Goal: Information Seeking & Learning: Learn about a topic

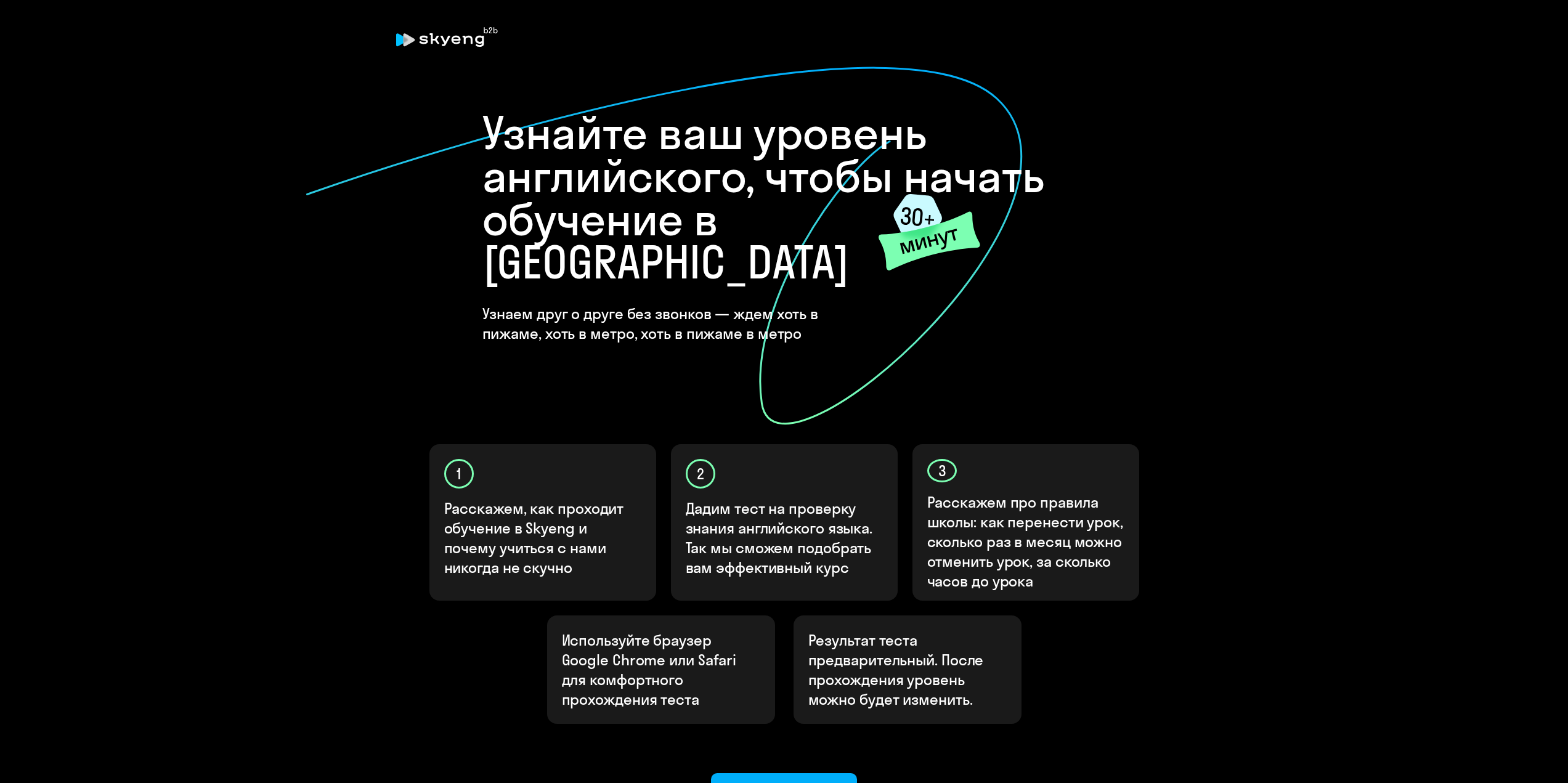
click at [1145, 689] on div "Узнайте ваш уровень английского, чтобы начать обучение в [GEOGRAPHIC_DATA] Узна…" at bounding box center [784, 445] width 739 height 730
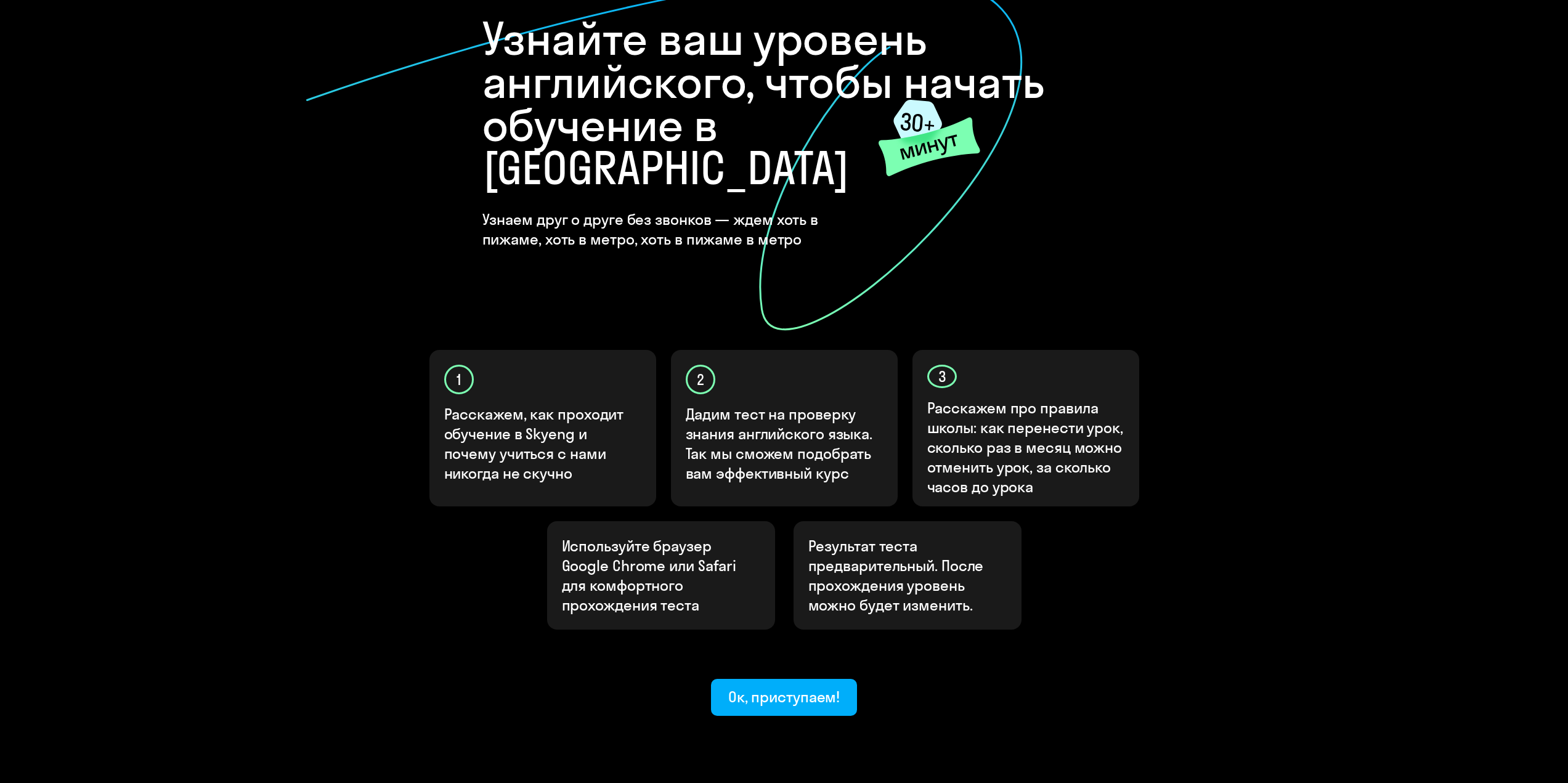
scroll to position [106, 0]
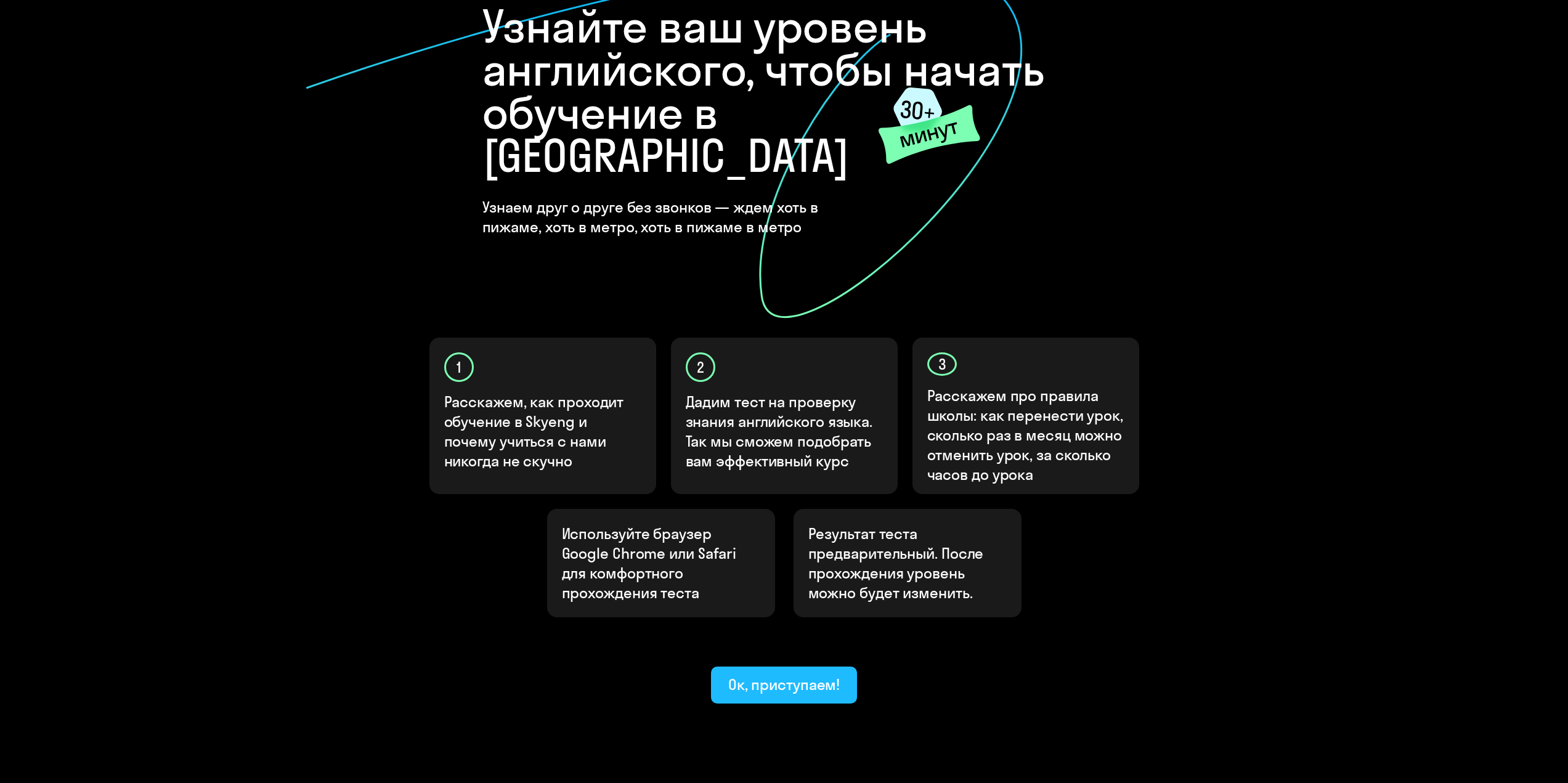
click at [820, 666] on button "Ок, приступаем!" at bounding box center [784, 684] width 147 height 37
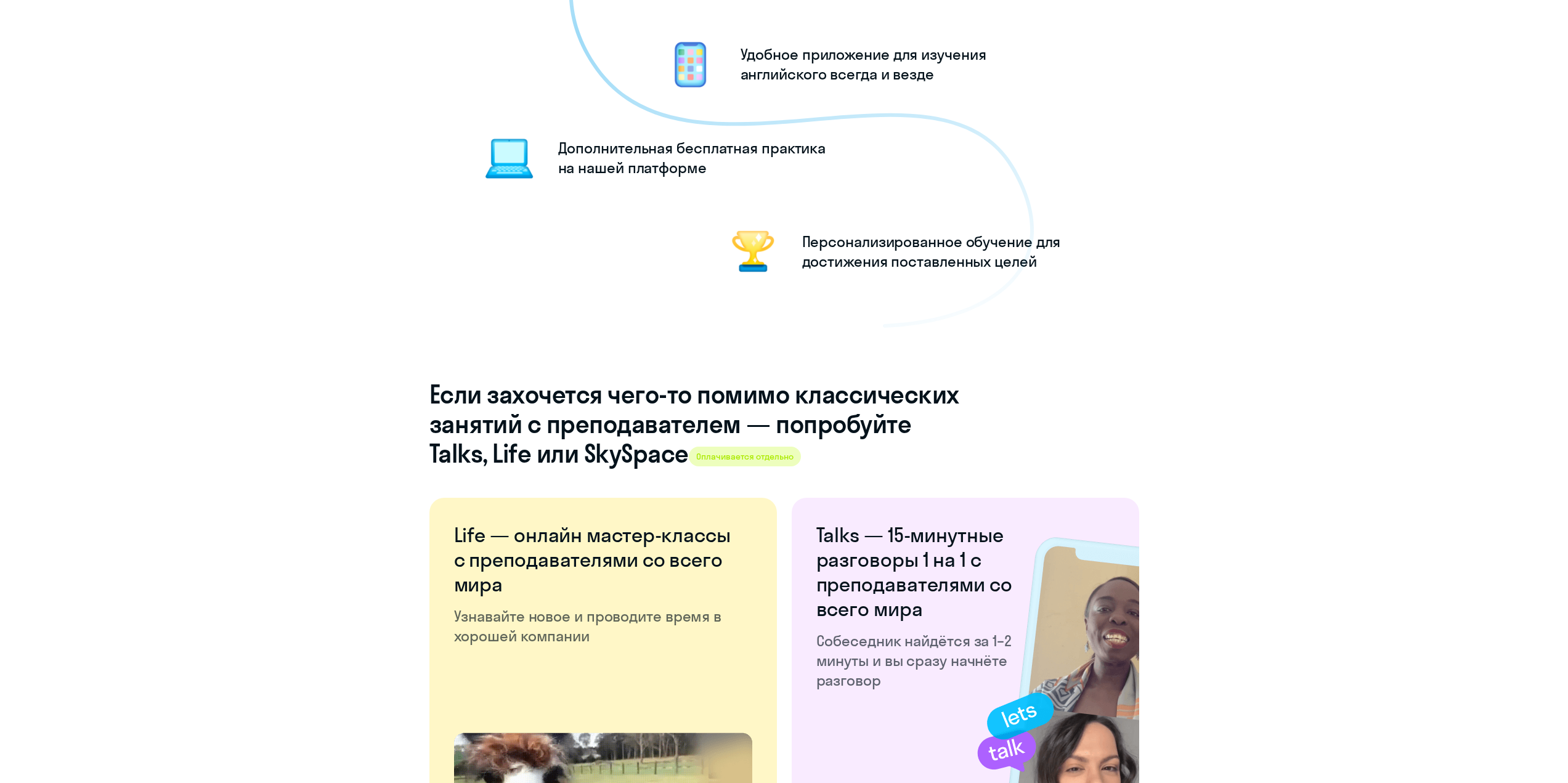
scroll to position [1540, 0]
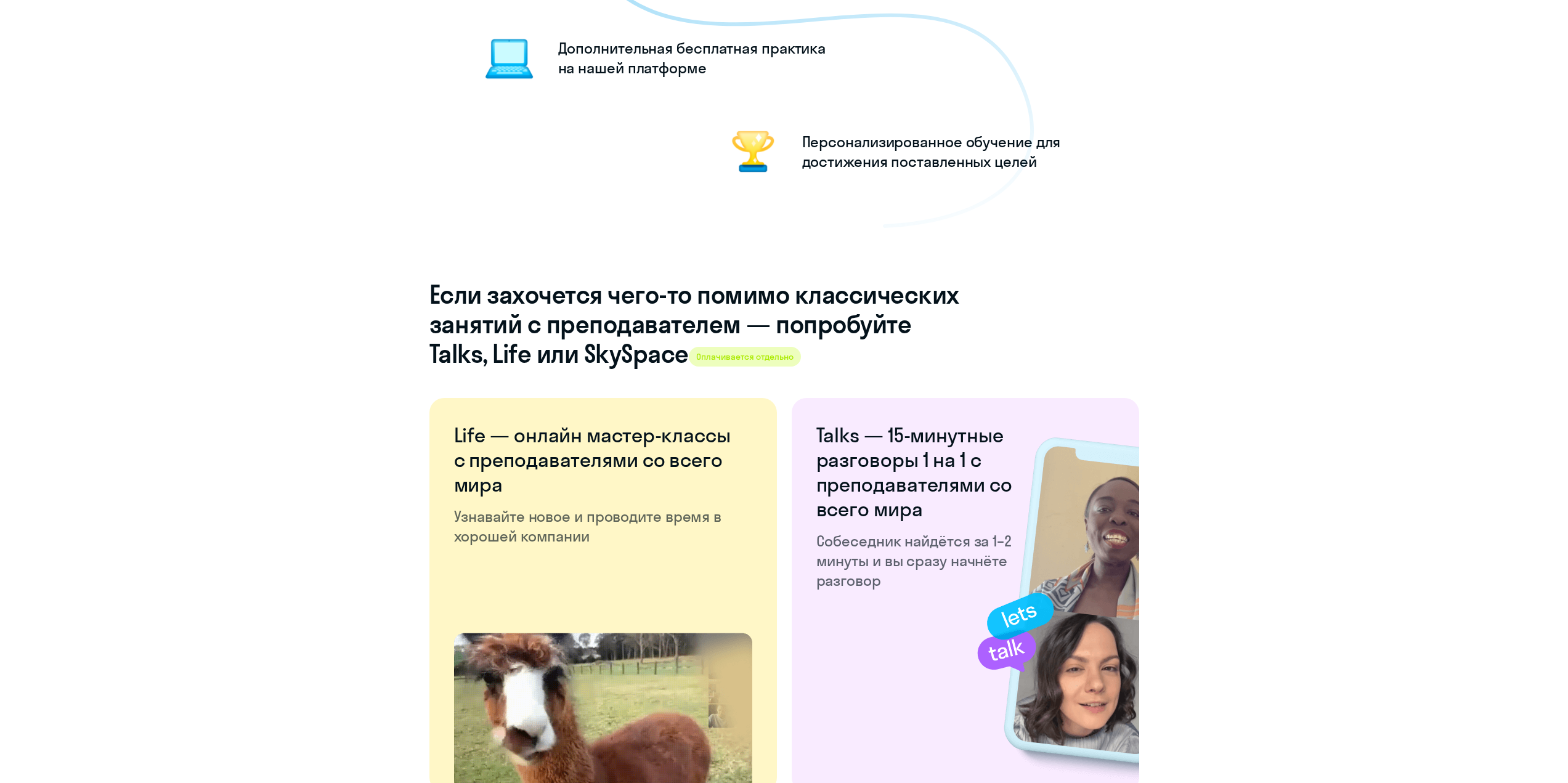
drag, startPoint x: 730, startPoint y: 360, endPoint x: 929, endPoint y: 349, distance: 199.3
click at [844, 353] on h4 "Если захочется чего-то помимо классических занятий с преподавателем — попробуйт…" at bounding box center [694, 323] width 530 height 88
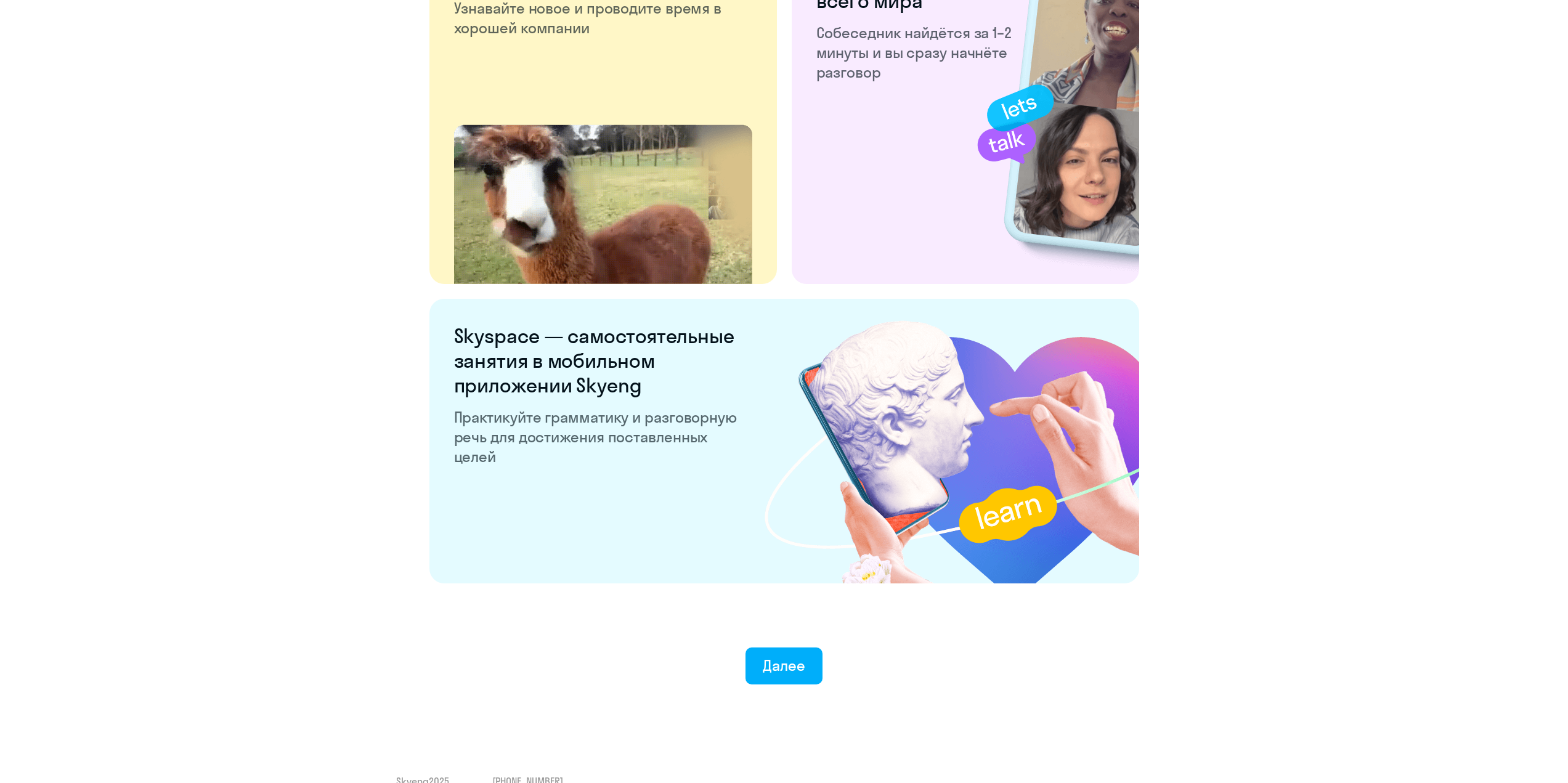
scroll to position [2073, 0]
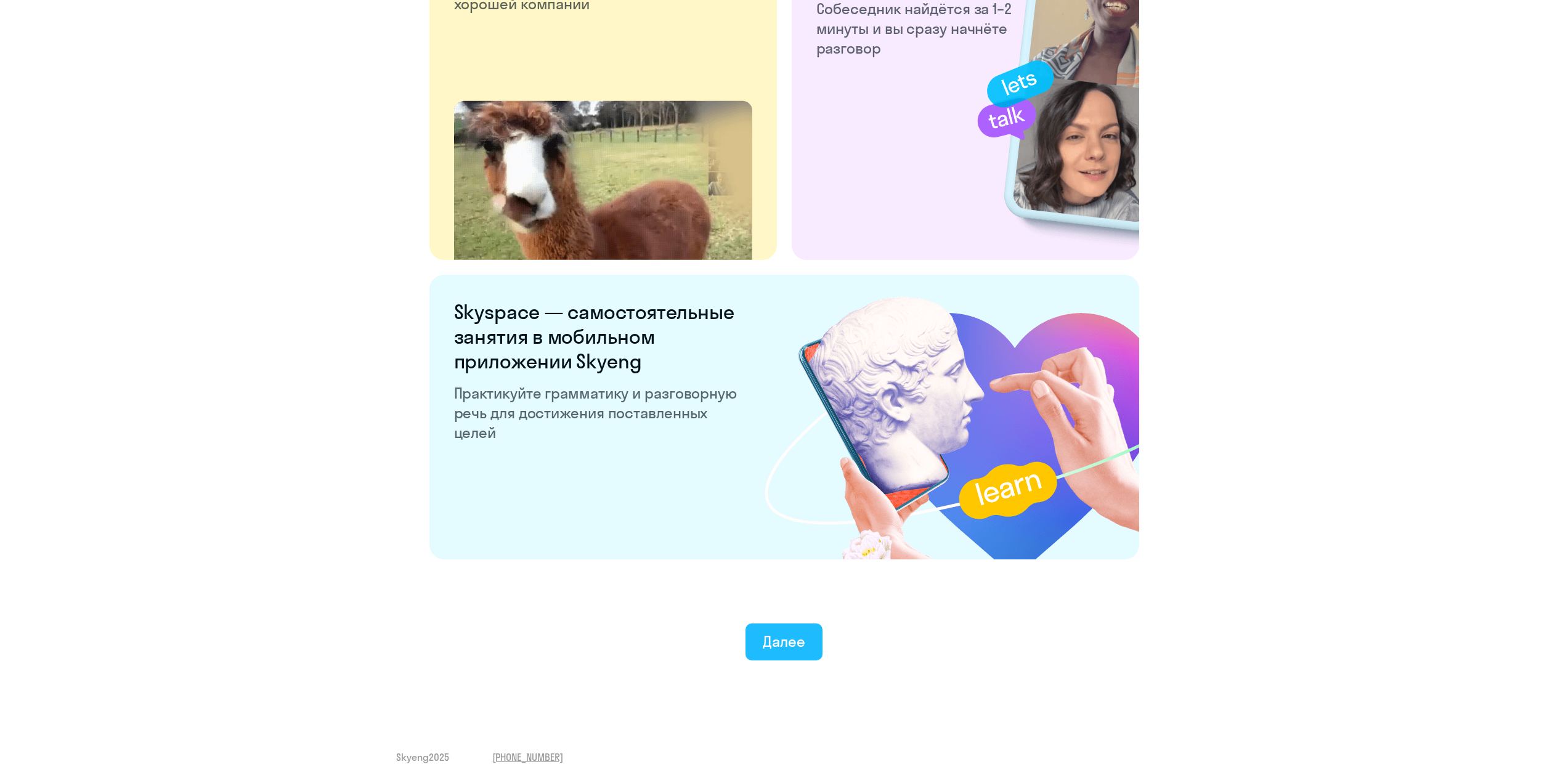
click at [748, 641] on button "Далее" at bounding box center [784, 641] width 77 height 37
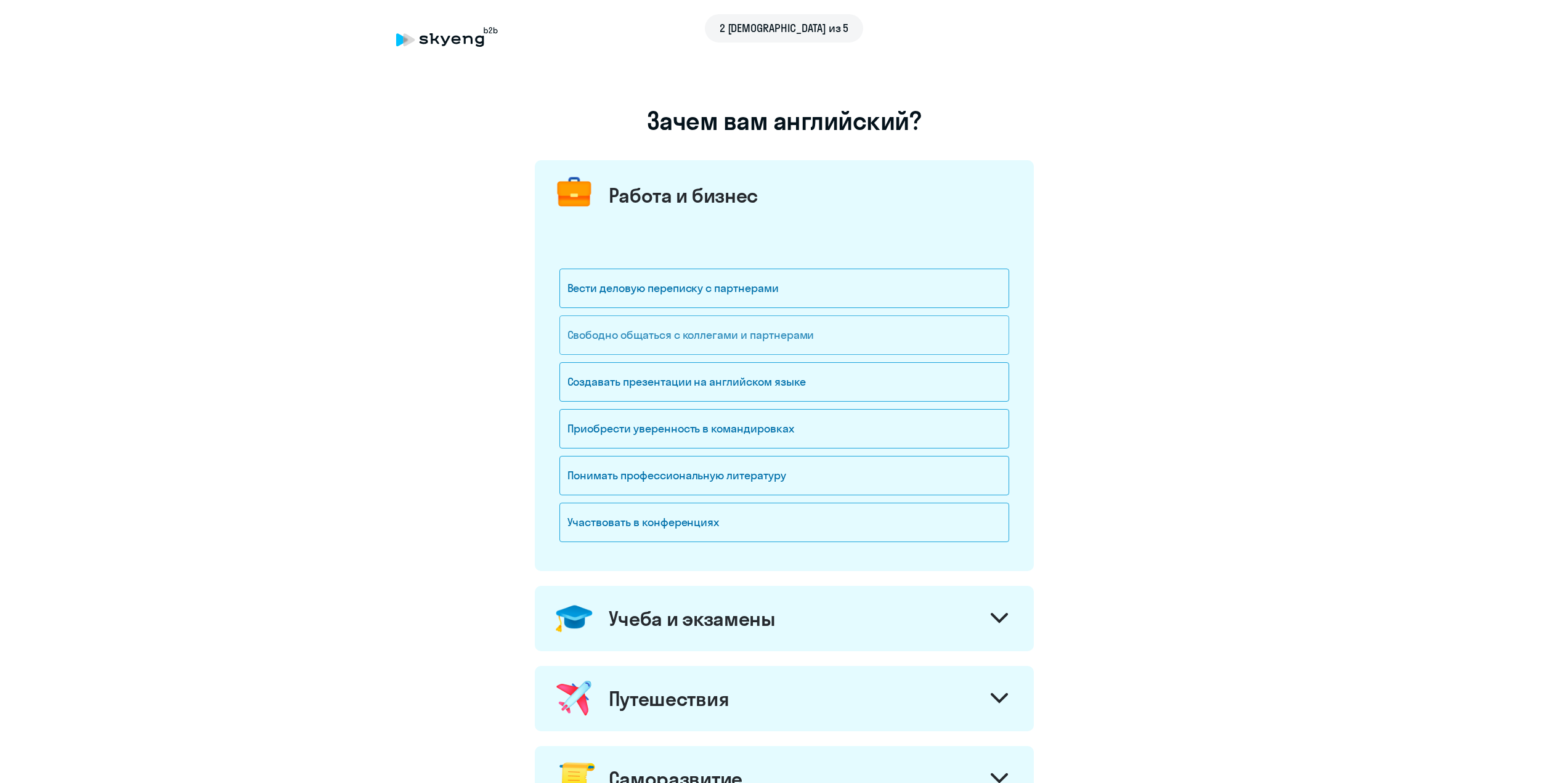
click at [878, 337] on div "Свободно общаться с коллегами и партнерами" at bounding box center [784, 335] width 450 height 39
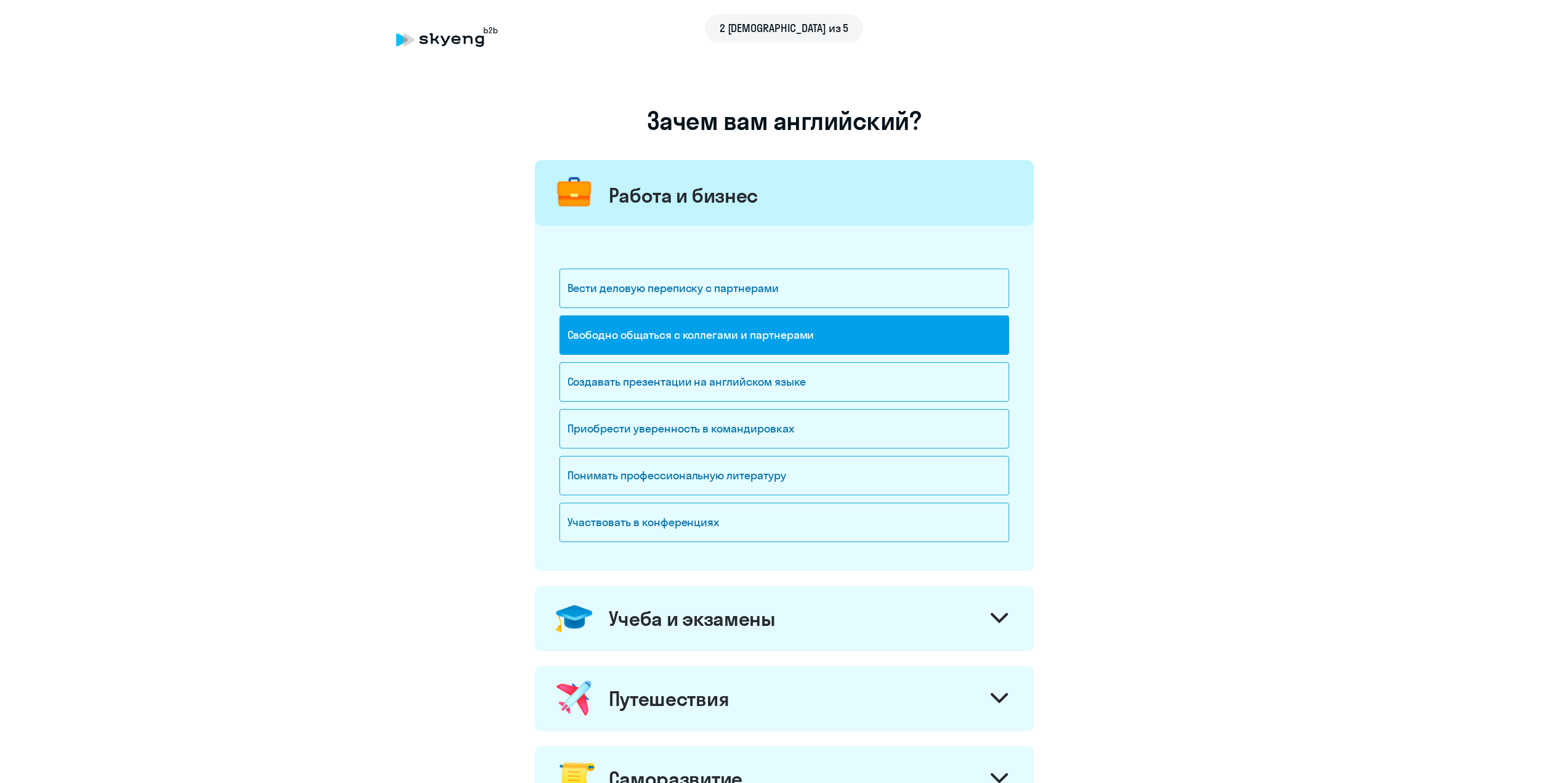
click at [902, 542] on div "Участвовать в конференциях" at bounding box center [784, 526] width 450 height 47
click at [916, 525] on div "Участвовать в конференциях" at bounding box center [784, 522] width 450 height 39
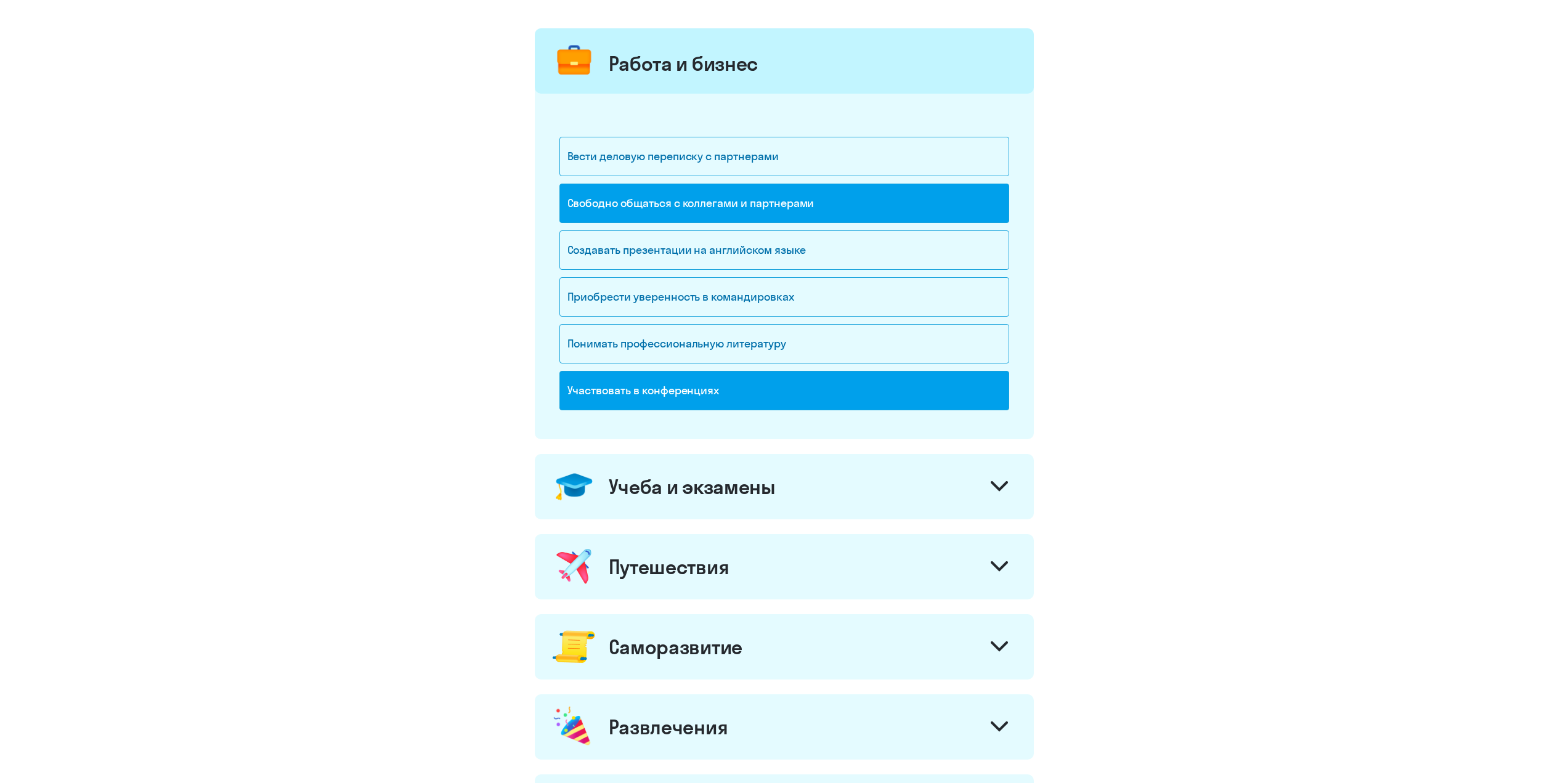
scroll to position [185, 0]
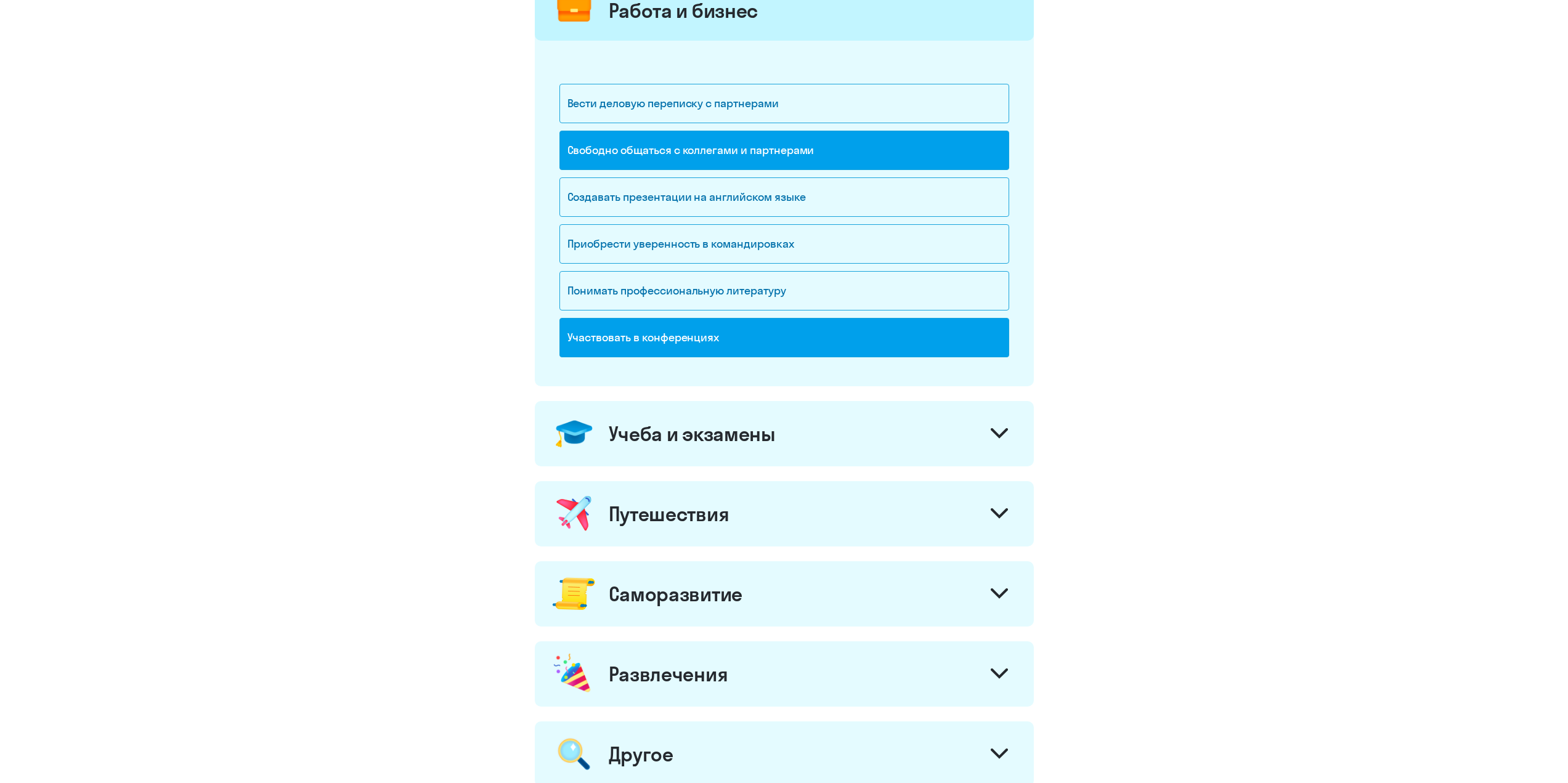
click at [1015, 437] on div "Учеба и экзамены" at bounding box center [784, 434] width 499 height 65
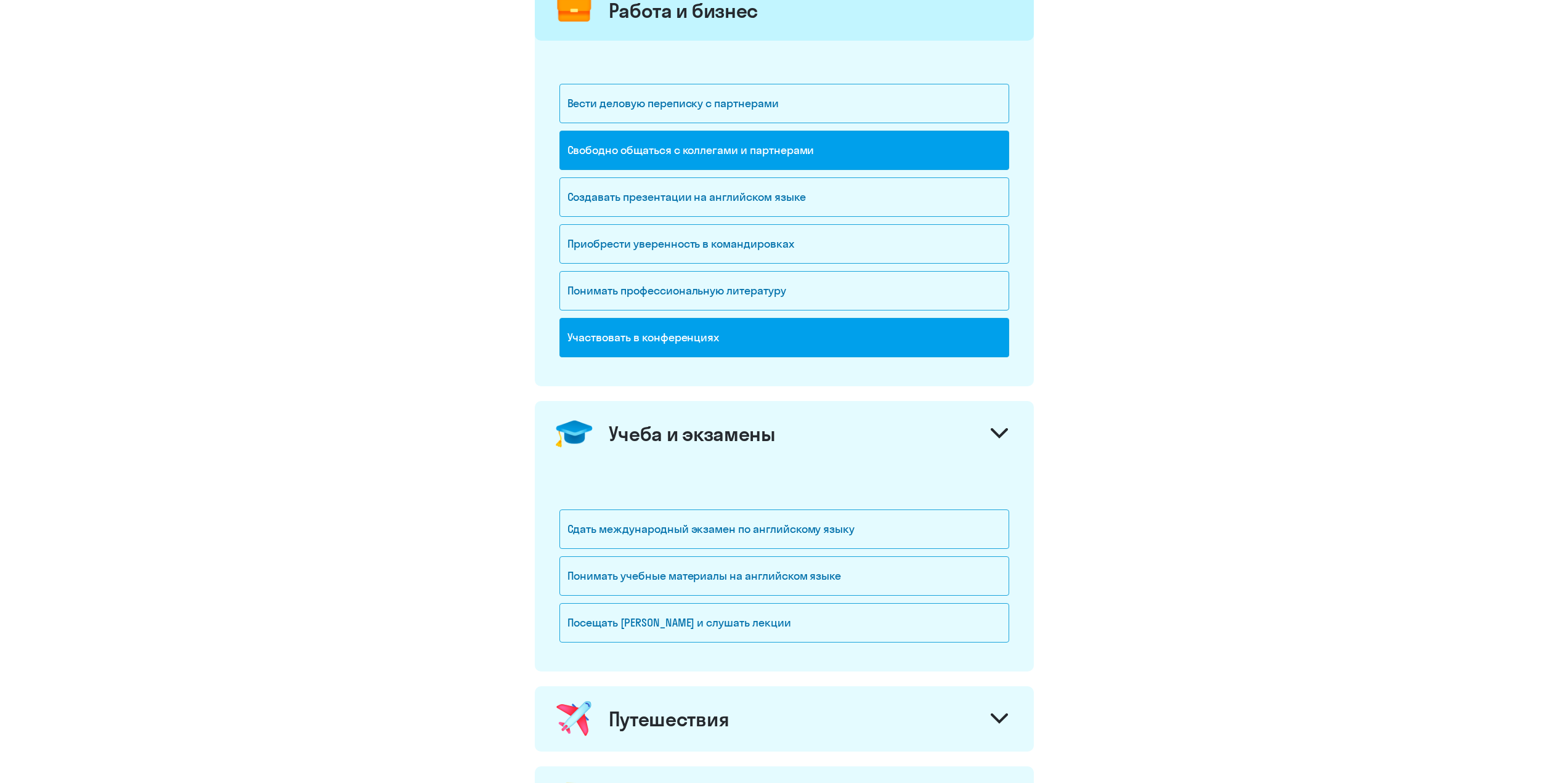
click at [1006, 427] on div at bounding box center [999, 435] width 29 height 29
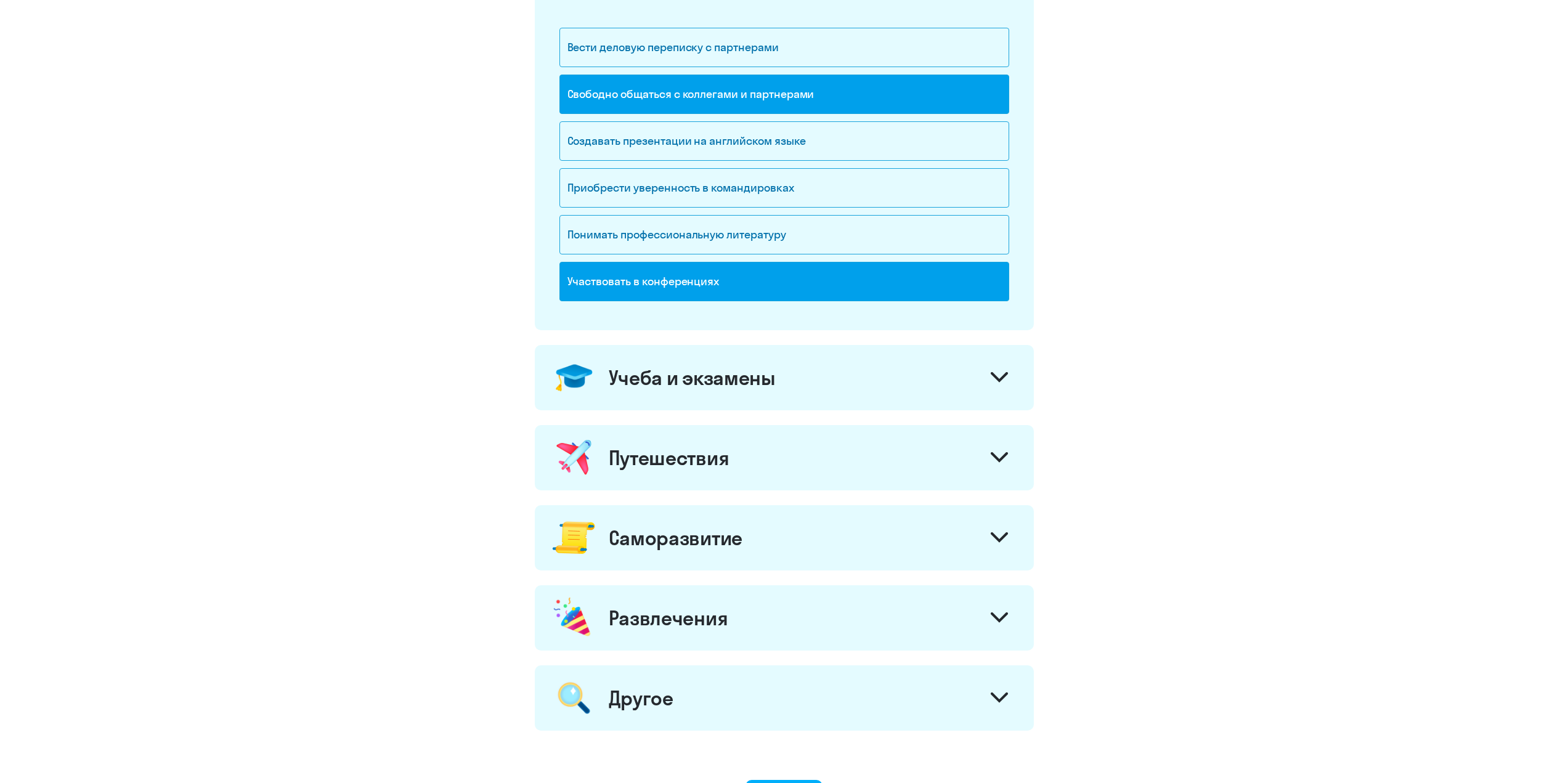
scroll to position [246, 0]
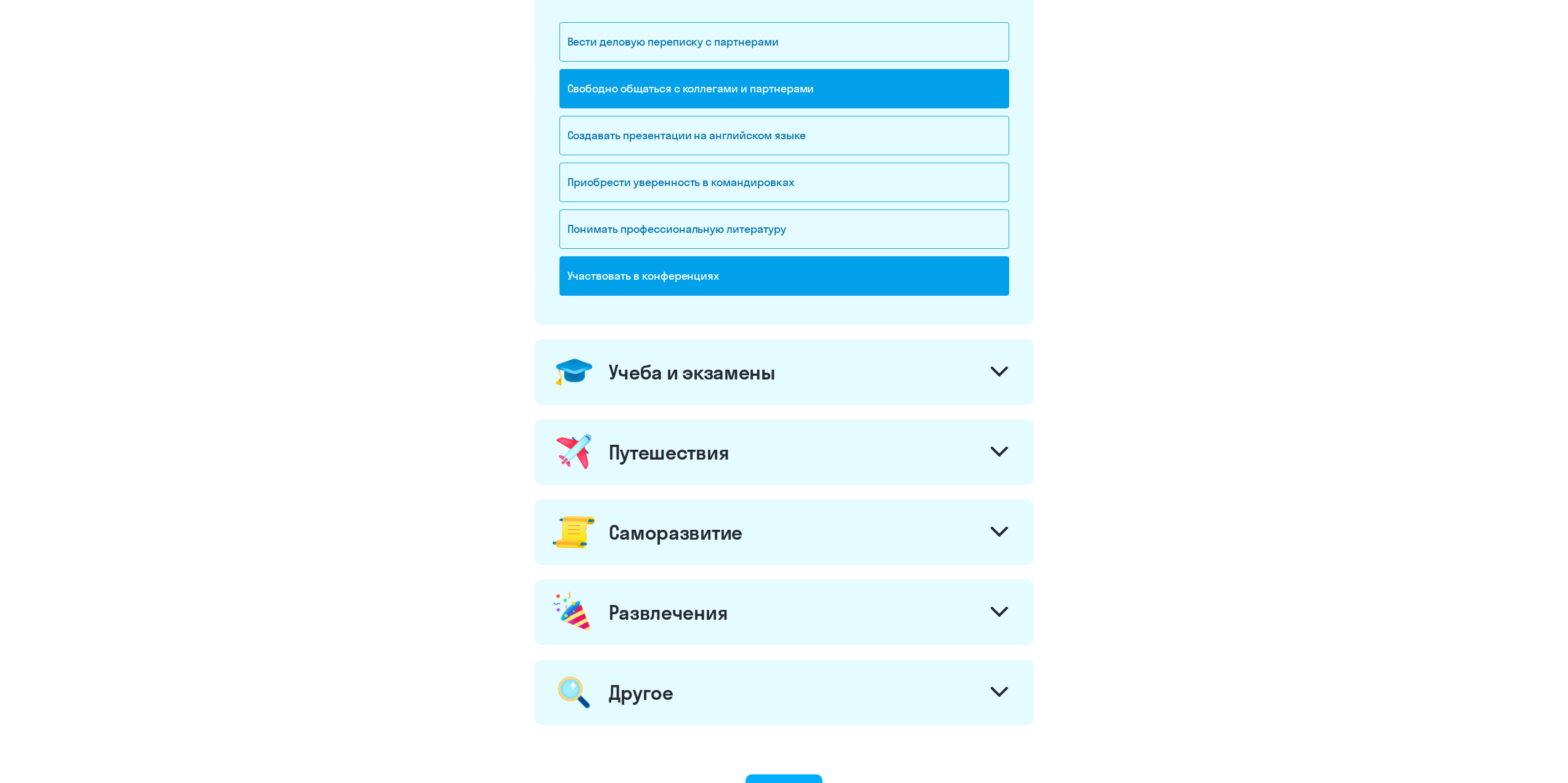
click at [994, 524] on div at bounding box center [999, 533] width 29 height 29
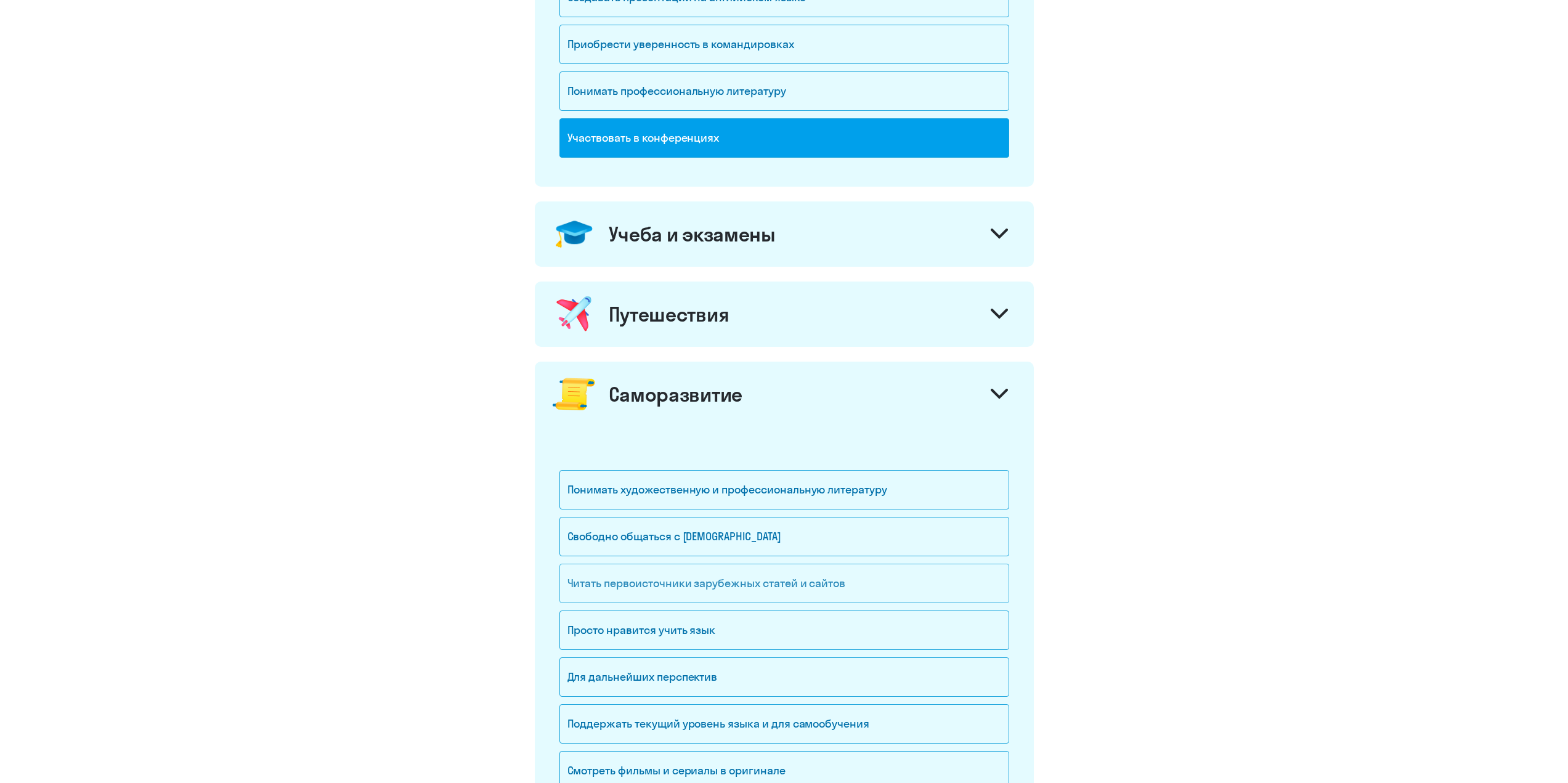
scroll to position [431, 0]
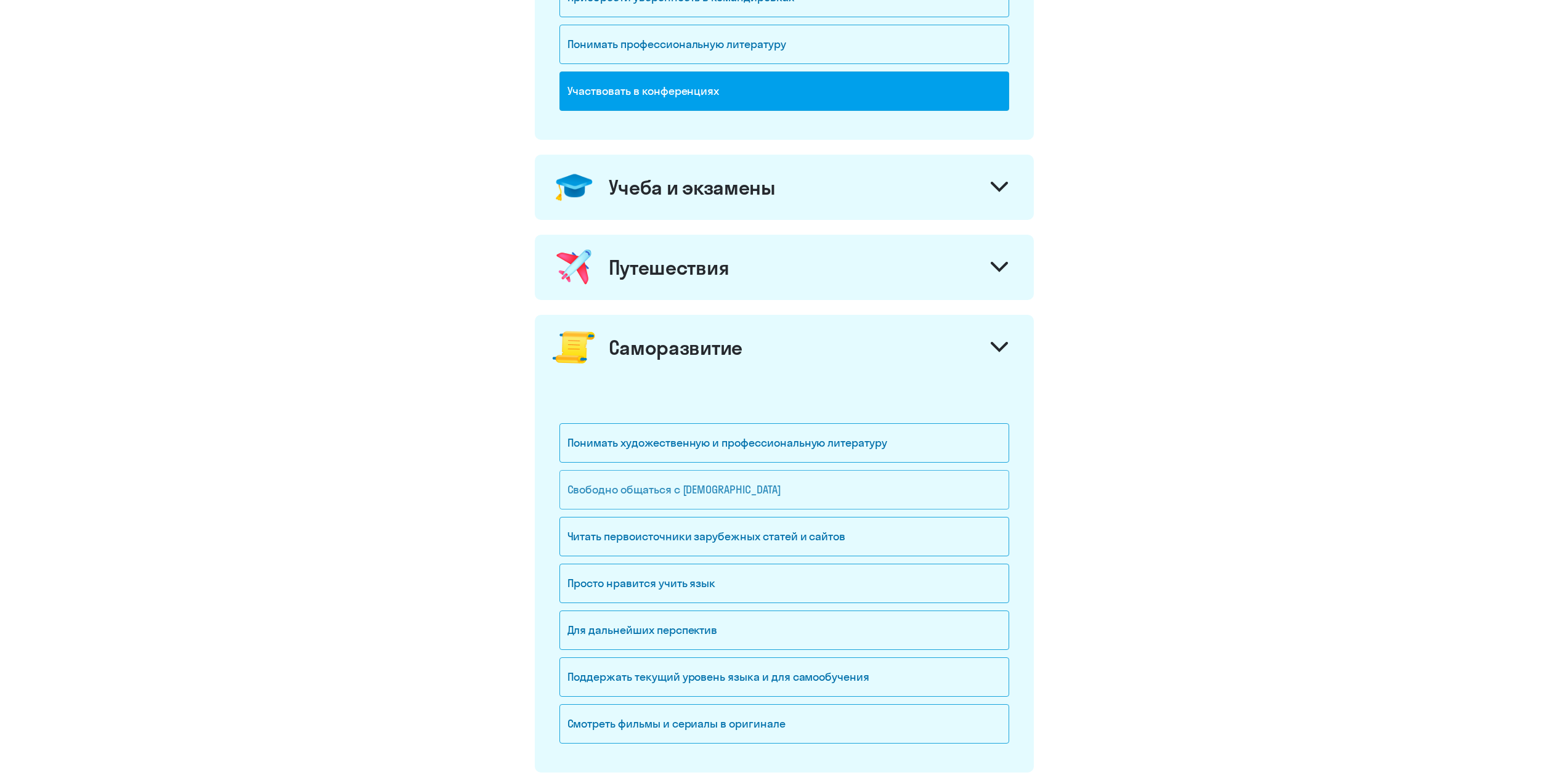
click at [766, 496] on div "Свободно общаться с [DEMOGRAPHIC_DATA]" at bounding box center [784, 490] width 450 height 39
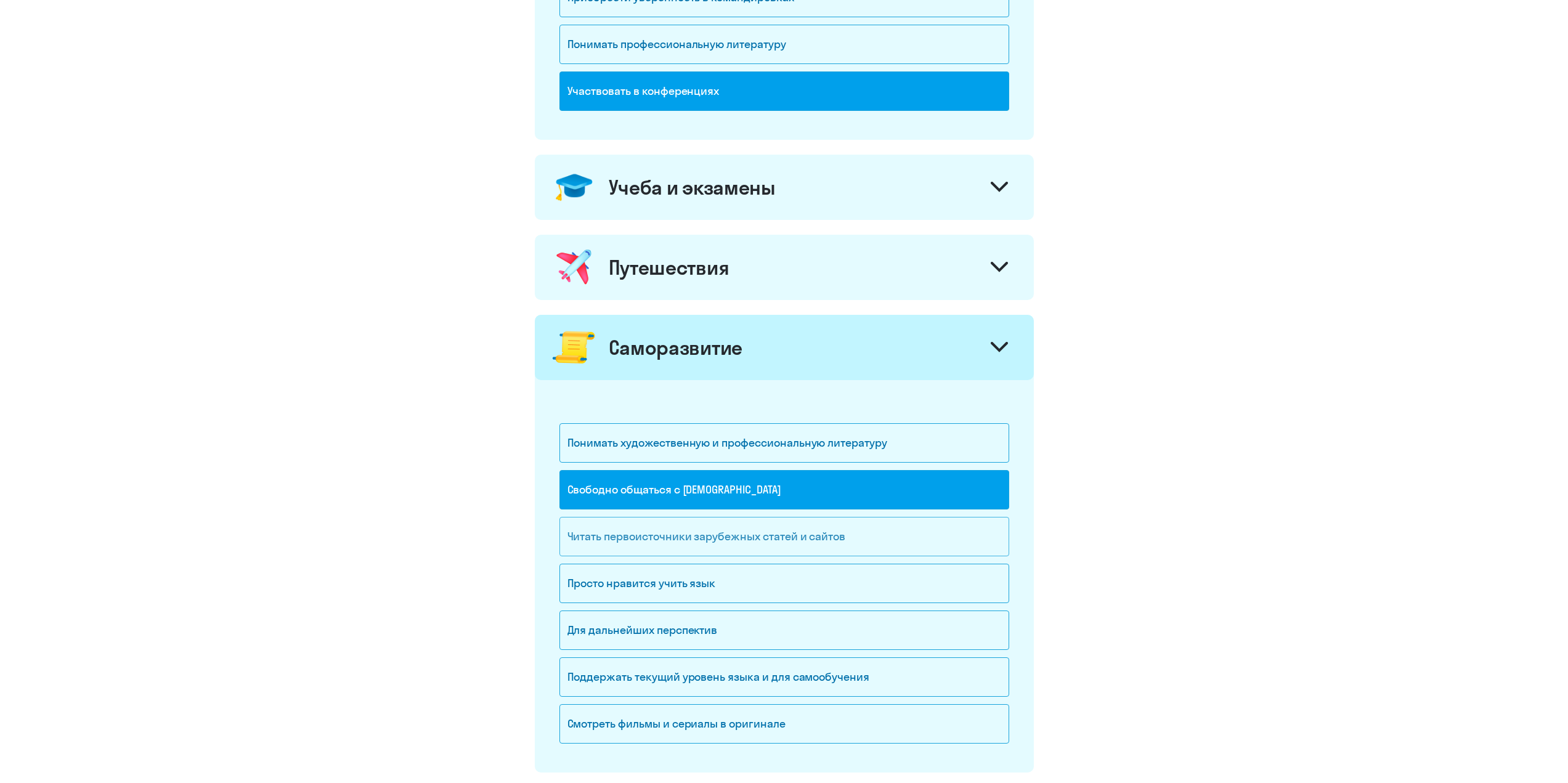
click at [937, 539] on div "Читать первоисточники зарубежных статей и сайтов" at bounding box center [784, 537] width 450 height 39
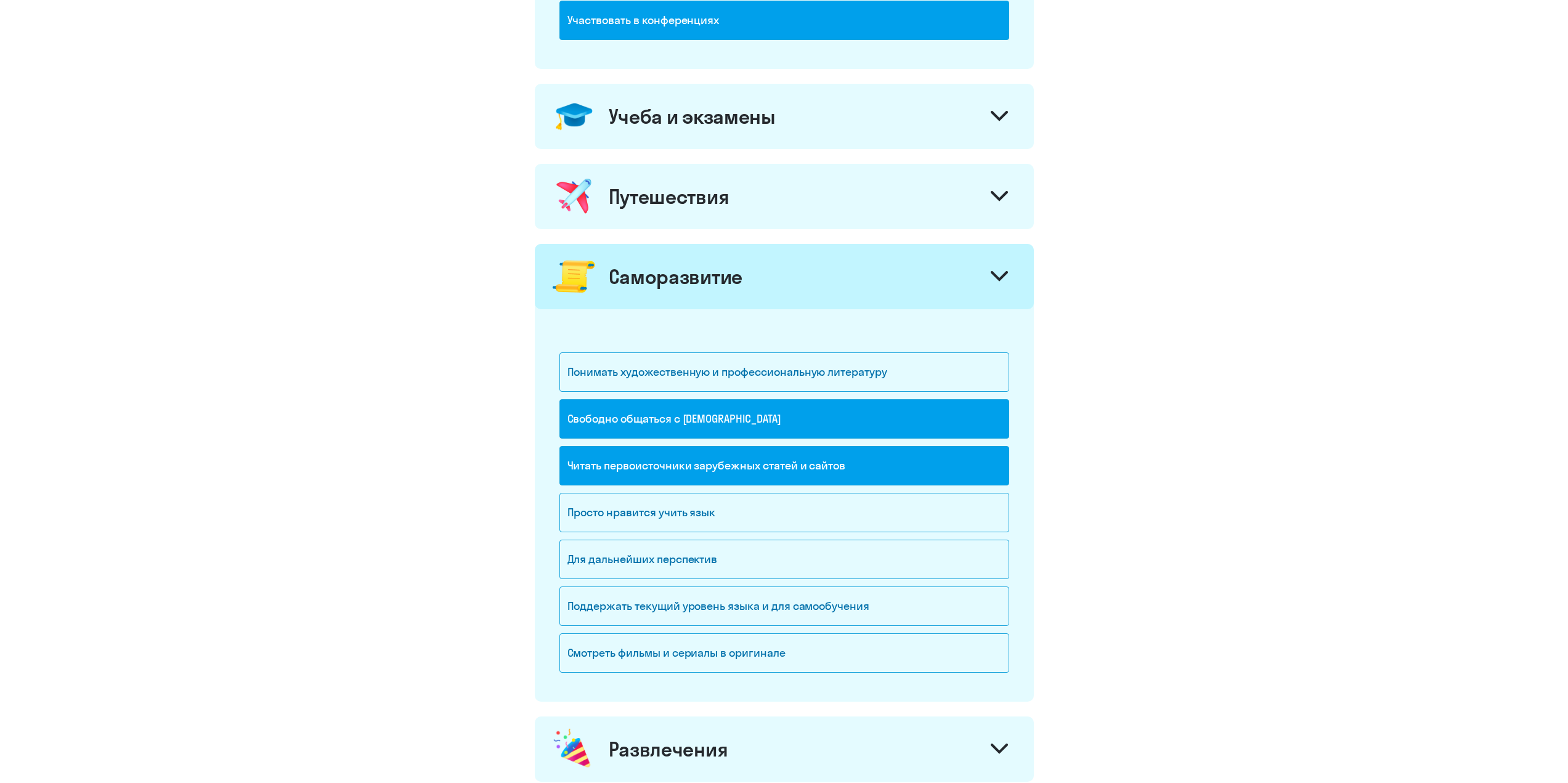
scroll to position [555, 0]
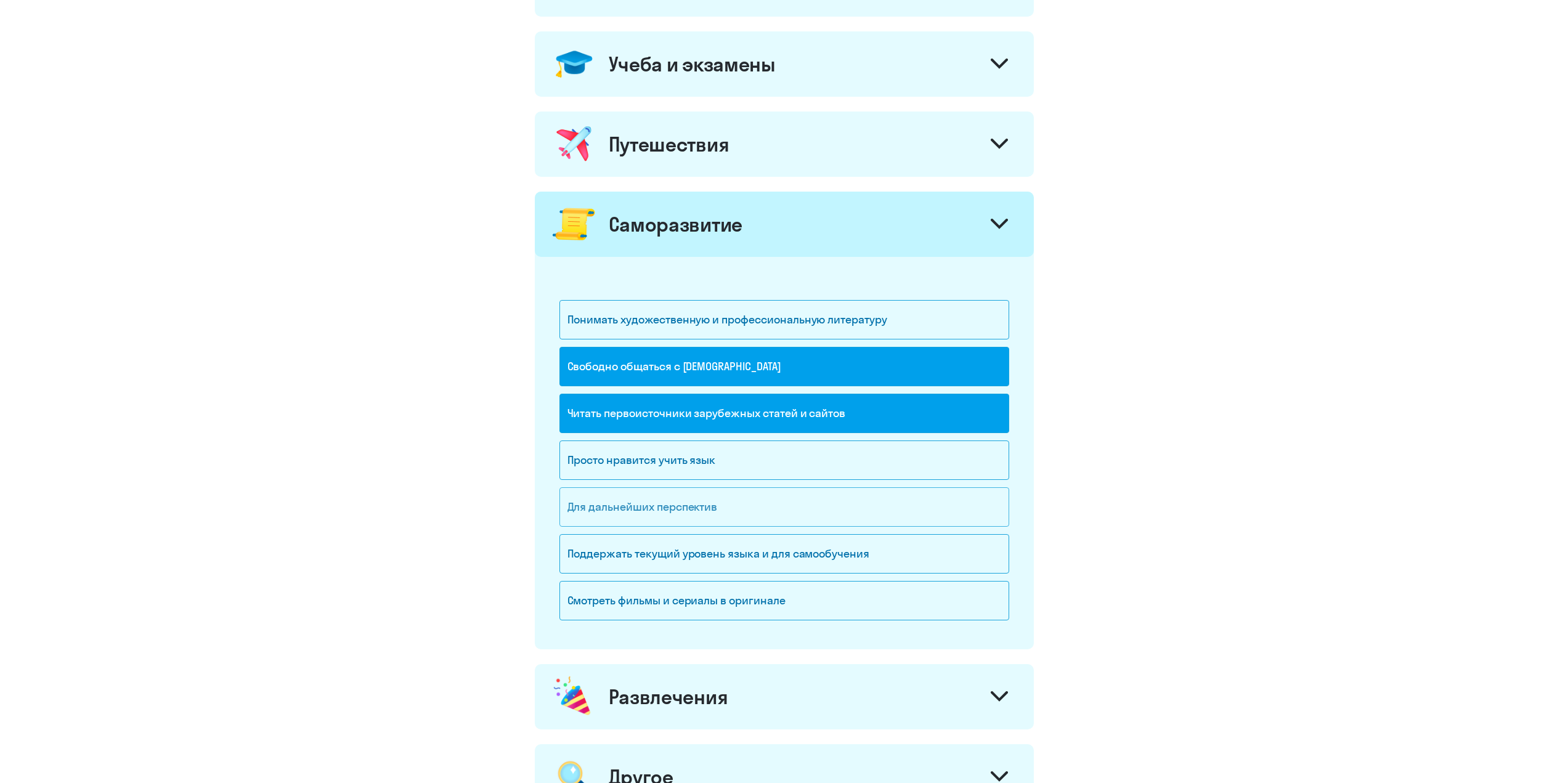
drag, startPoint x: 850, startPoint y: 510, endPoint x: 873, endPoint y: 509, distance: 23.0
click at [850, 509] on div "Для дальнейших перспектив" at bounding box center [784, 507] width 450 height 39
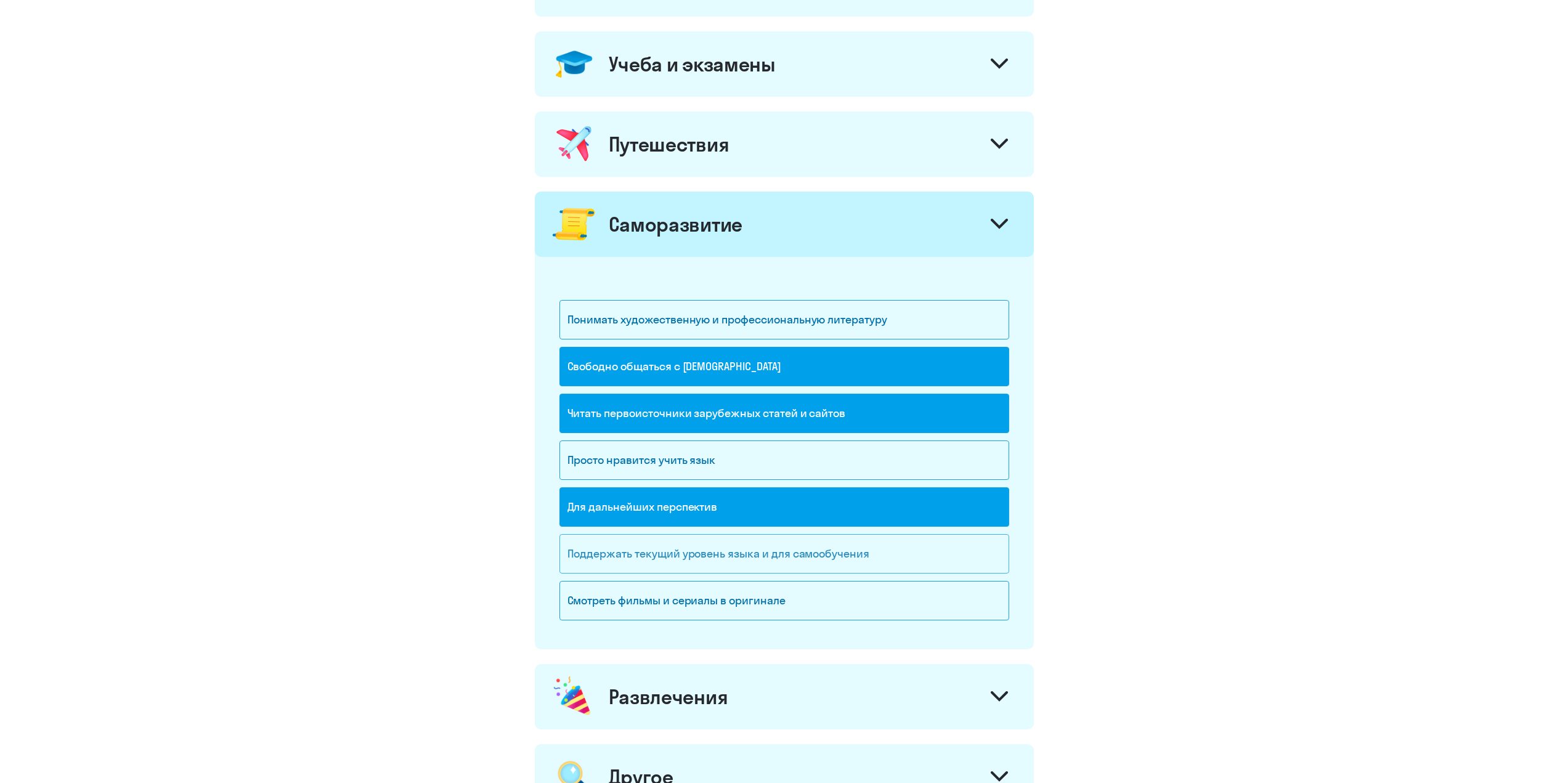
click at [942, 559] on div "Поддержать текущий уровень языка и для cамообучения" at bounding box center [784, 554] width 450 height 39
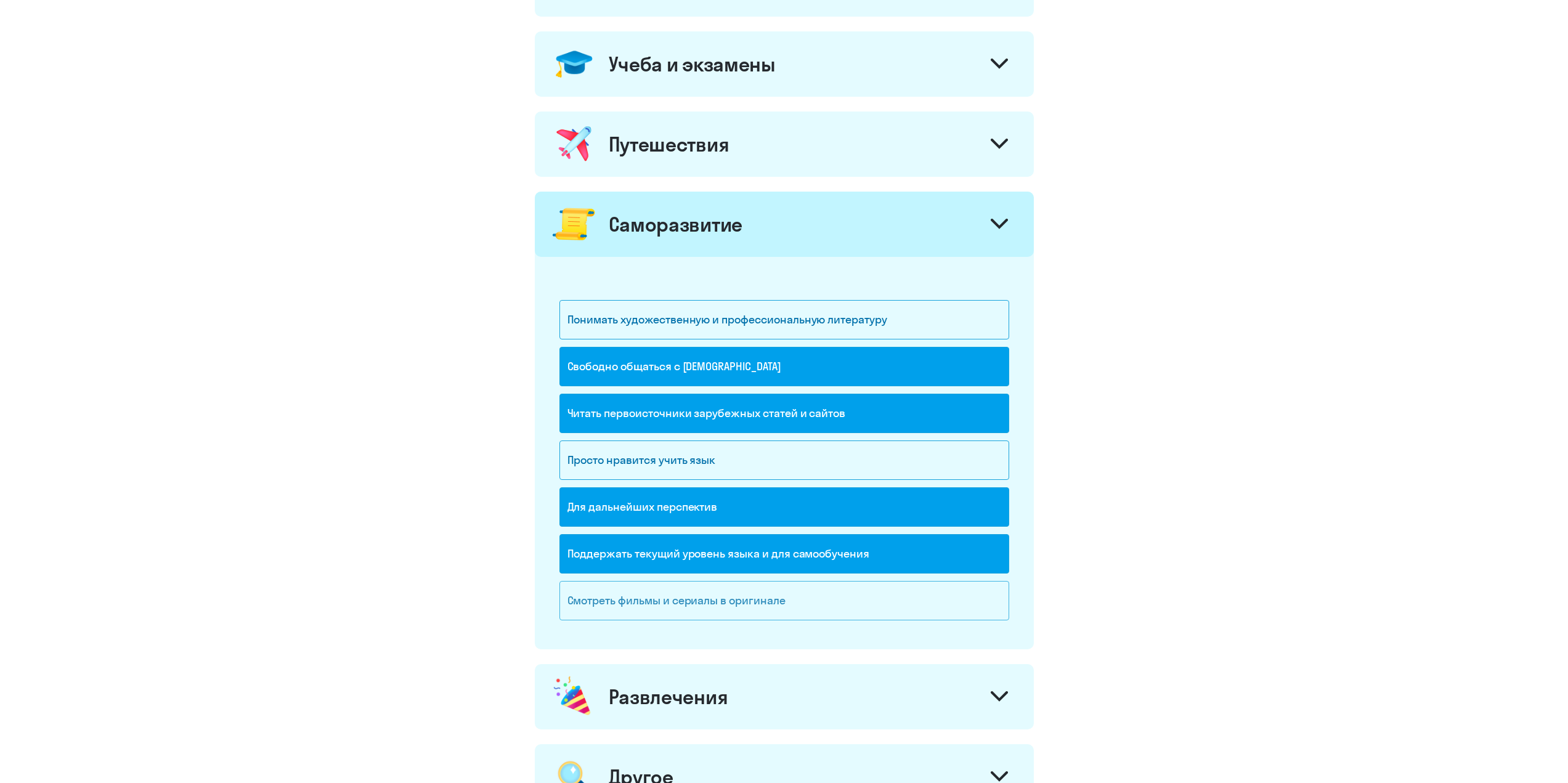
click at [920, 598] on div "Смотреть фильмы и сериалы в оригинале" at bounding box center [784, 601] width 450 height 39
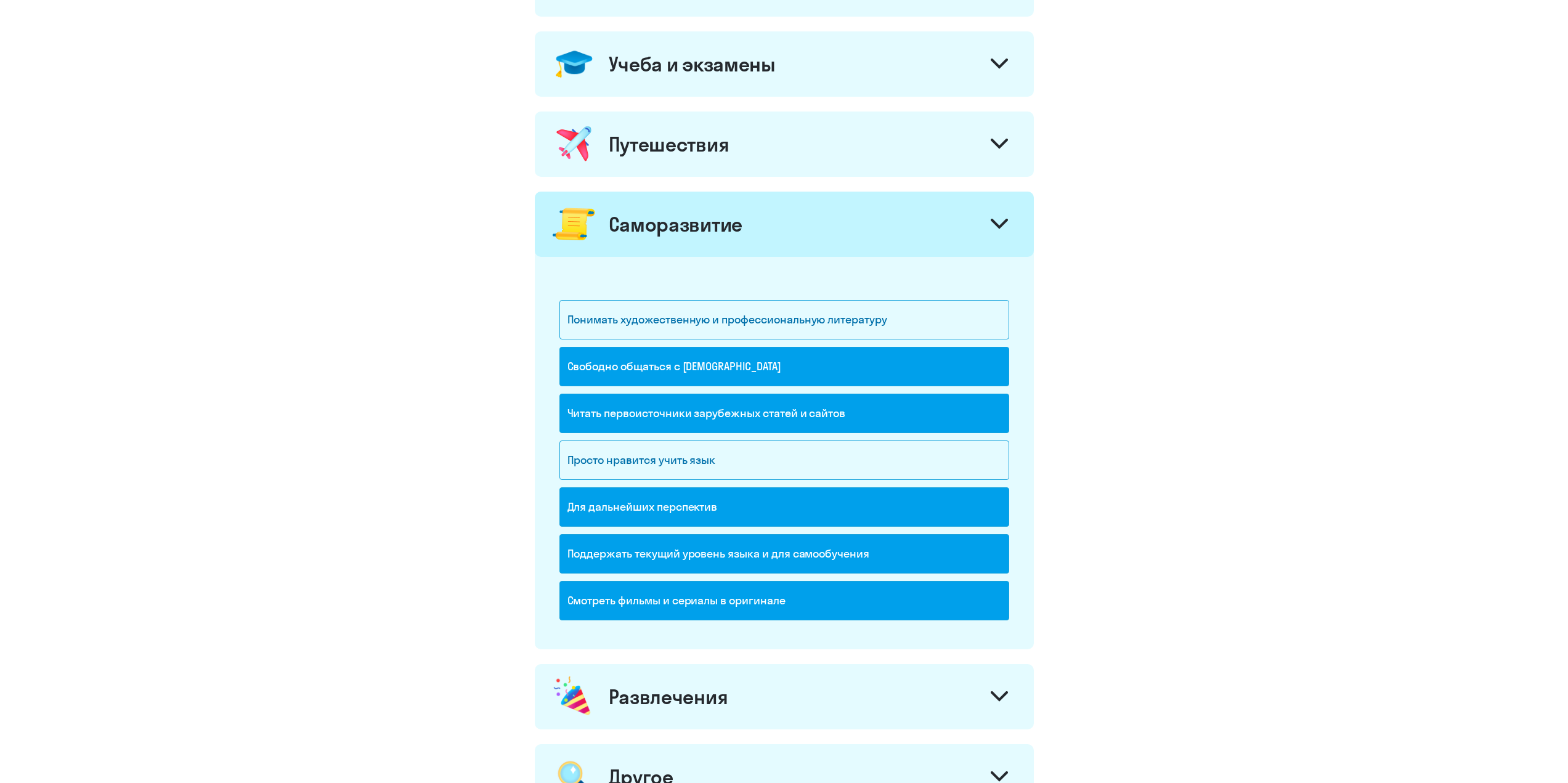
click at [1001, 231] on svg-icon at bounding box center [999, 226] width 17 height 14
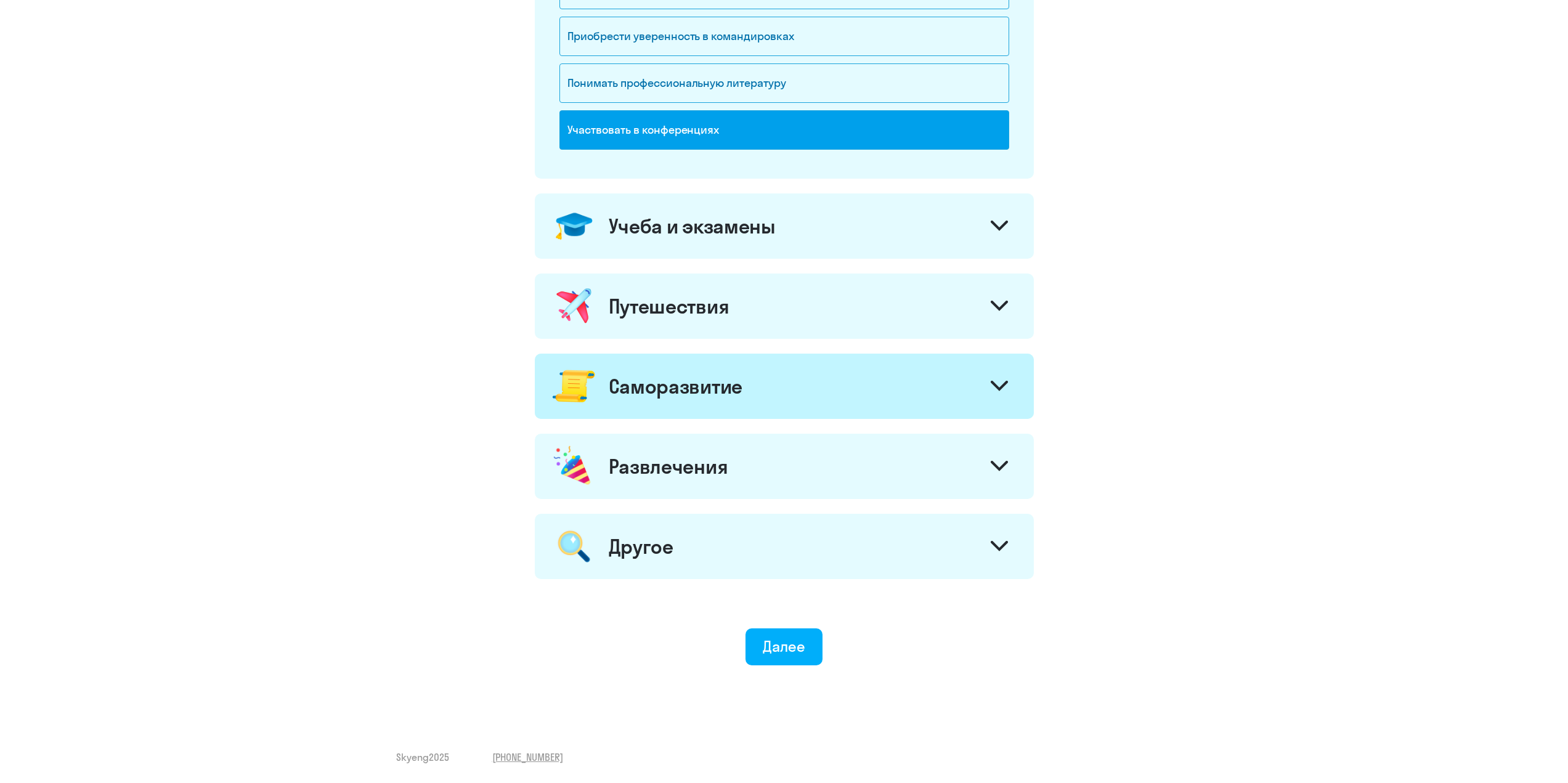
click at [1001, 470] on icon at bounding box center [999, 466] width 17 height 10
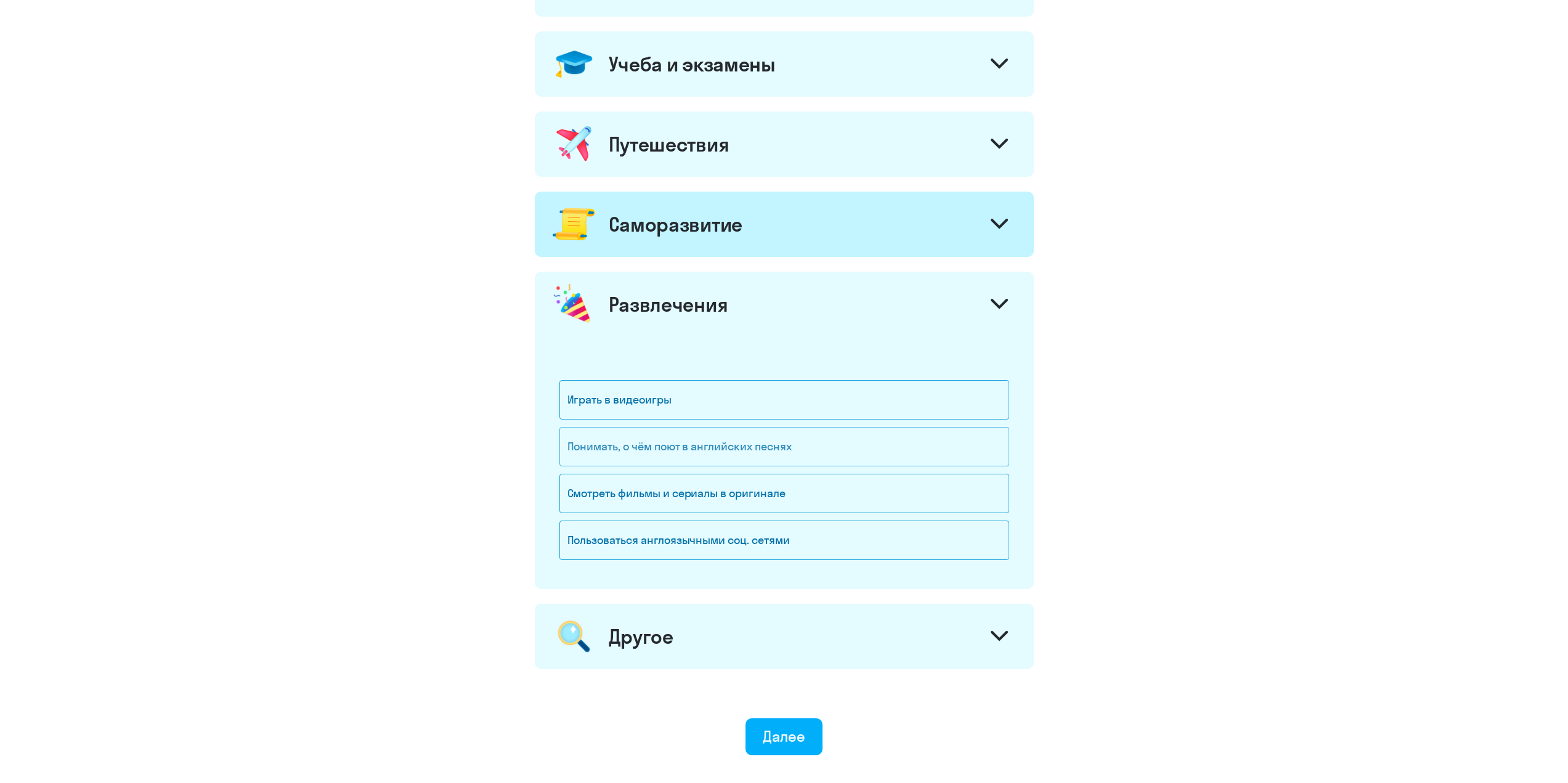
click at [874, 448] on div "Понимать, о чём поют в английских песнях" at bounding box center [784, 447] width 450 height 39
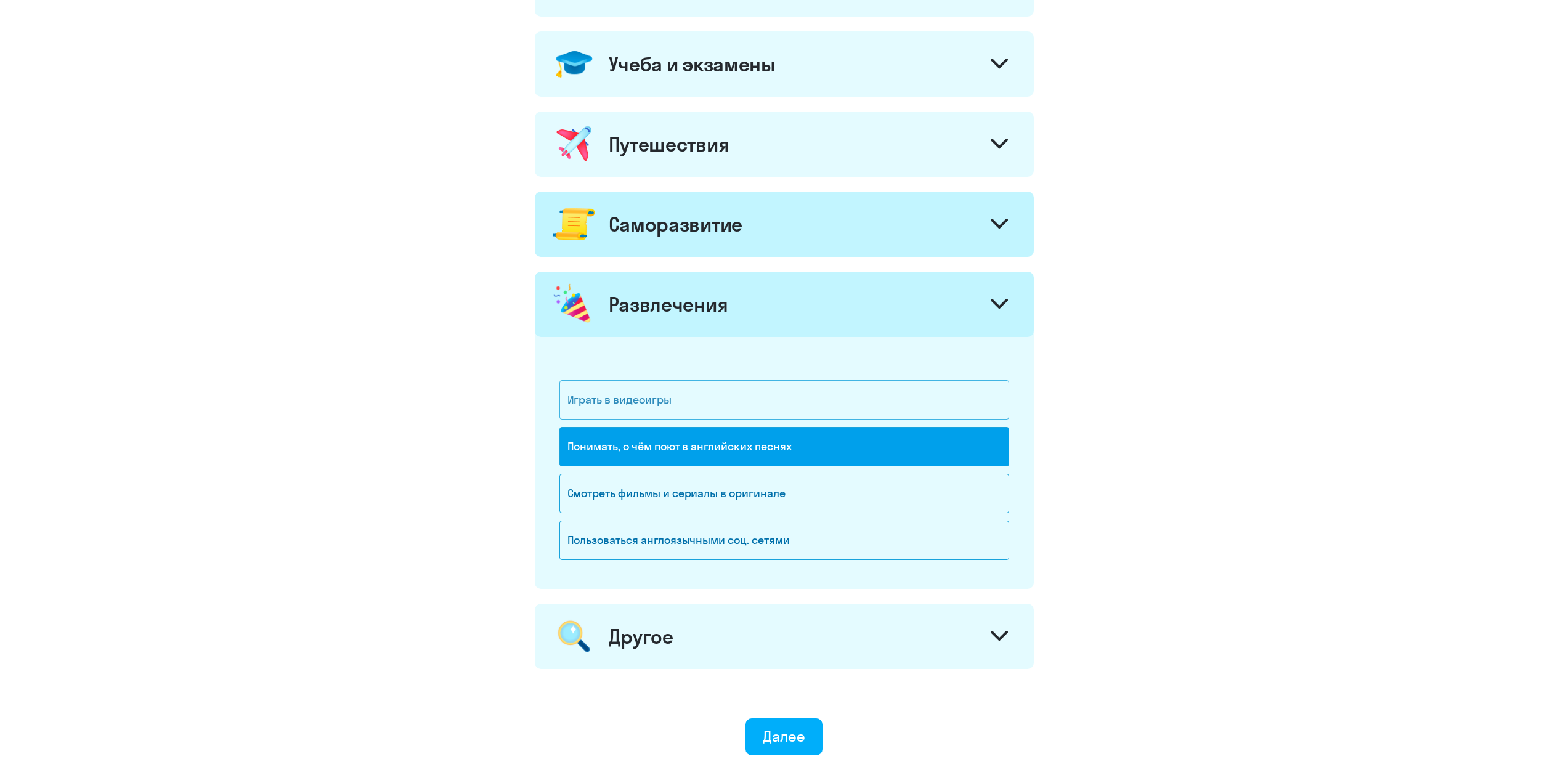
click at [862, 408] on div "Играть в видеоигры" at bounding box center [784, 400] width 450 height 39
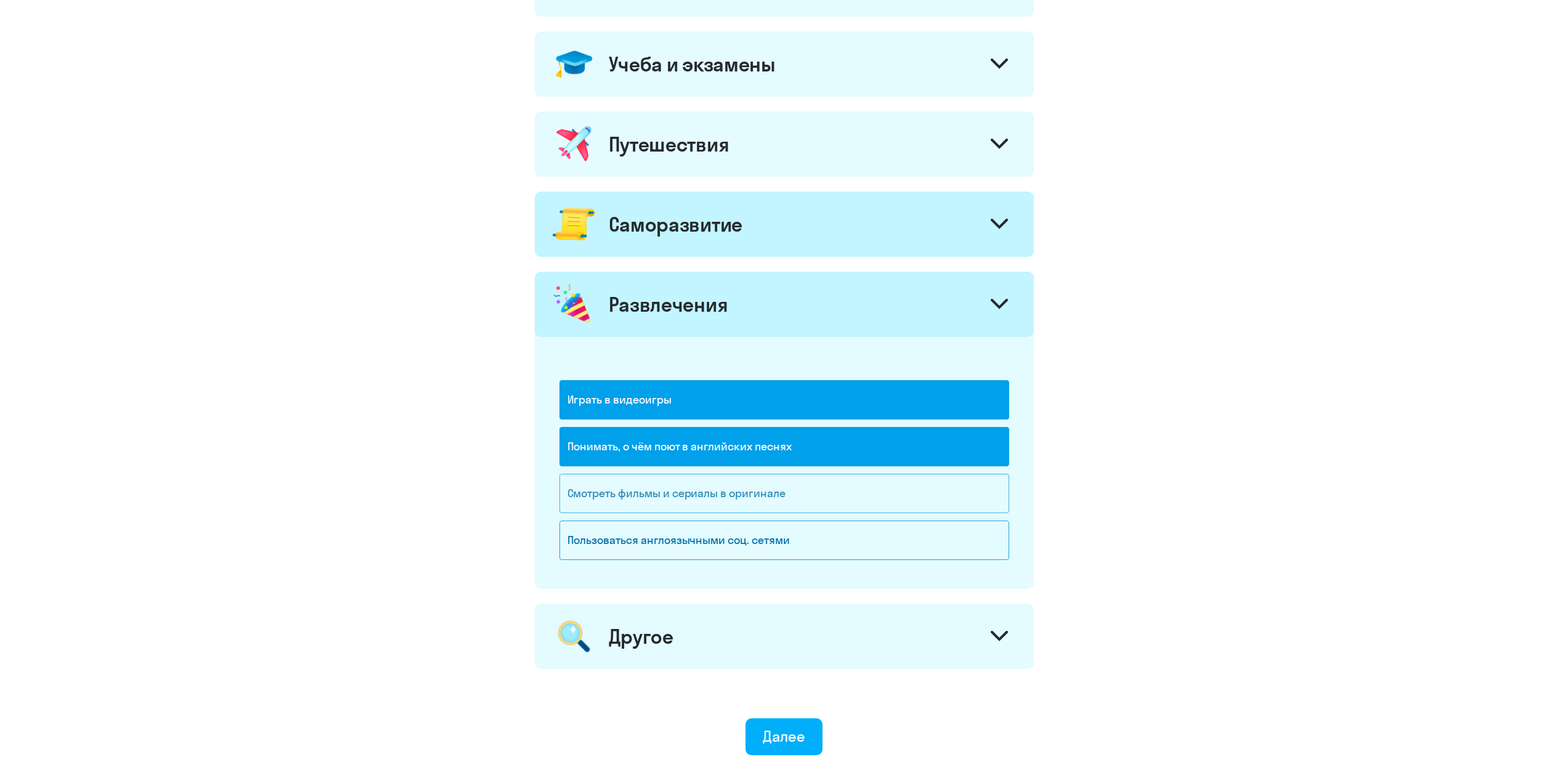
click at [832, 497] on div "Смотреть фильмы и сериалы в оригинале" at bounding box center [784, 494] width 450 height 39
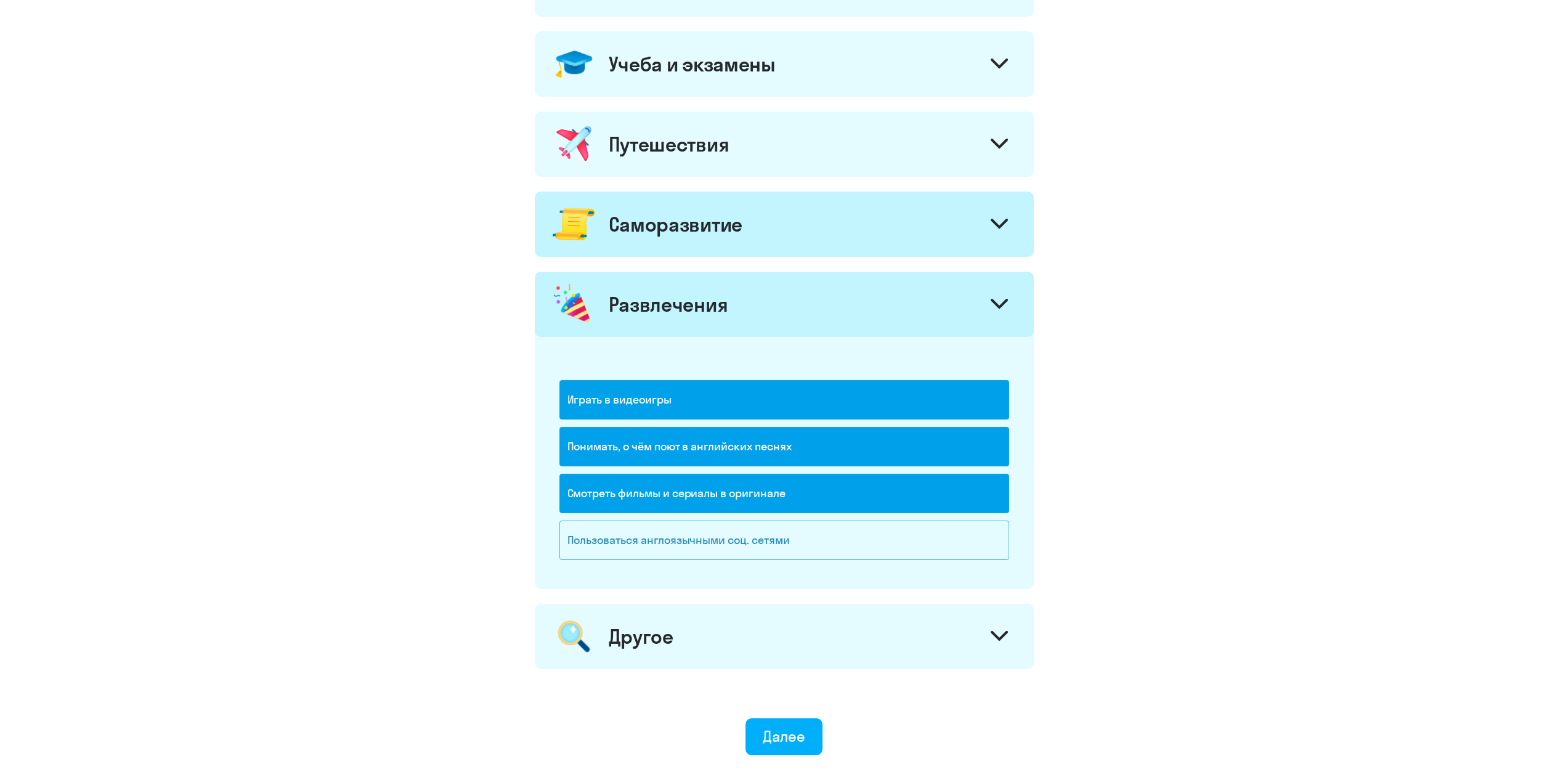
click at [835, 545] on div "Пользоваться англоязычными соц. сетями" at bounding box center [784, 540] width 450 height 39
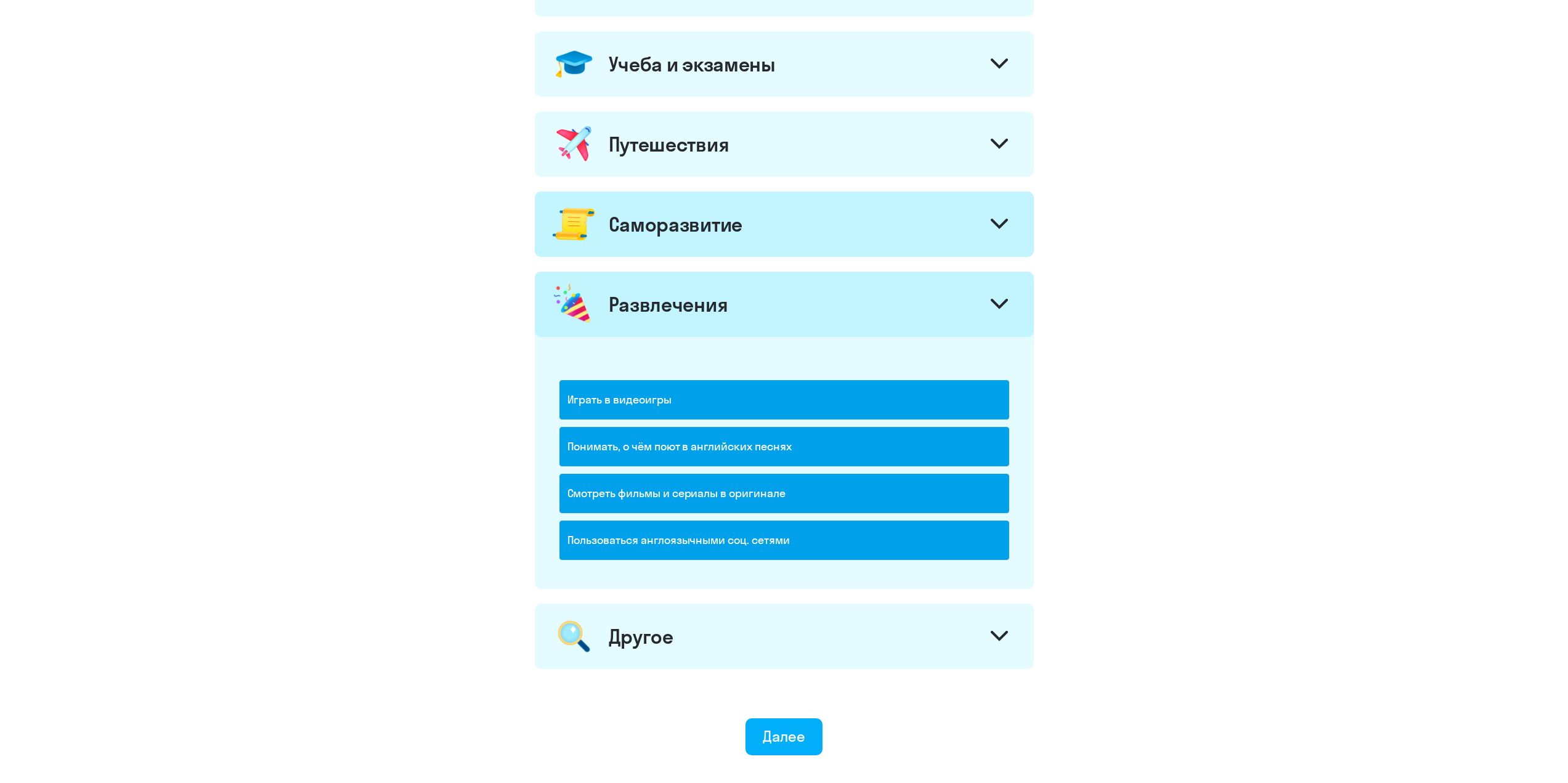
drag, startPoint x: 835, startPoint y: 545, endPoint x: 876, endPoint y: 495, distance: 64.7
click at [835, 544] on div "Пользоваться англоязычными соц. сетями" at bounding box center [784, 540] width 450 height 39
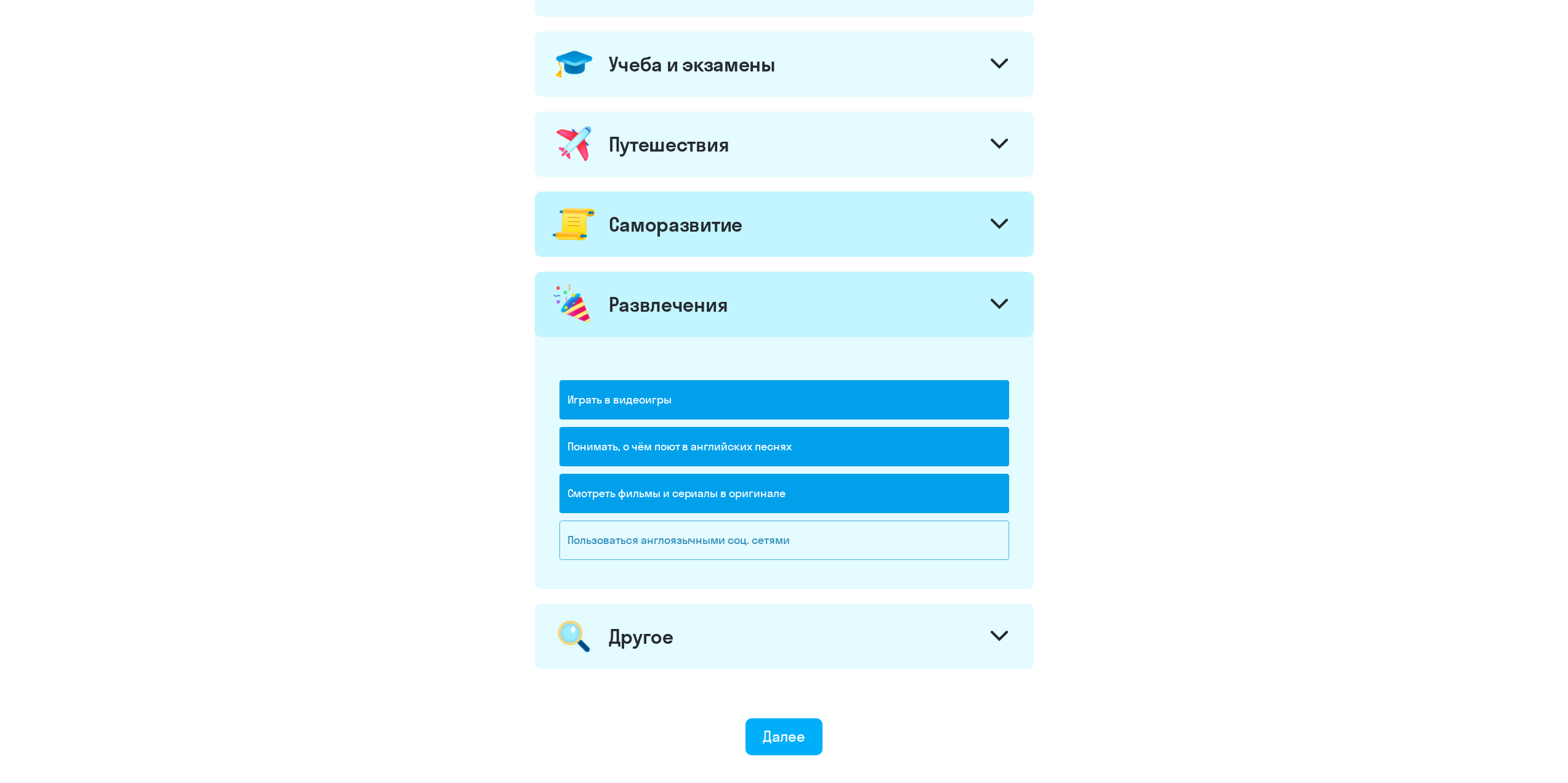
click at [921, 545] on div "Пользоваться англоязычными соц. сетями" at bounding box center [784, 540] width 450 height 39
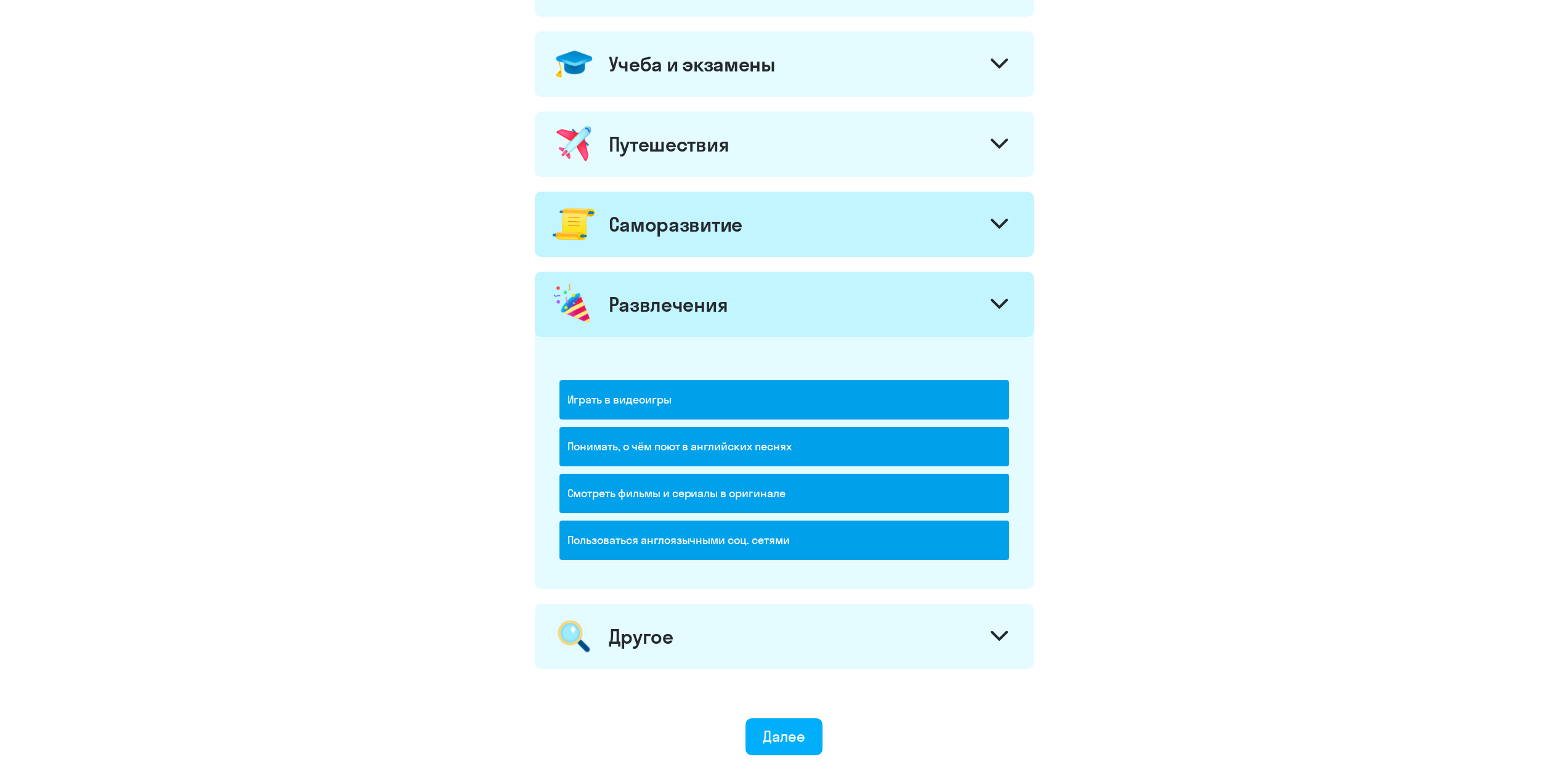
click at [999, 301] on icon at bounding box center [999, 304] width 17 height 10
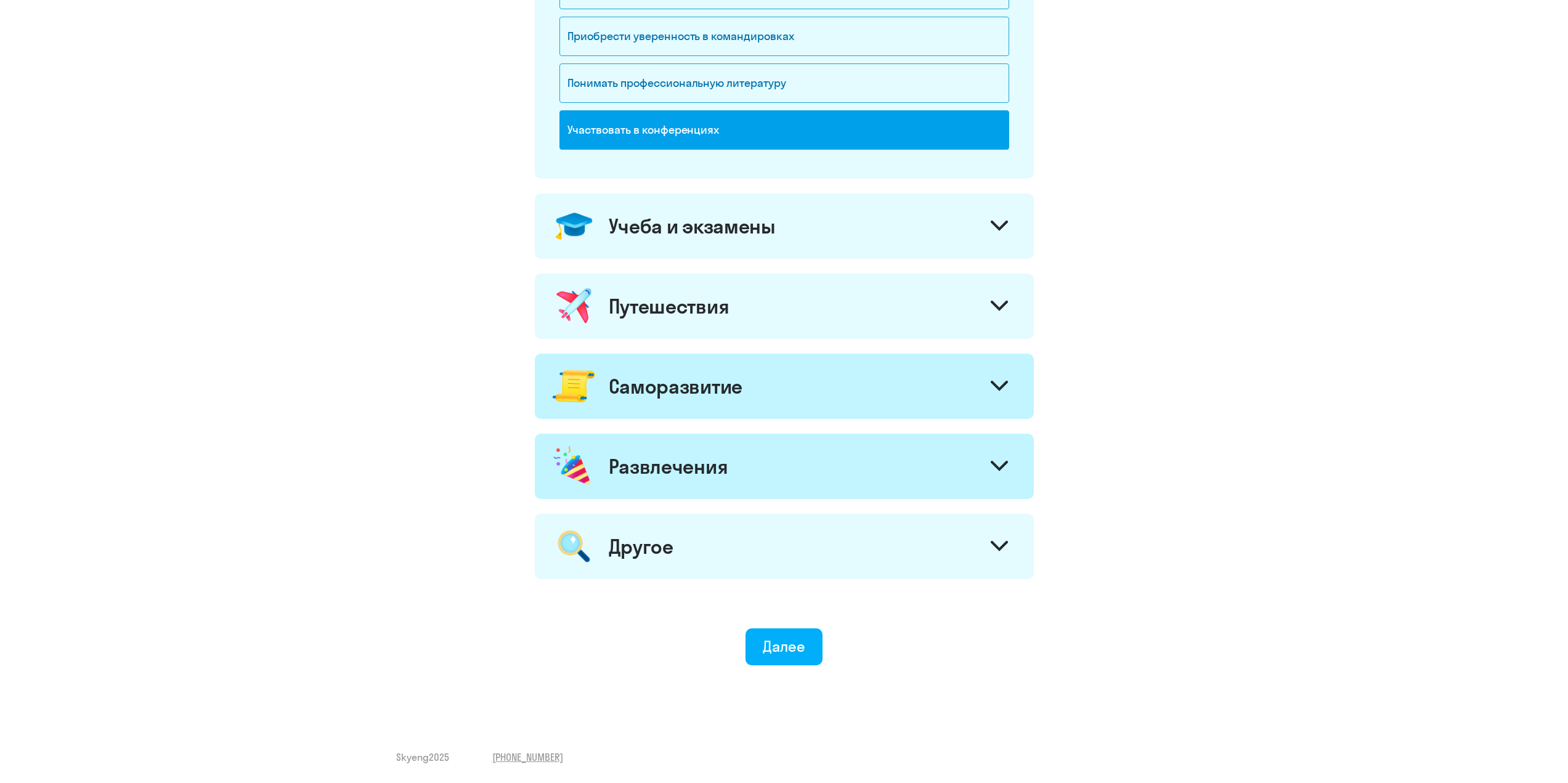
click at [992, 554] on svg-icon at bounding box center [999, 548] width 17 height 14
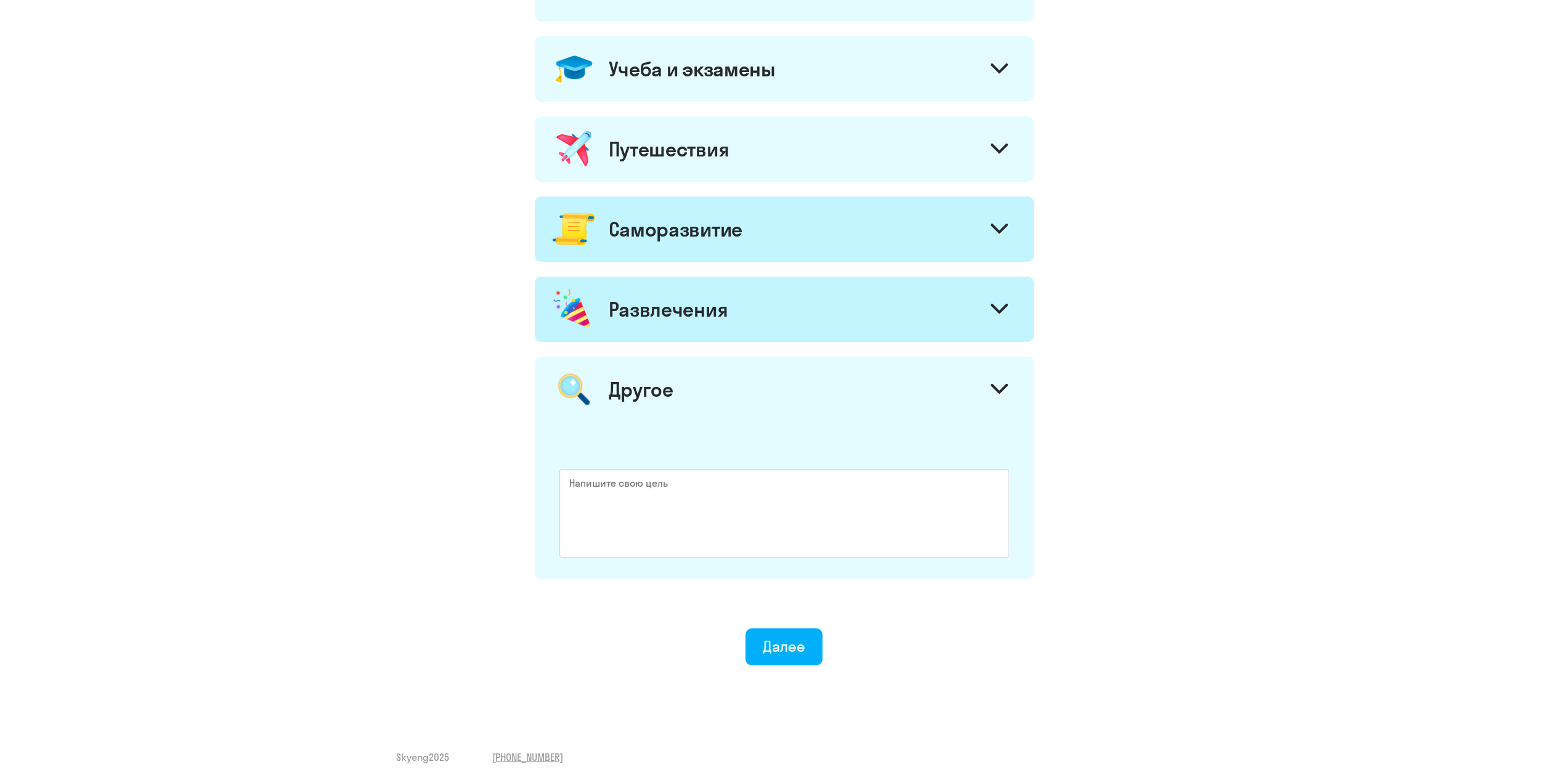
click at [1000, 369] on div "Другое" at bounding box center [784, 389] width 499 height 65
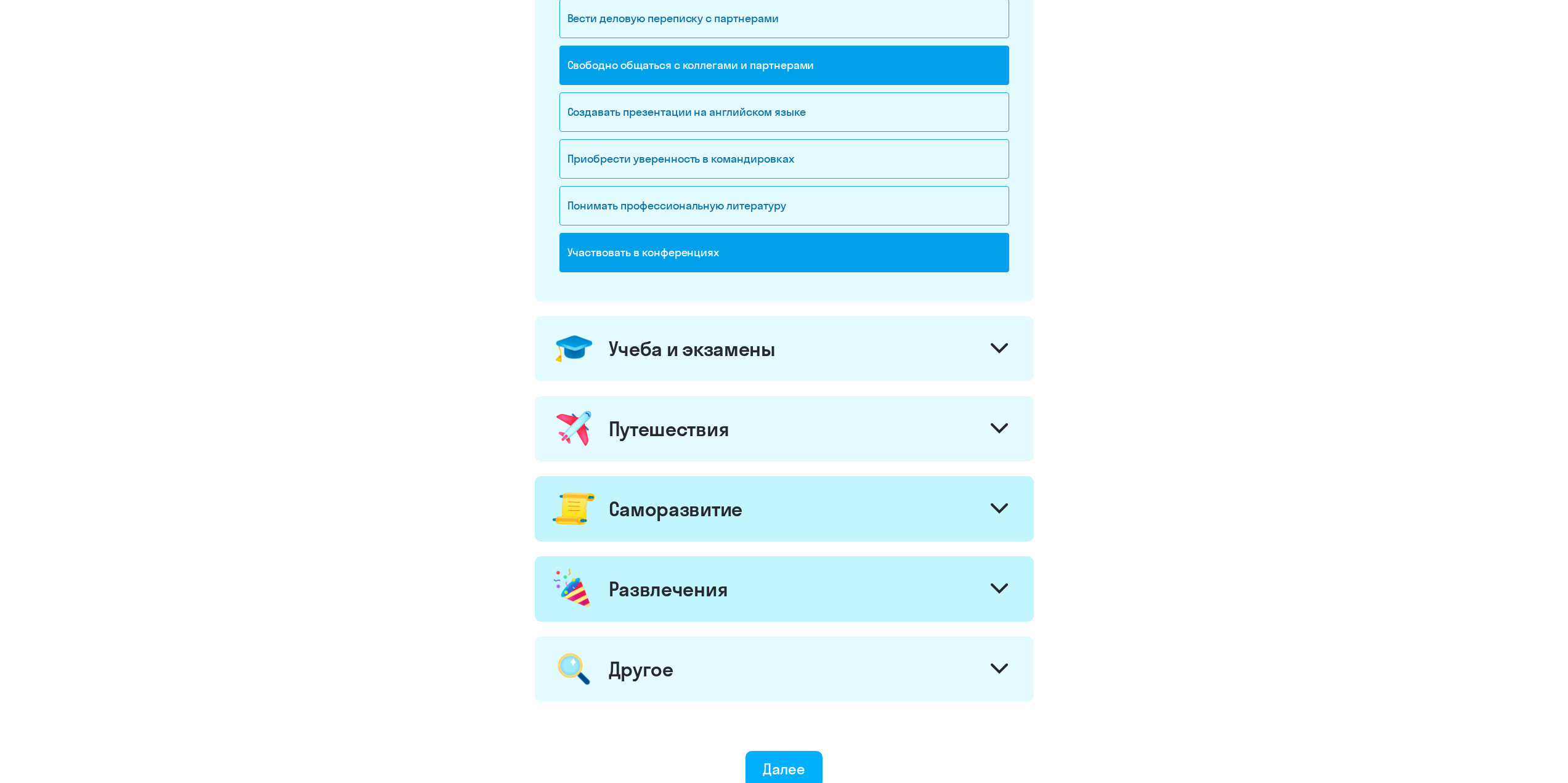
scroll to position [269, 0]
click at [993, 473] on div "Работа и бизнес Вести деловую переписку с партнерами Свободно общаться с коллег…" at bounding box center [784, 297] width 499 height 811
click at [997, 417] on div at bounding box center [999, 431] width 29 height 29
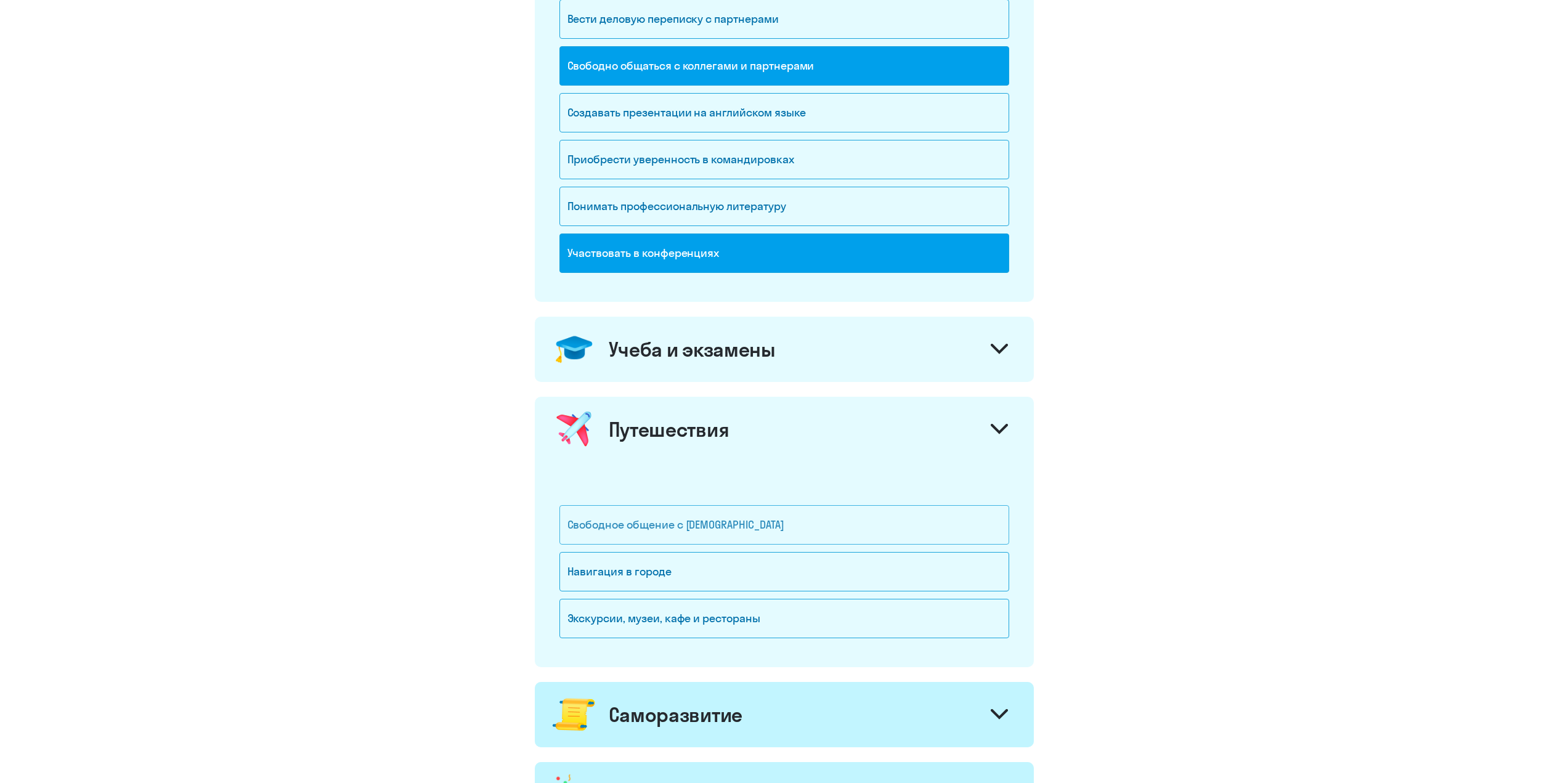
click at [826, 530] on div "Свободное общение с [DEMOGRAPHIC_DATA]" at bounding box center [784, 525] width 450 height 39
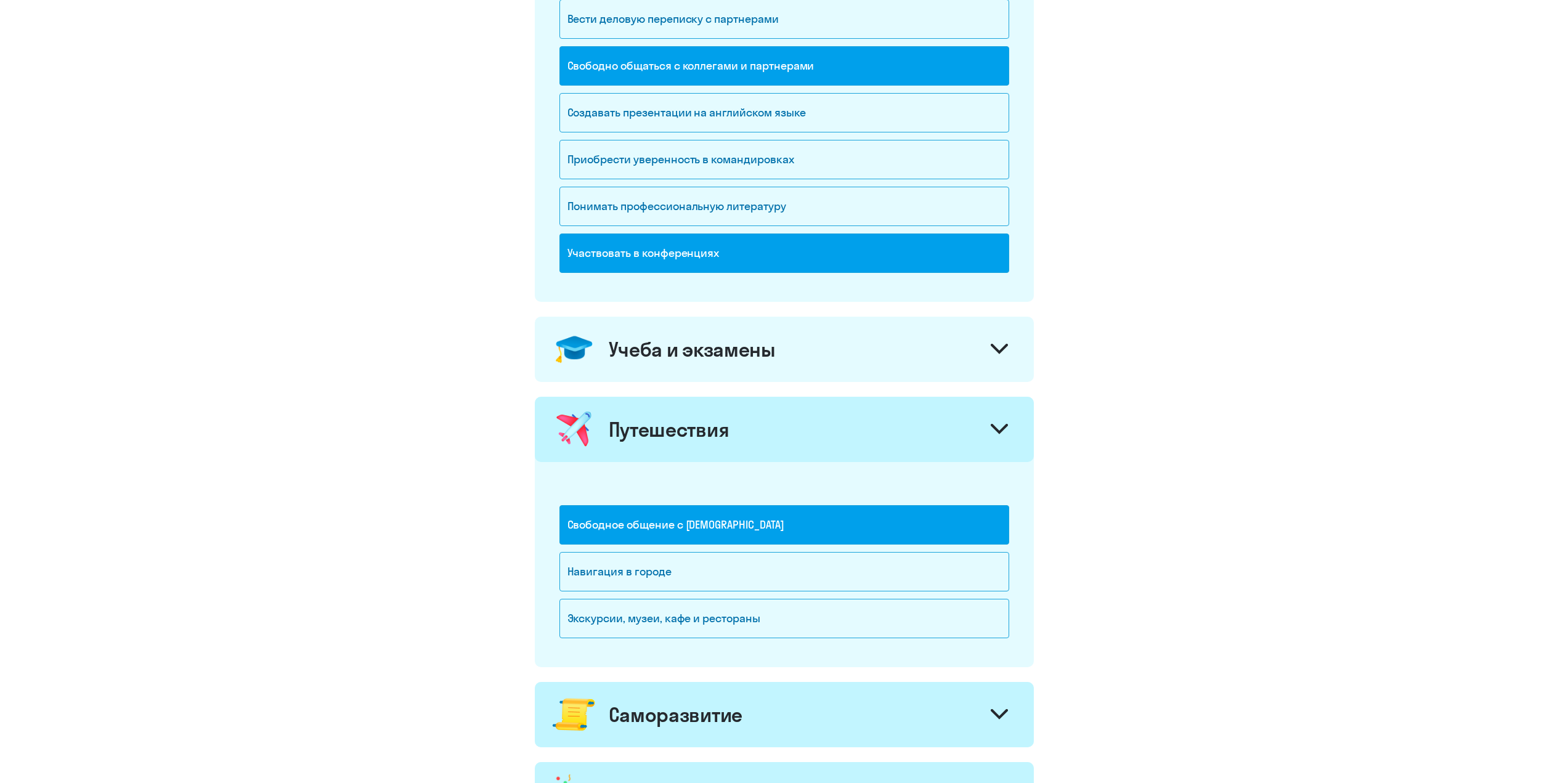
click at [997, 431] on icon at bounding box center [999, 429] width 15 height 8
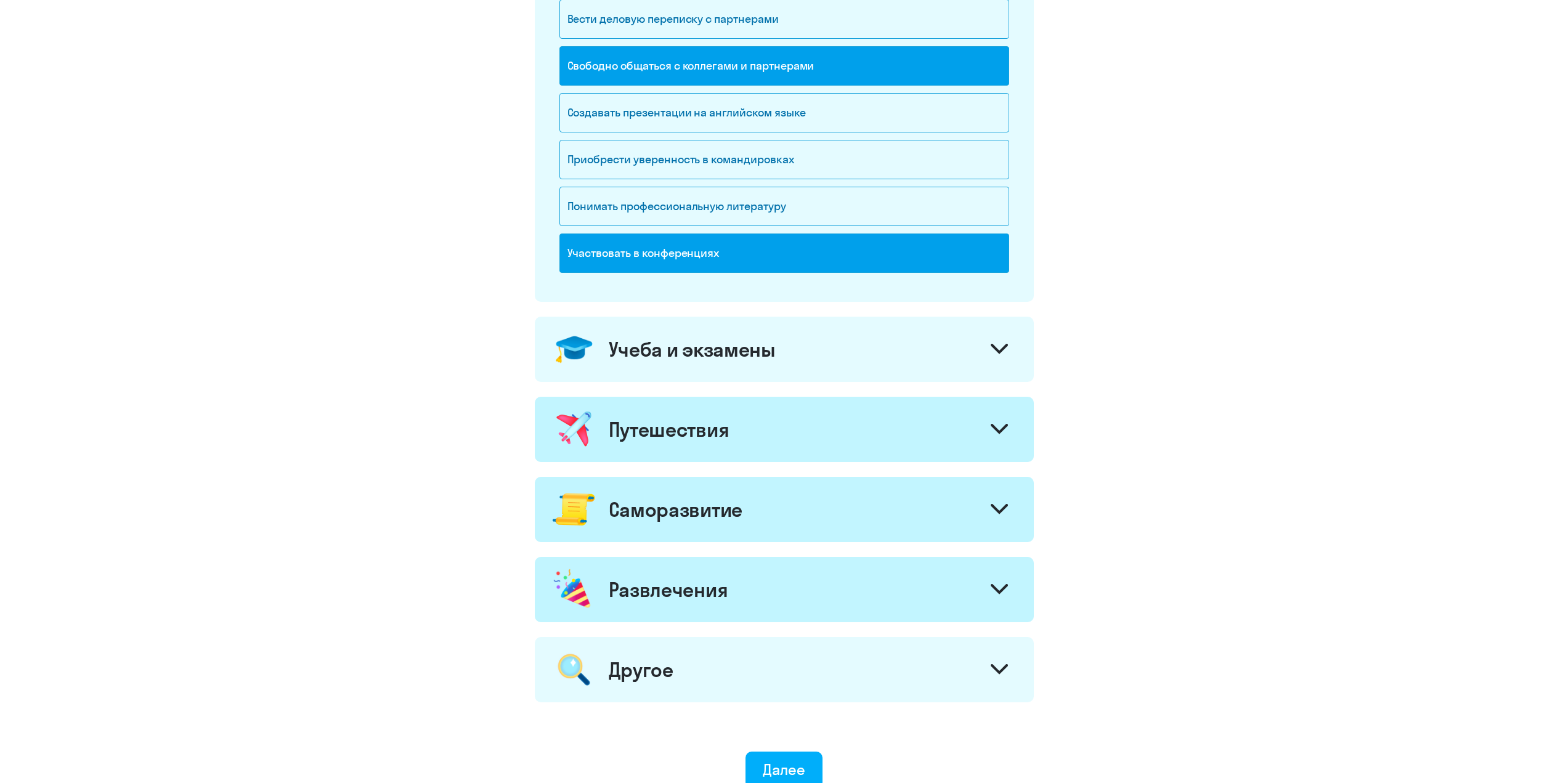
click at [1002, 371] on div "Учеба и экзамены" at bounding box center [784, 349] width 499 height 65
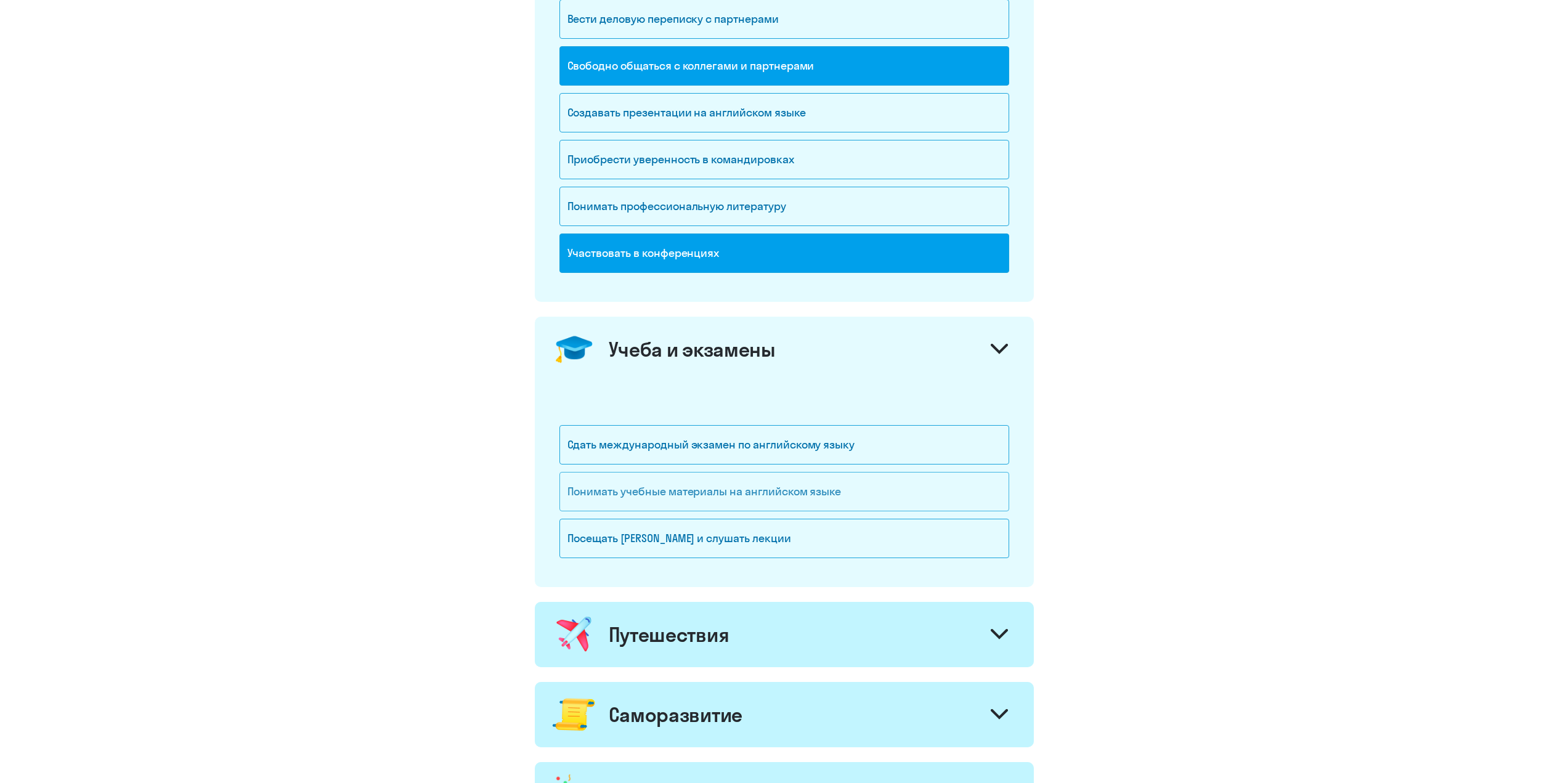
click at [943, 494] on div "Понимать учебные материалы на английском языке" at bounding box center [784, 491] width 450 height 39
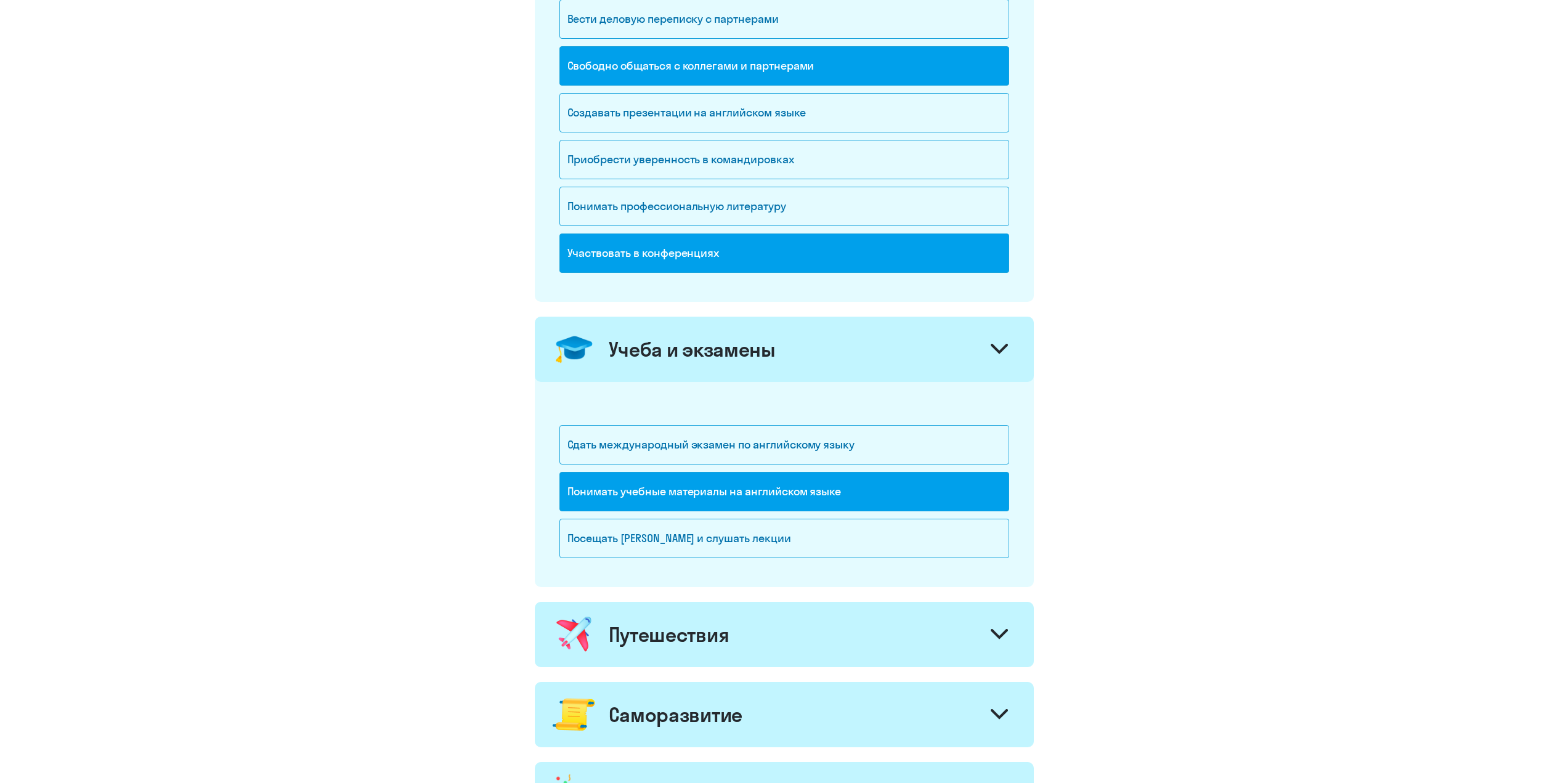
click at [997, 345] on icon at bounding box center [999, 349] width 17 height 10
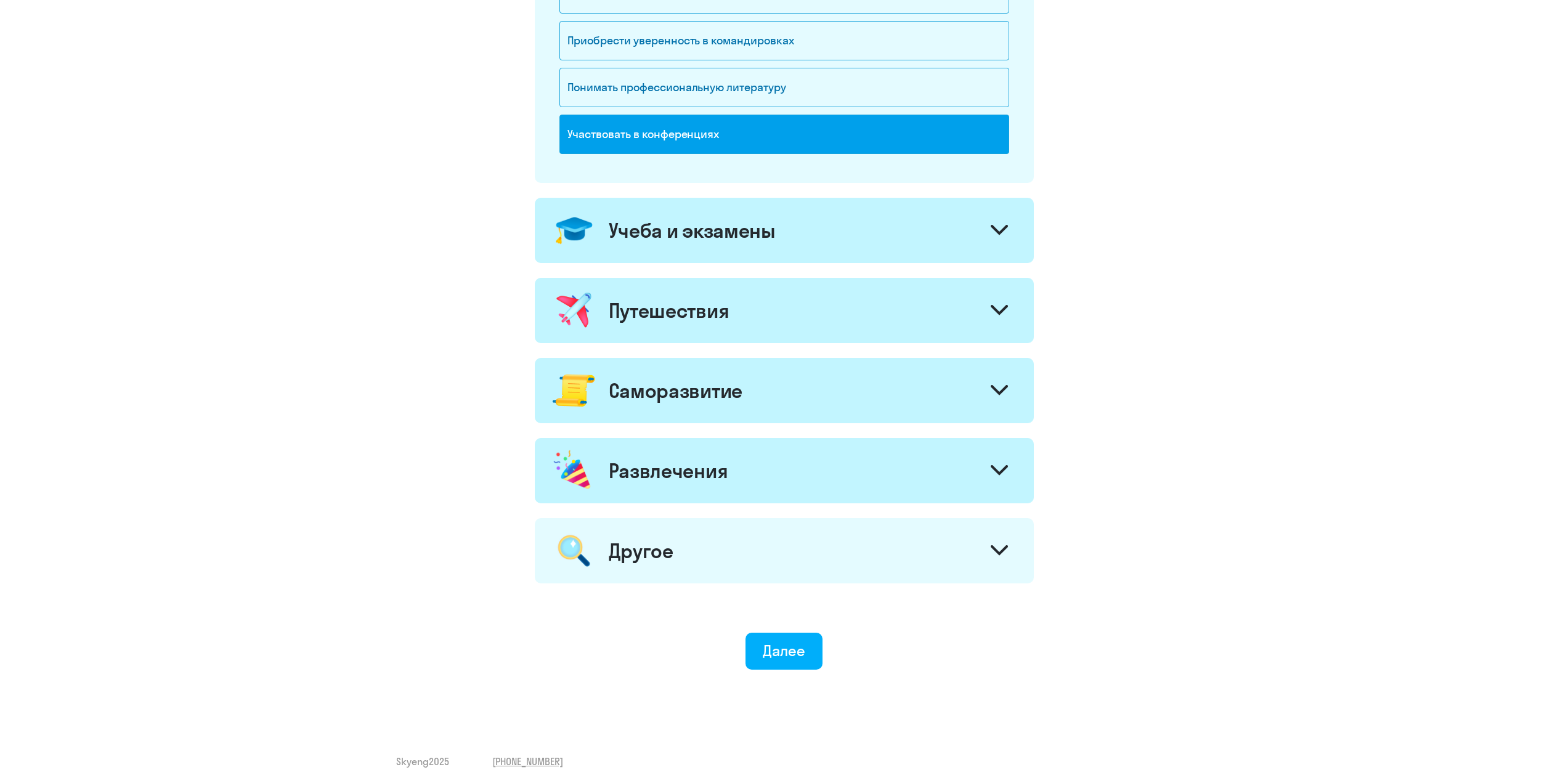
scroll to position [393, 0]
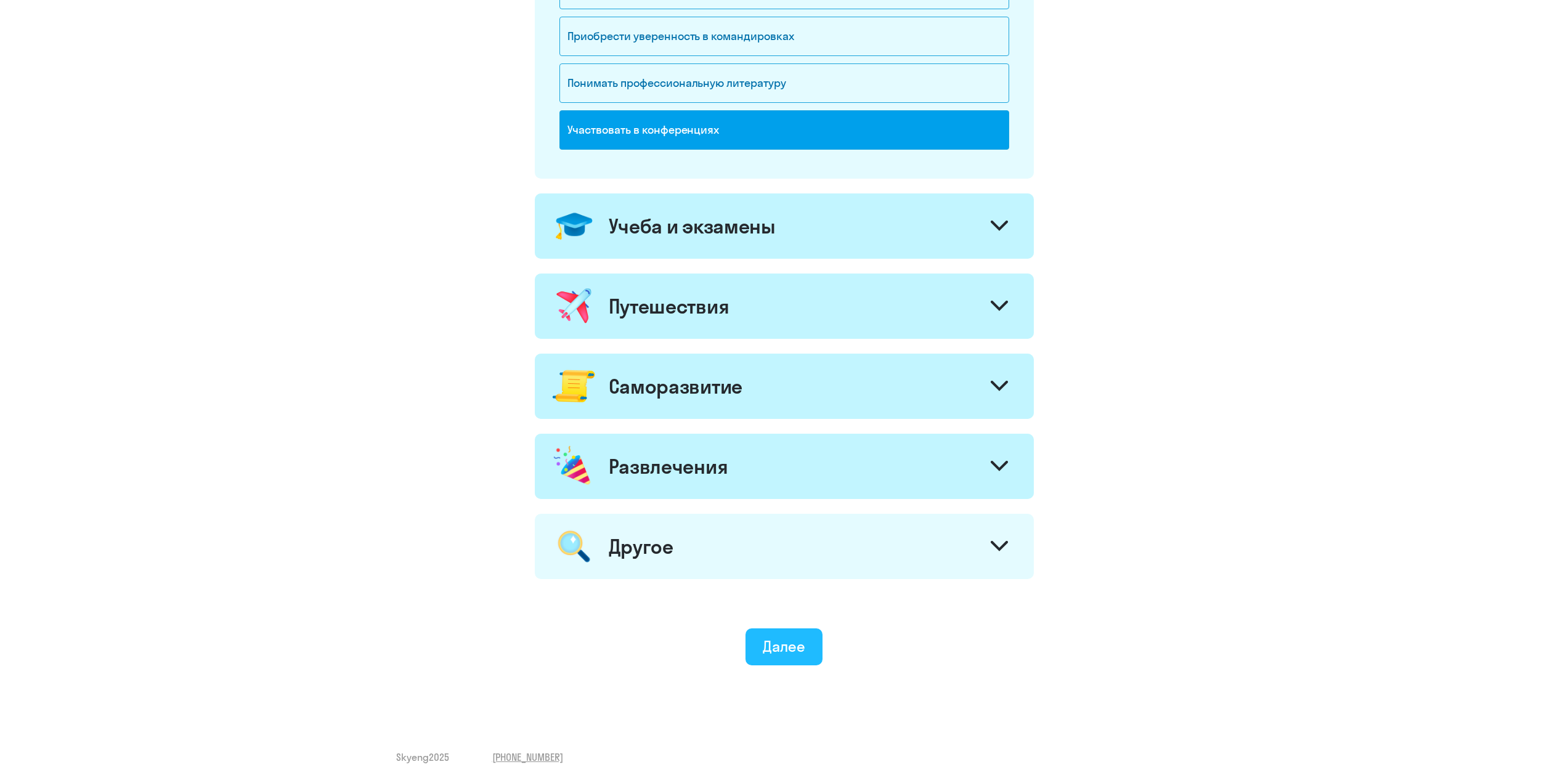
click at [792, 645] on div "Далее" at bounding box center [784, 646] width 43 height 20
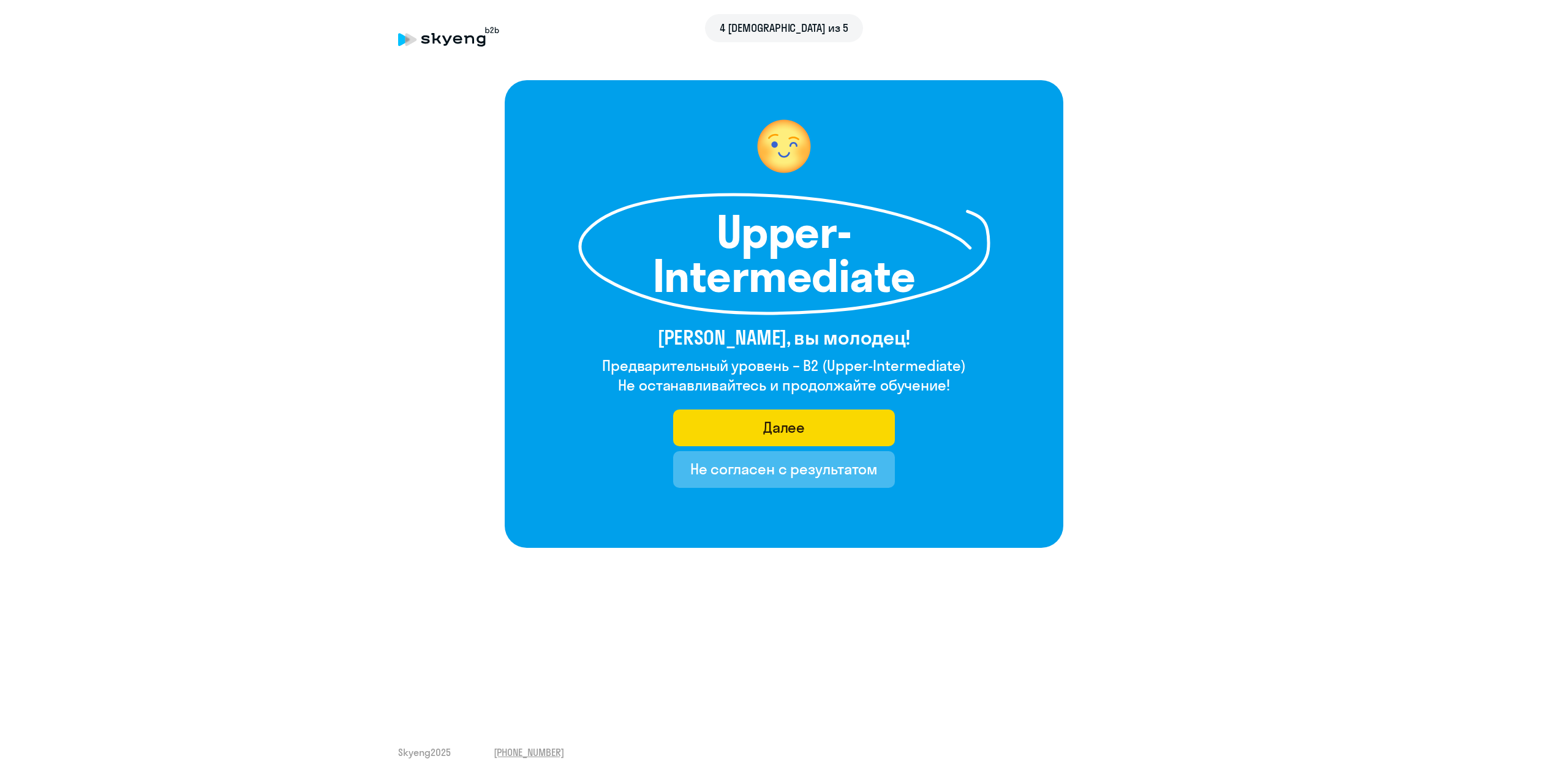
drag, startPoint x: 700, startPoint y: 367, endPoint x: 943, endPoint y: 366, distance: 243.0
click at [943, 366] on h4 "Предварительный уровень – B2 (Upper-Intermediate)" at bounding box center [784, 365] width 364 height 20
click at [902, 367] on h4 "Предварительный уровень – B2 (Upper-Intermediate)" at bounding box center [784, 365] width 364 height 20
click at [820, 430] on button "Далее" at bounding box center [784, 428] width 223 height 37
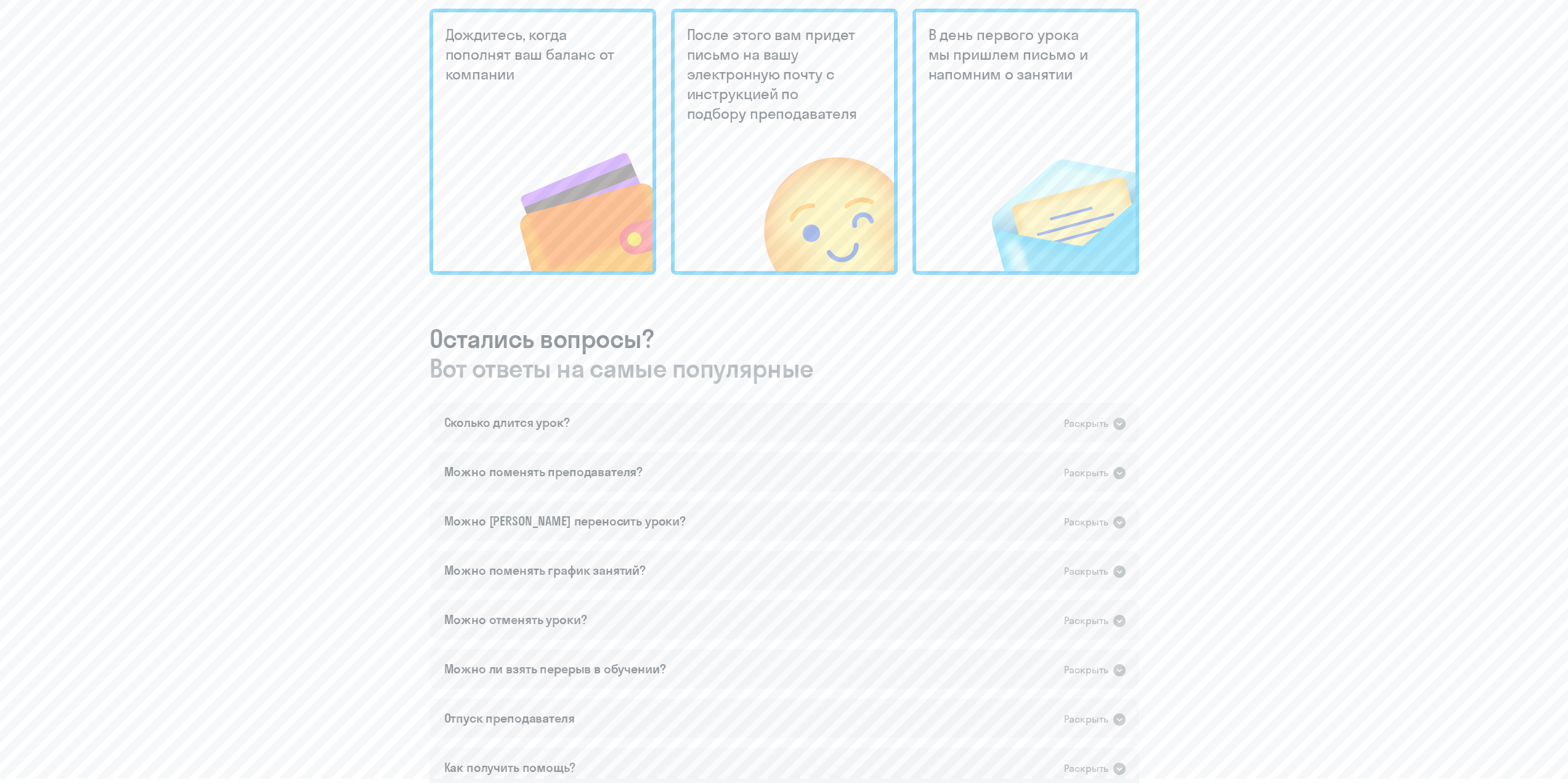
scroll to position [431, 0]
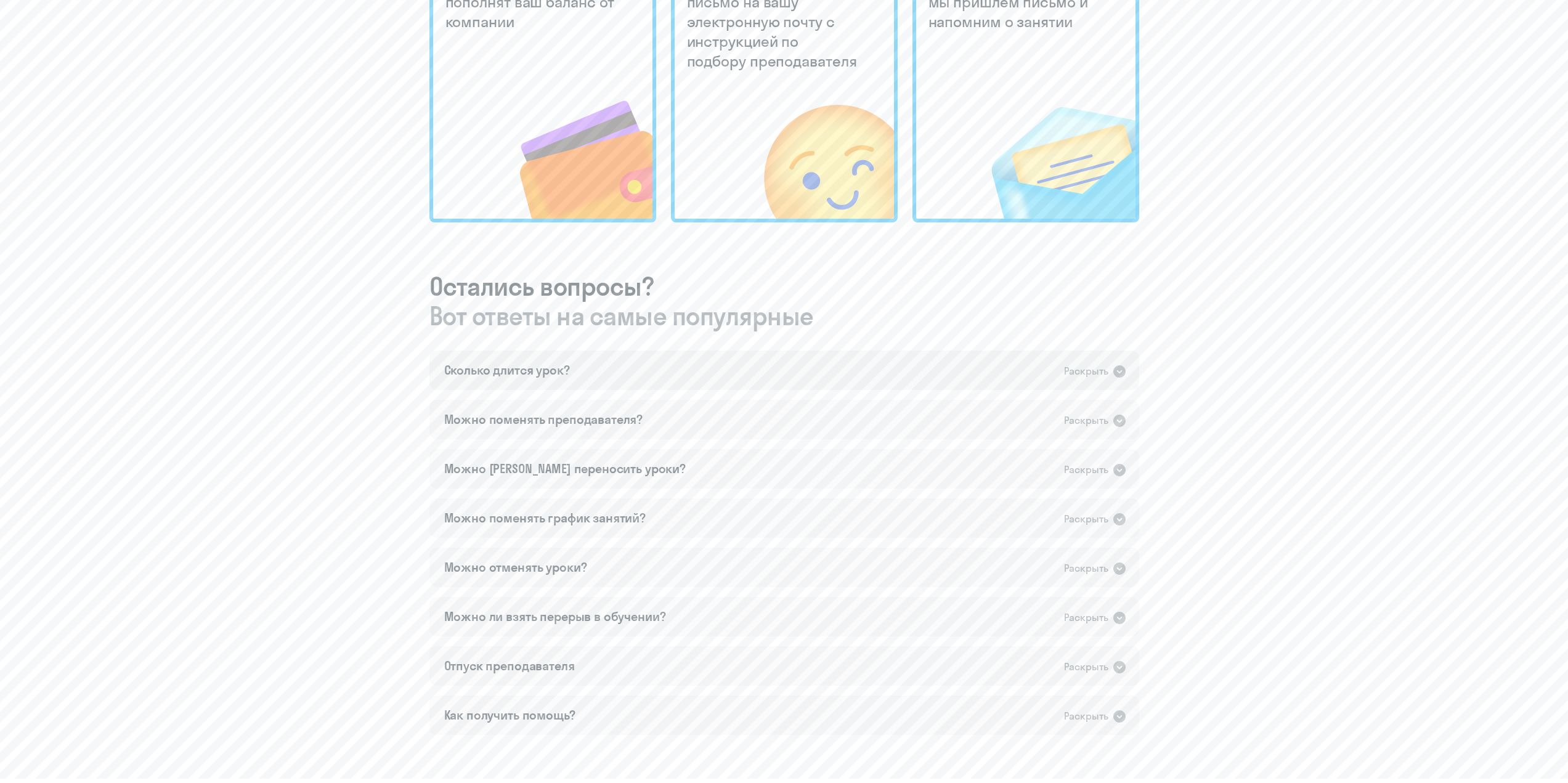
click at [1076, 366] on div "Раскрыть" at bounding box center [1086, 371] width 45 height 15
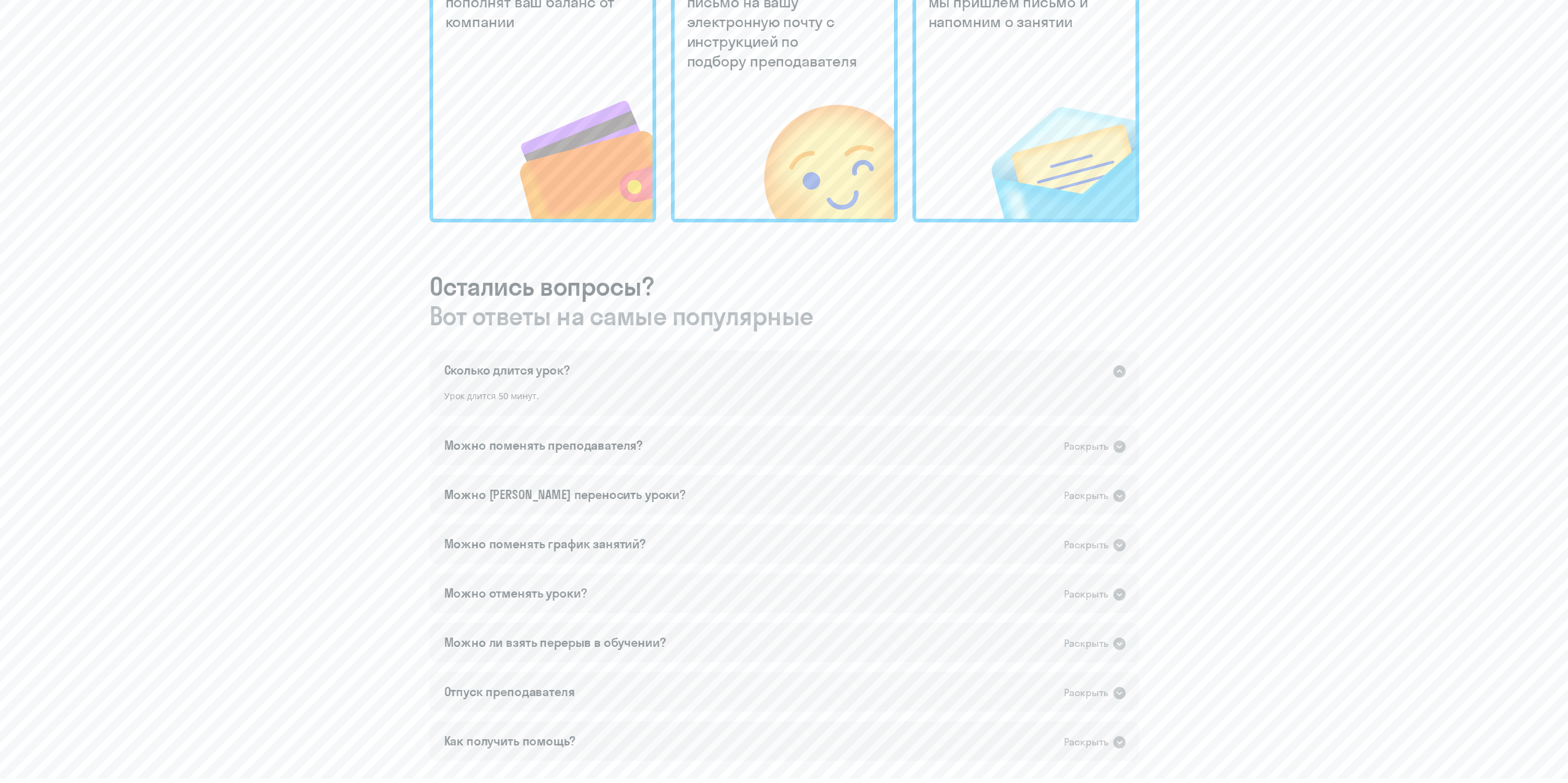
click at [1120, 369] on icon at bounding box center [1119, 371] width 12 height 12
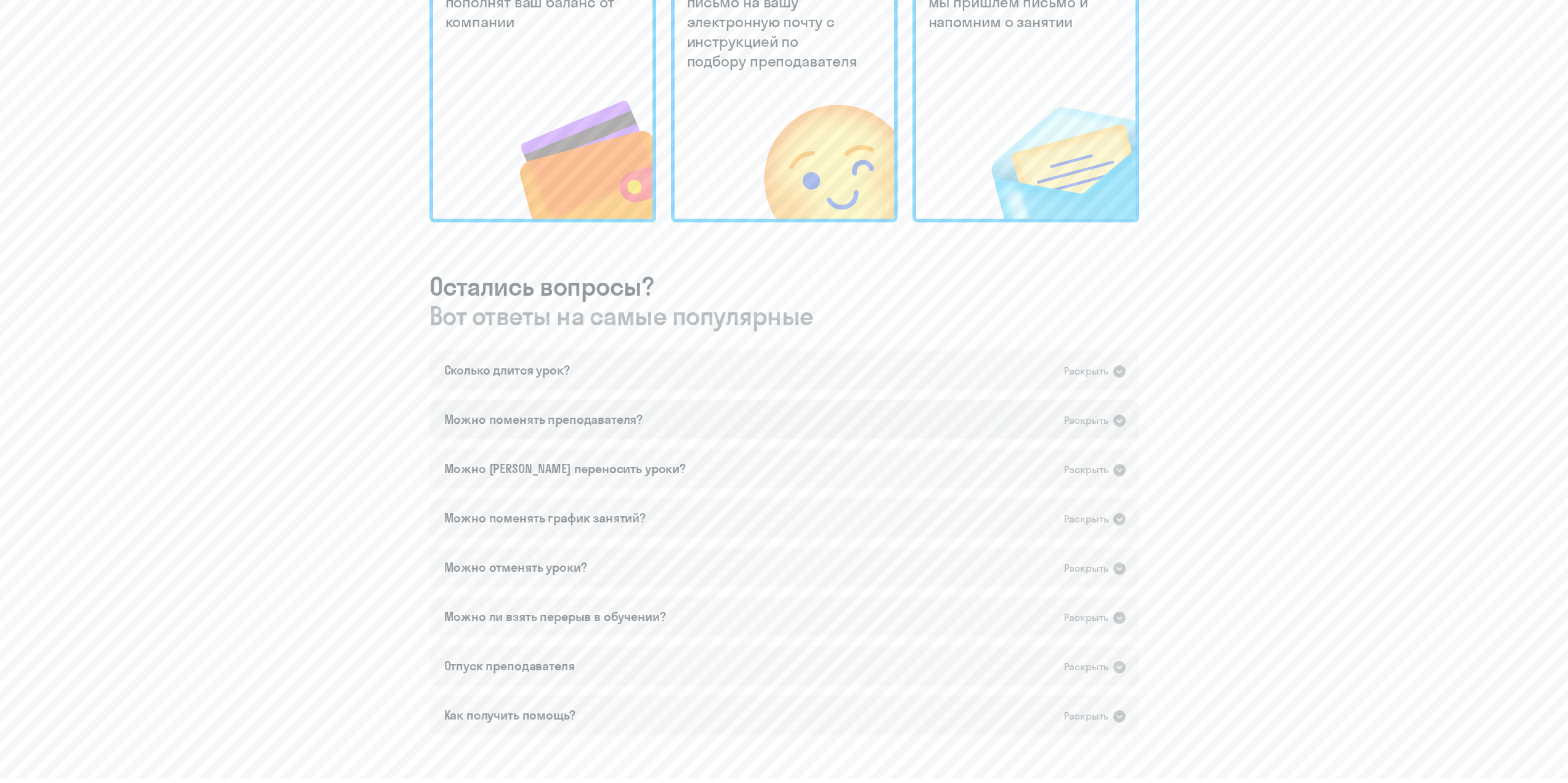
click at [1102, 417] on div "Раскрыть" at bounding box center [1086, 420] width 45 height 15
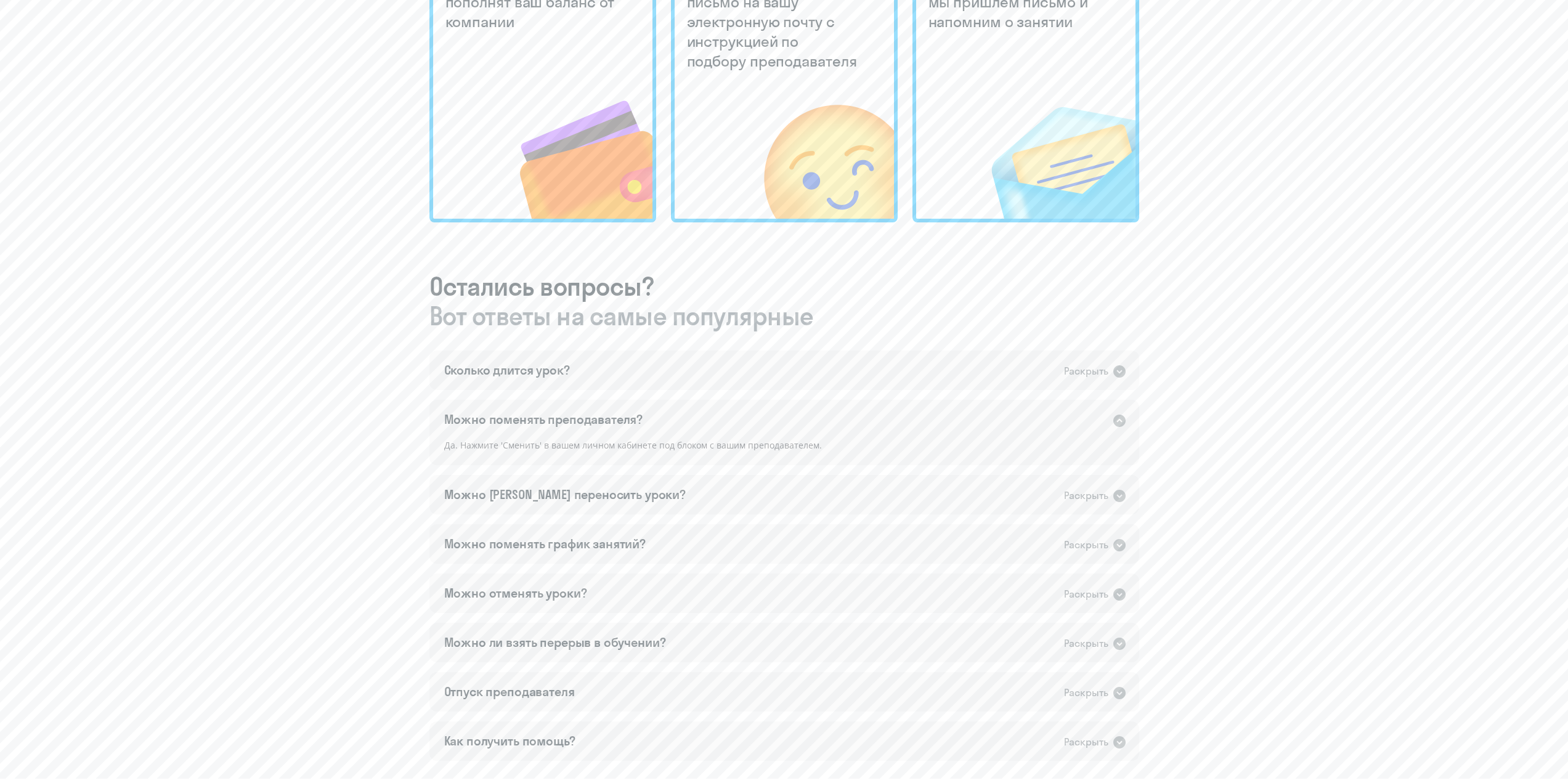
click at [1102, 416] on div "Раскрыть" at bounding box center [1086, 420] width 45 height 15
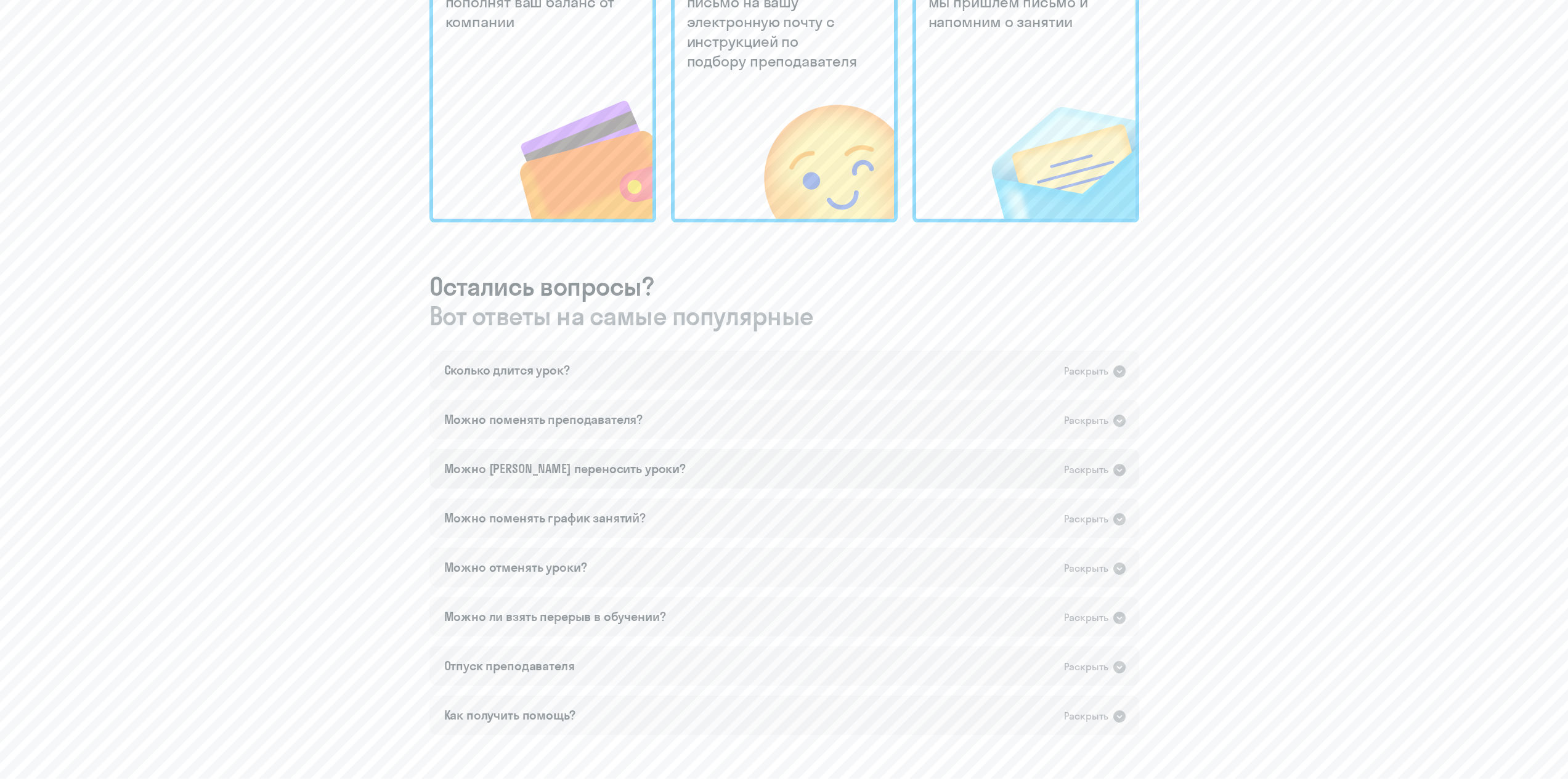
click at [1114, 462] on div "Раскрыть" at bounding box center [1095, 469] width 63 height 16
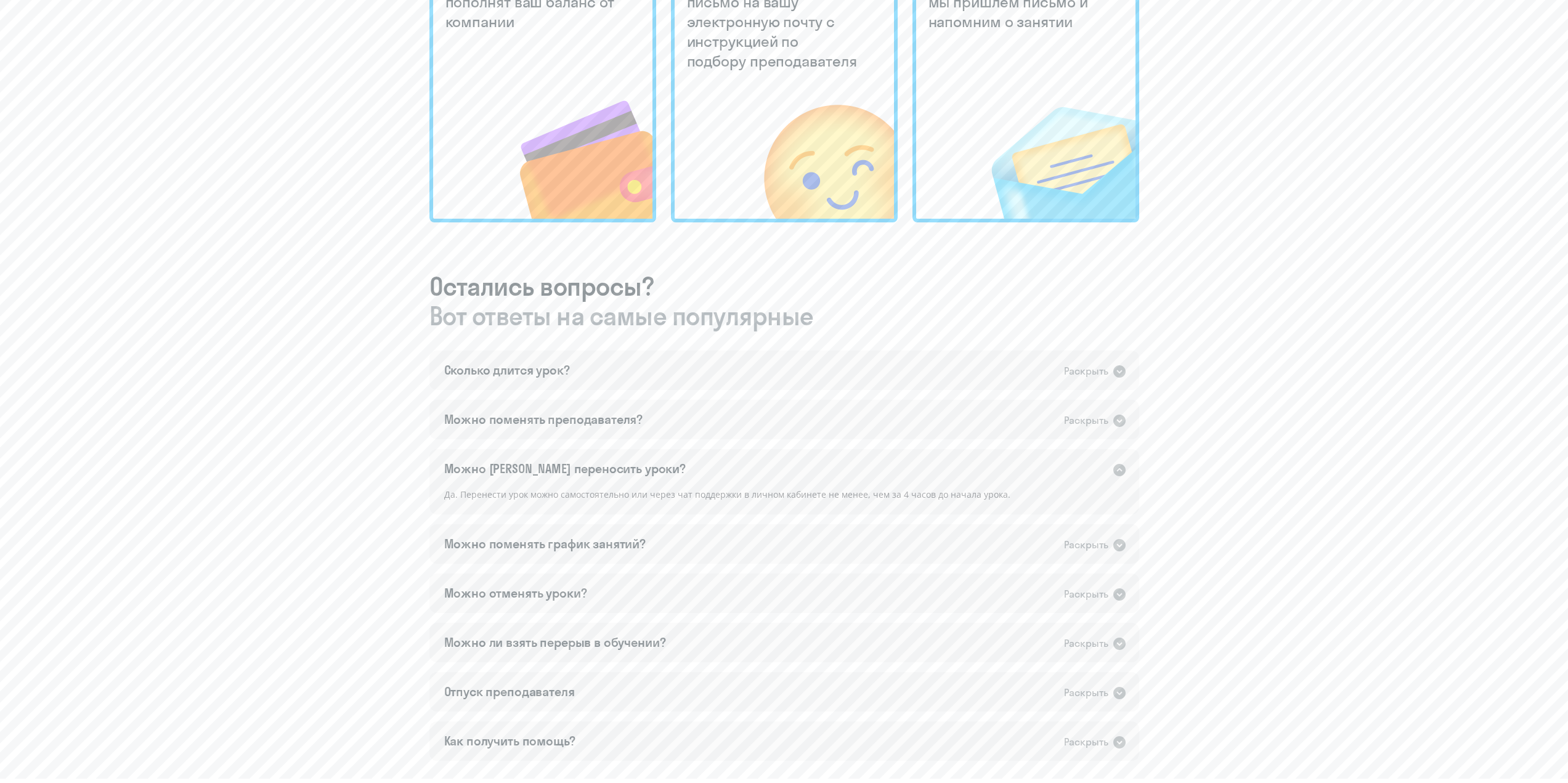
click at [1122, 461] on div "Можно [PERSON_NAME] переносить уроки? Раскрыть" at bounding box center [784, 469] width 710 height 39
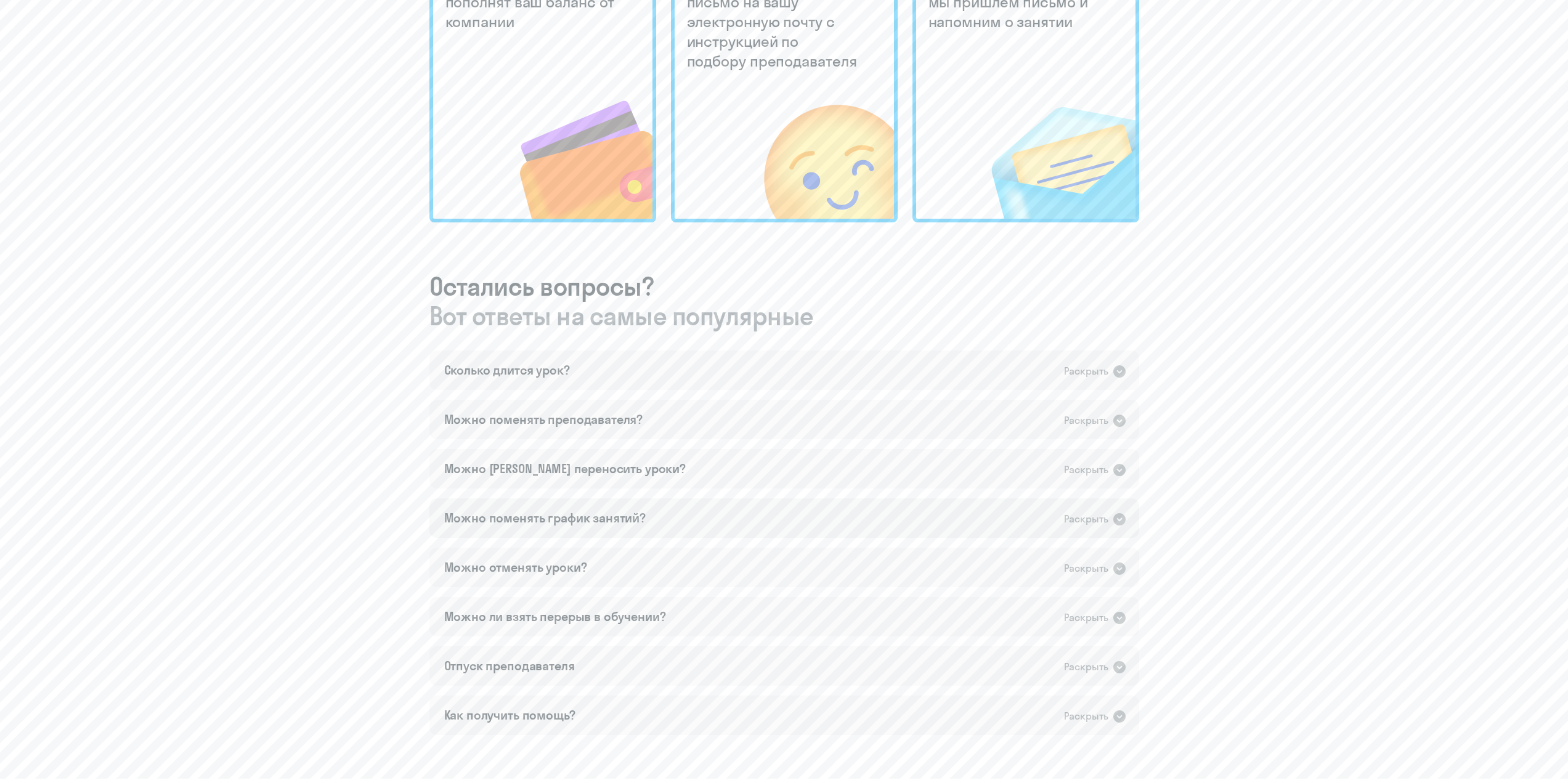
click at [1119, 515] on icon at bounding box center [1119, 520] width 12 height 12
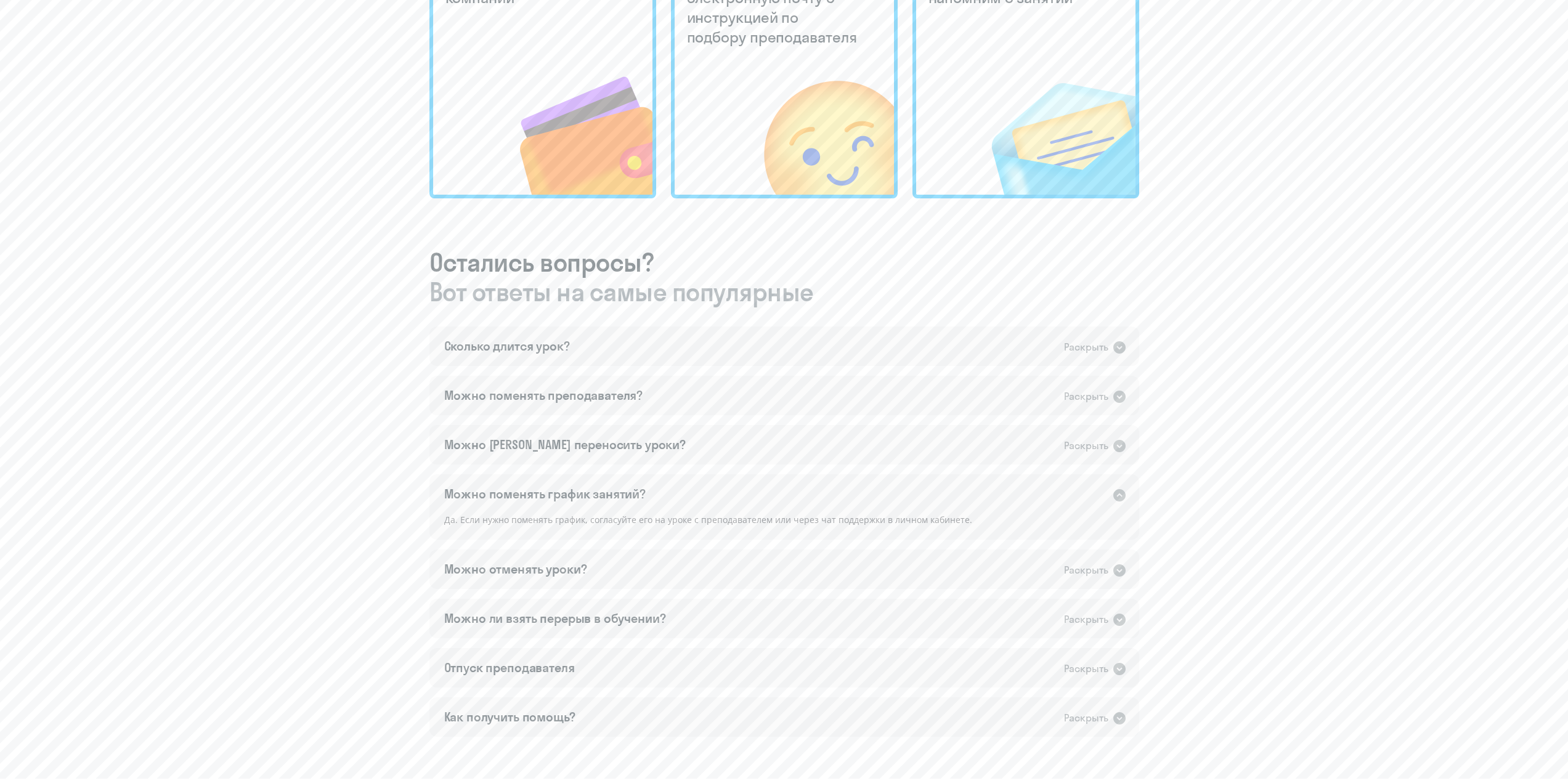
scroll to position [493, 0]
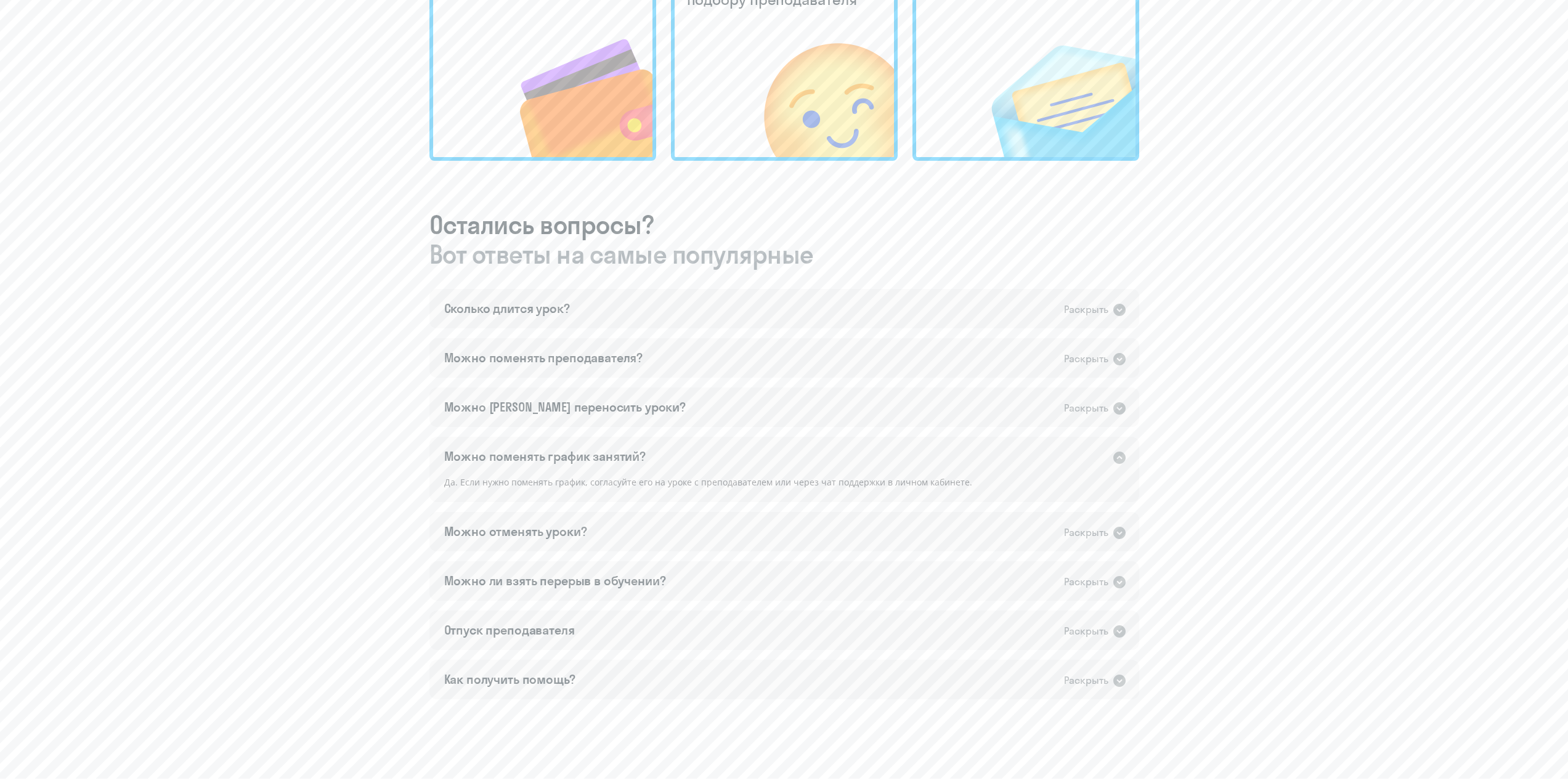
click at [1114, 452] on icon at bounding box center [1119, 457] width 15 height 15
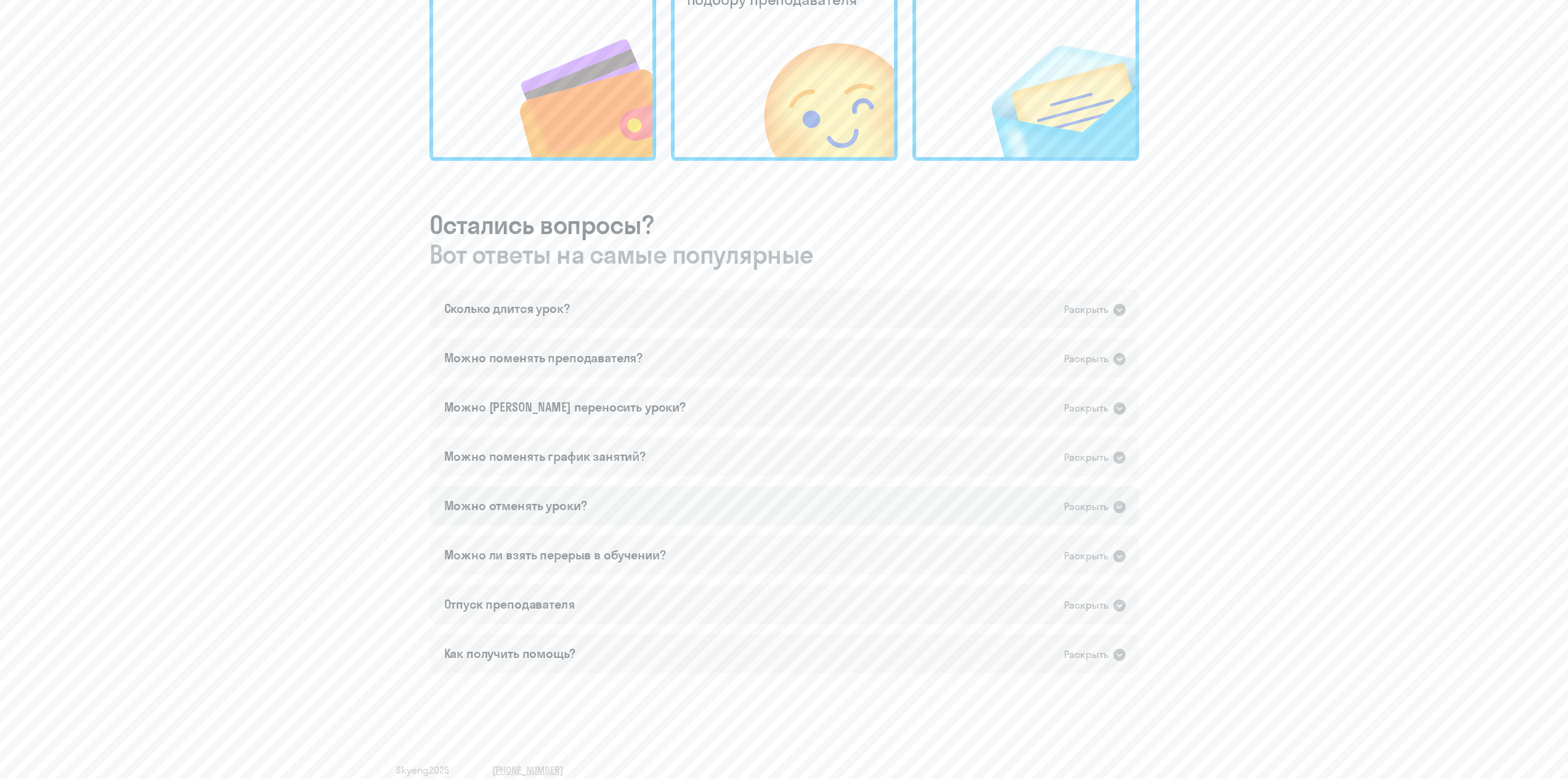
click at [1118, 500] on icon at bounding box center [1119, 507] width 15 height 15
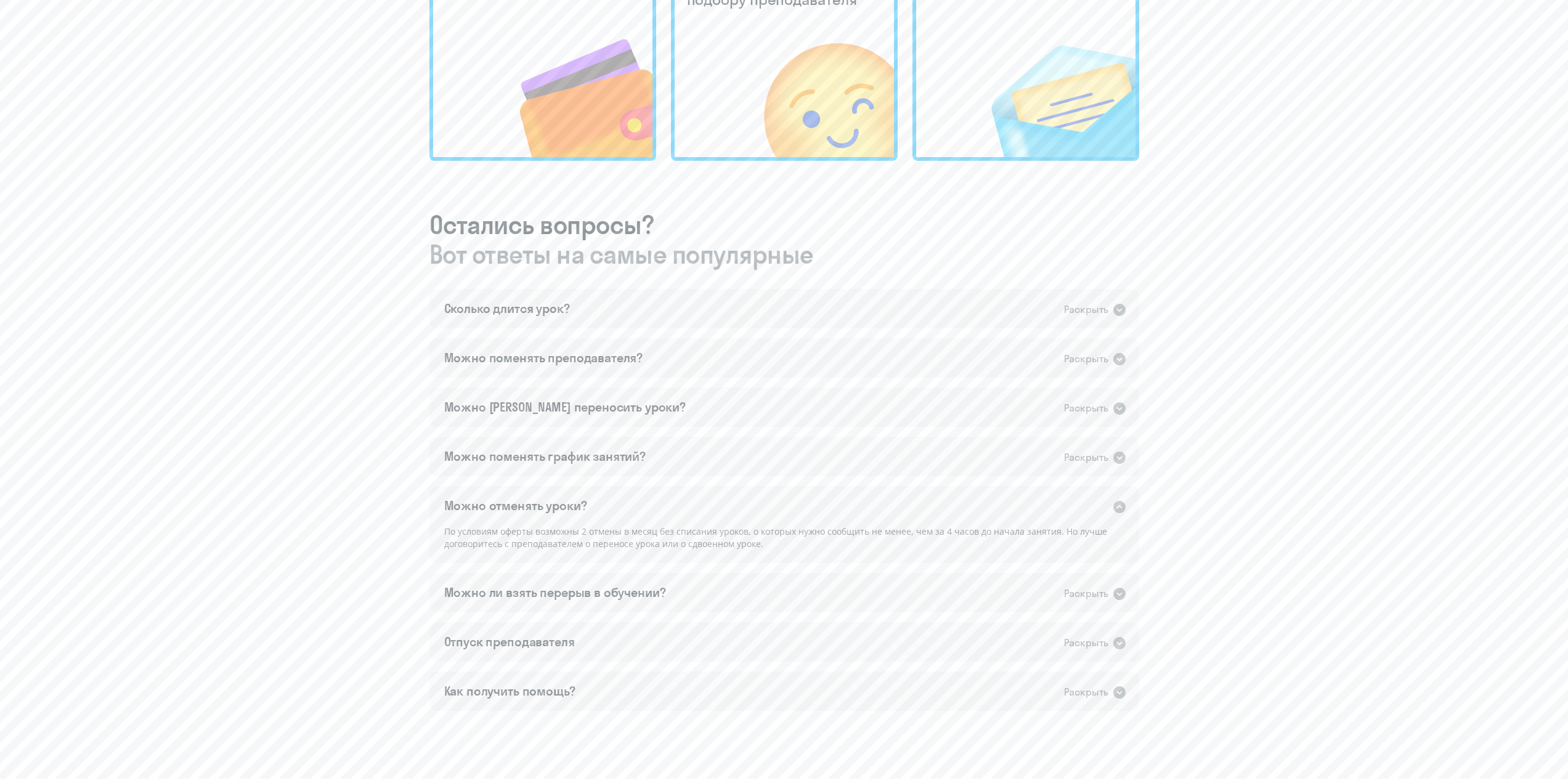
click at [1121, 503] on icon at bounding box center [1119, 507] width 12 height 12
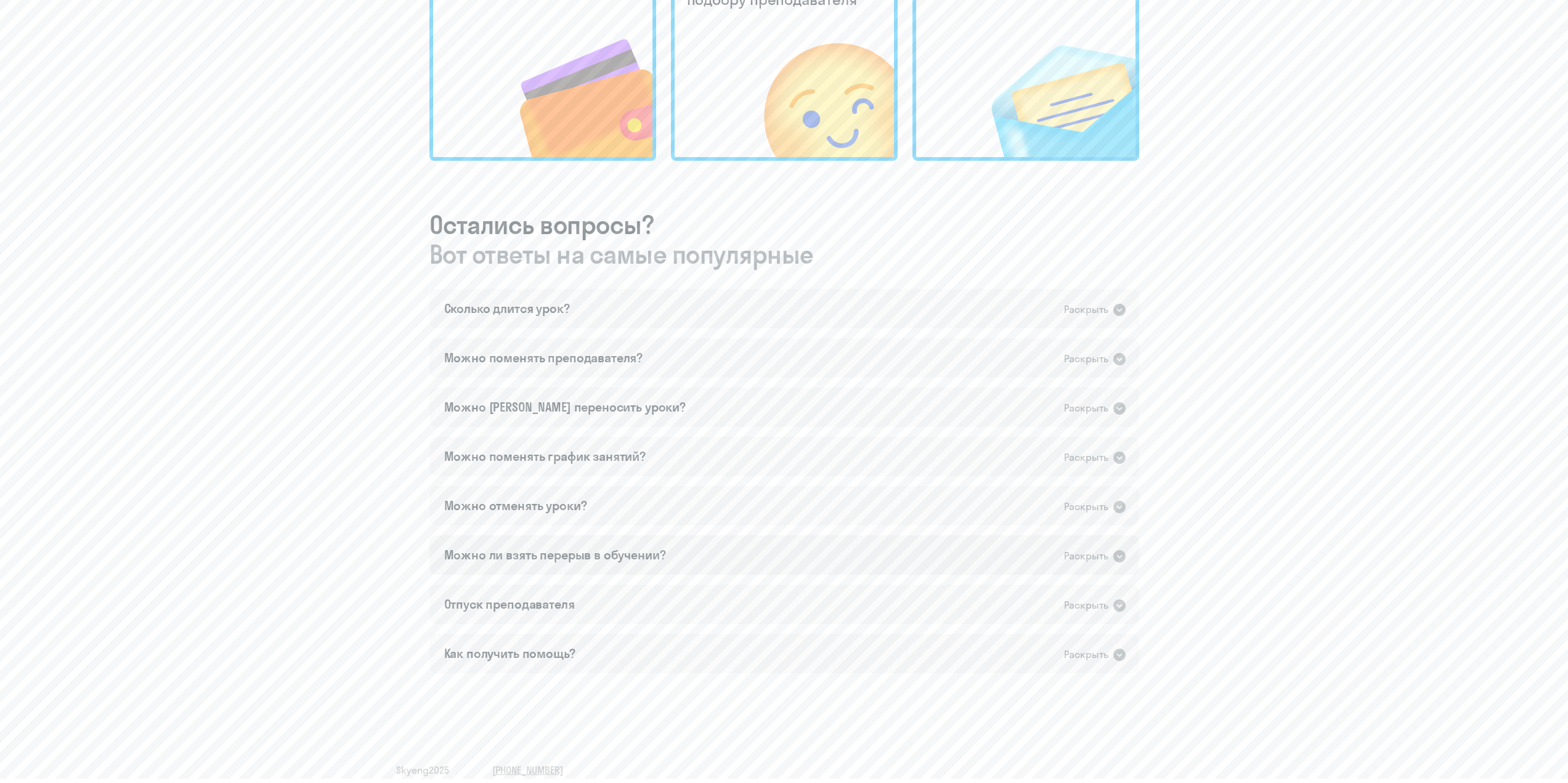
click at [1116, 550] on icon at bounding box center [1119, 556] width 15 height 15
click at [1102, 556] on div "Раскрыть" at bounding box center [1086, 556] width 45 height 15
click at [1112, 597] on div "Раскрыть" at bounding box center [1095, 605] width 63 height 16
click at [1121, 593] on div "Отпуск преподавателя Раскрыть" at bounding box center [784, 605] width 710 height 39
drag, startPoint x: 1120, startPoint y: 633, endPoint x: 856, endPoint y: 261, distance: 456.2
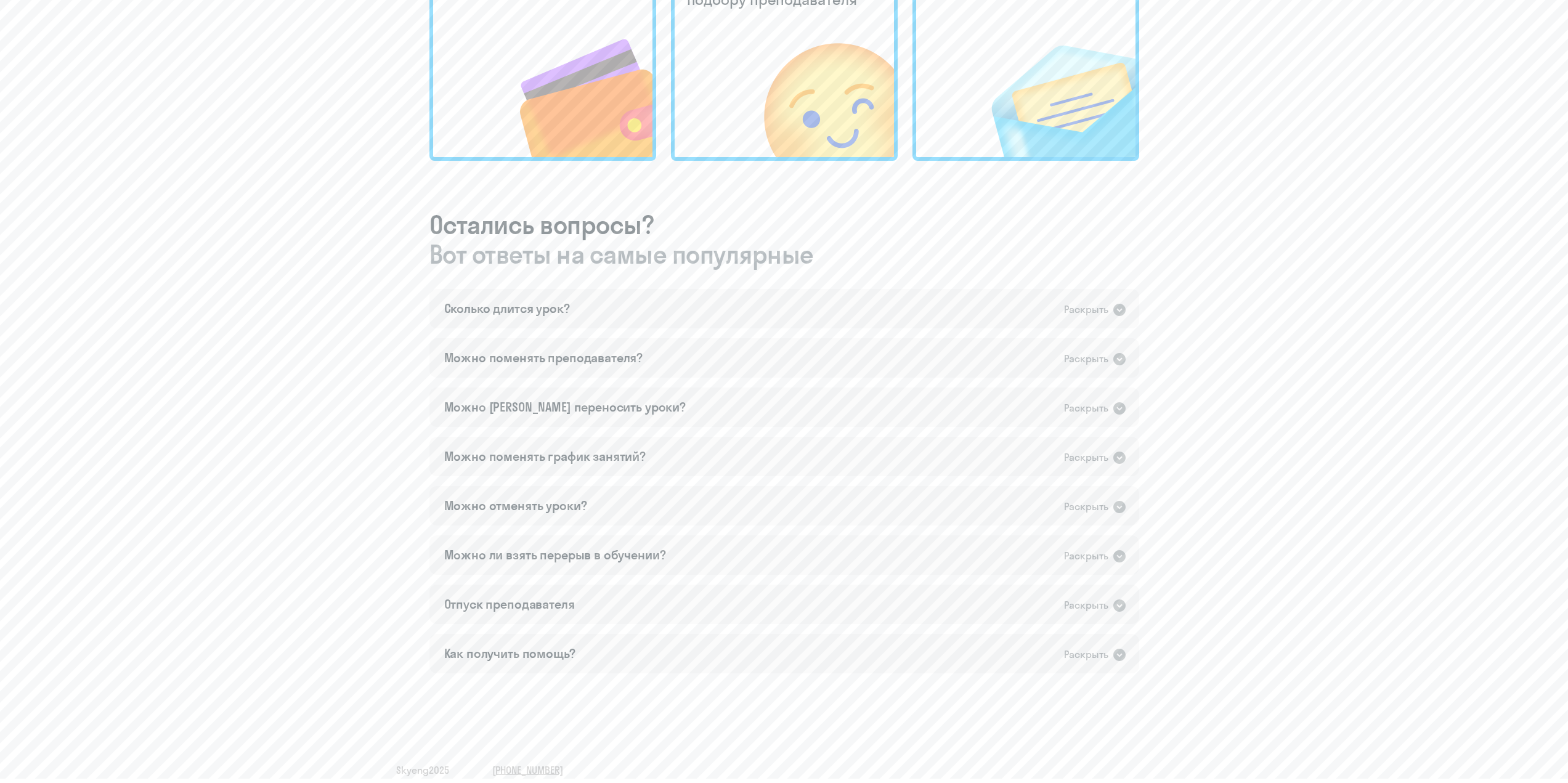
click at [851, 250] on span "Вот ответы на самые популярные" at bounding box center [784, 255] width 710 height 29
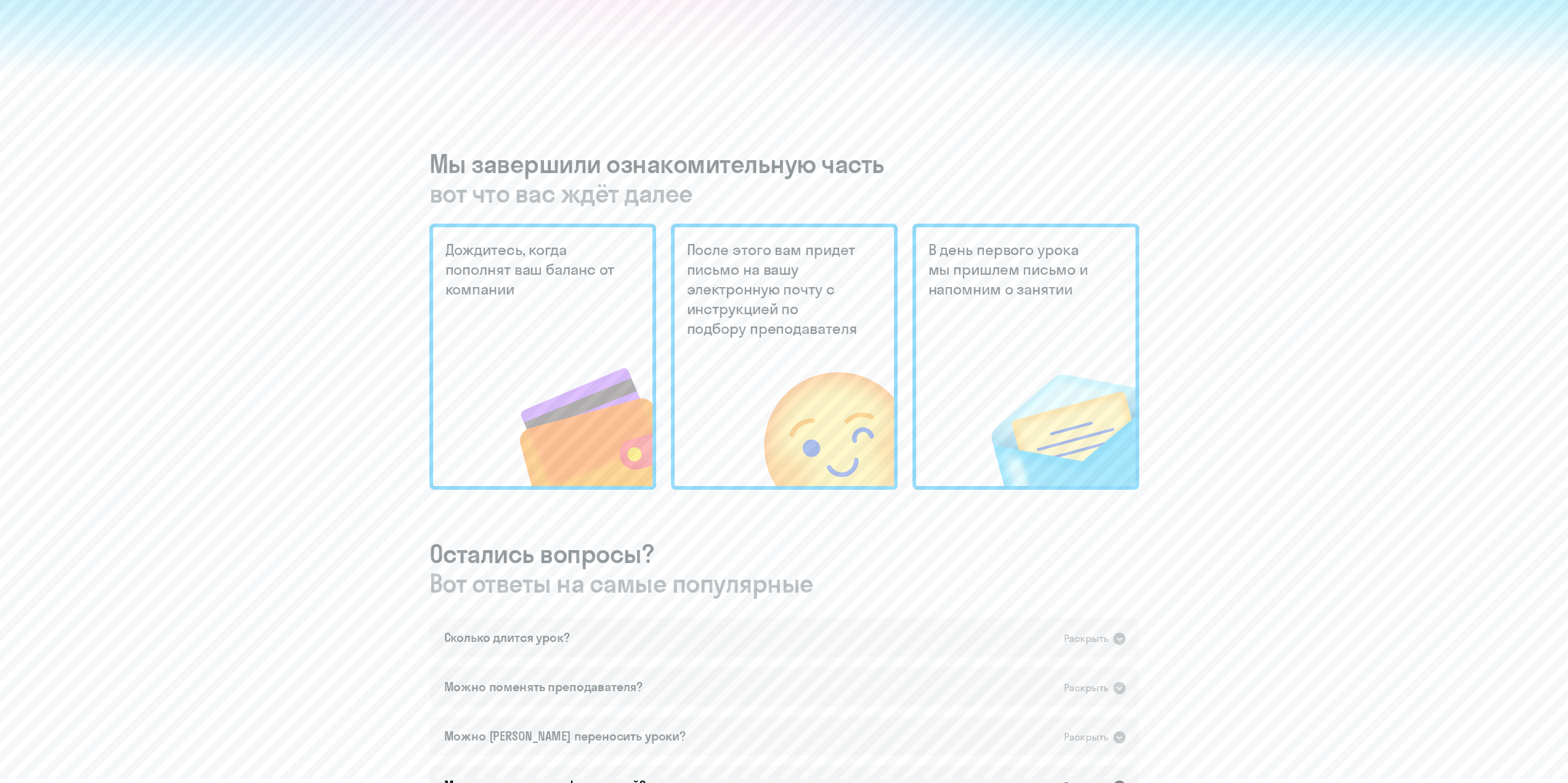
scroll to position [246, 0]
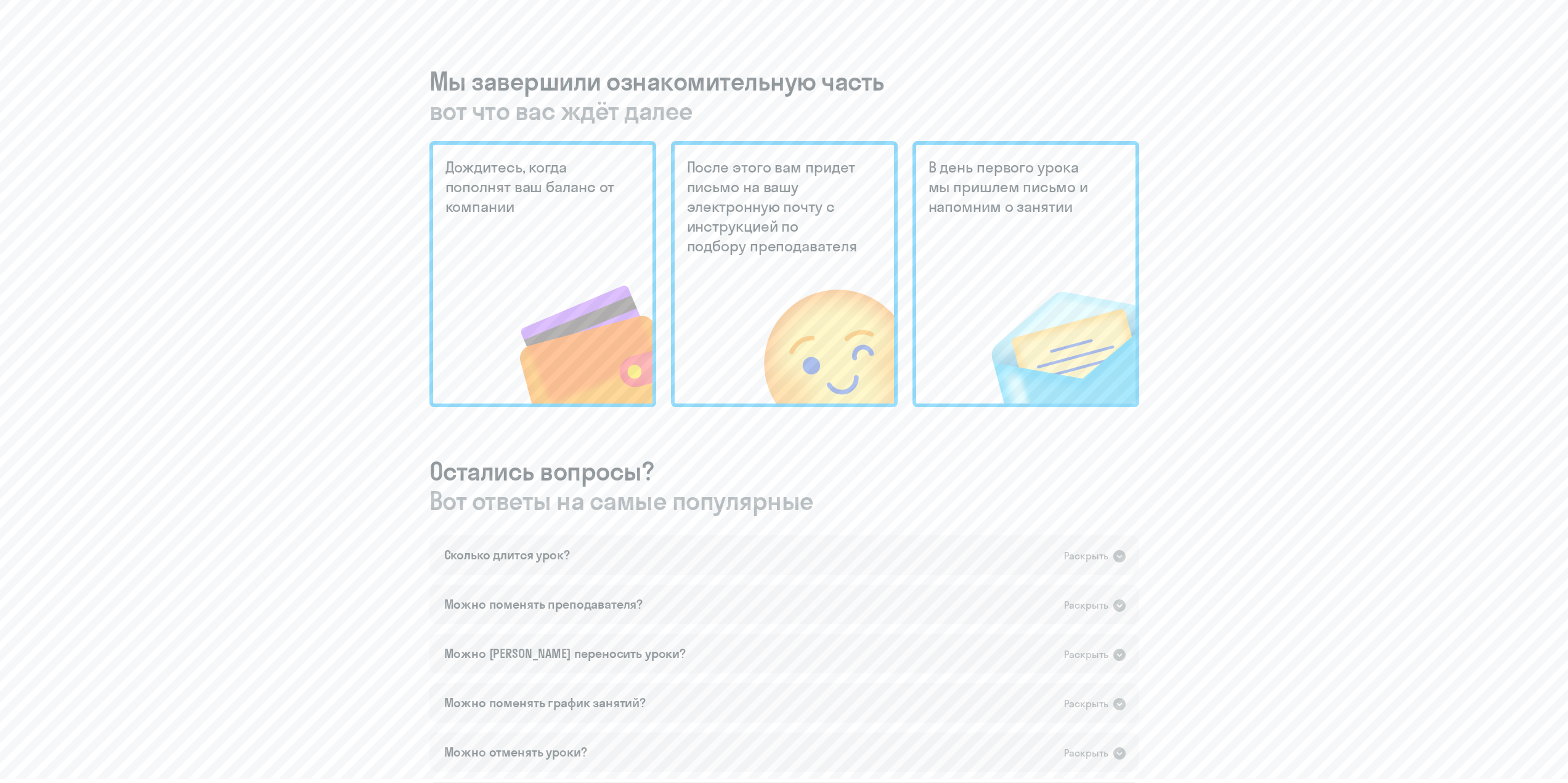
click at [565, 287] on img at bounding box center [562, 320] width 180 height 166
drag, startPoint x: 543, startPoint y: 452, endPoint x: 578, endPoint y: 459, distance: 35.7
click at [543, 455] on div "Мы завершили ознакомительную часть вот что вас ждёт далее Дождитесь, когда попо…" at bounding box center [784, 493] width 710 height 853
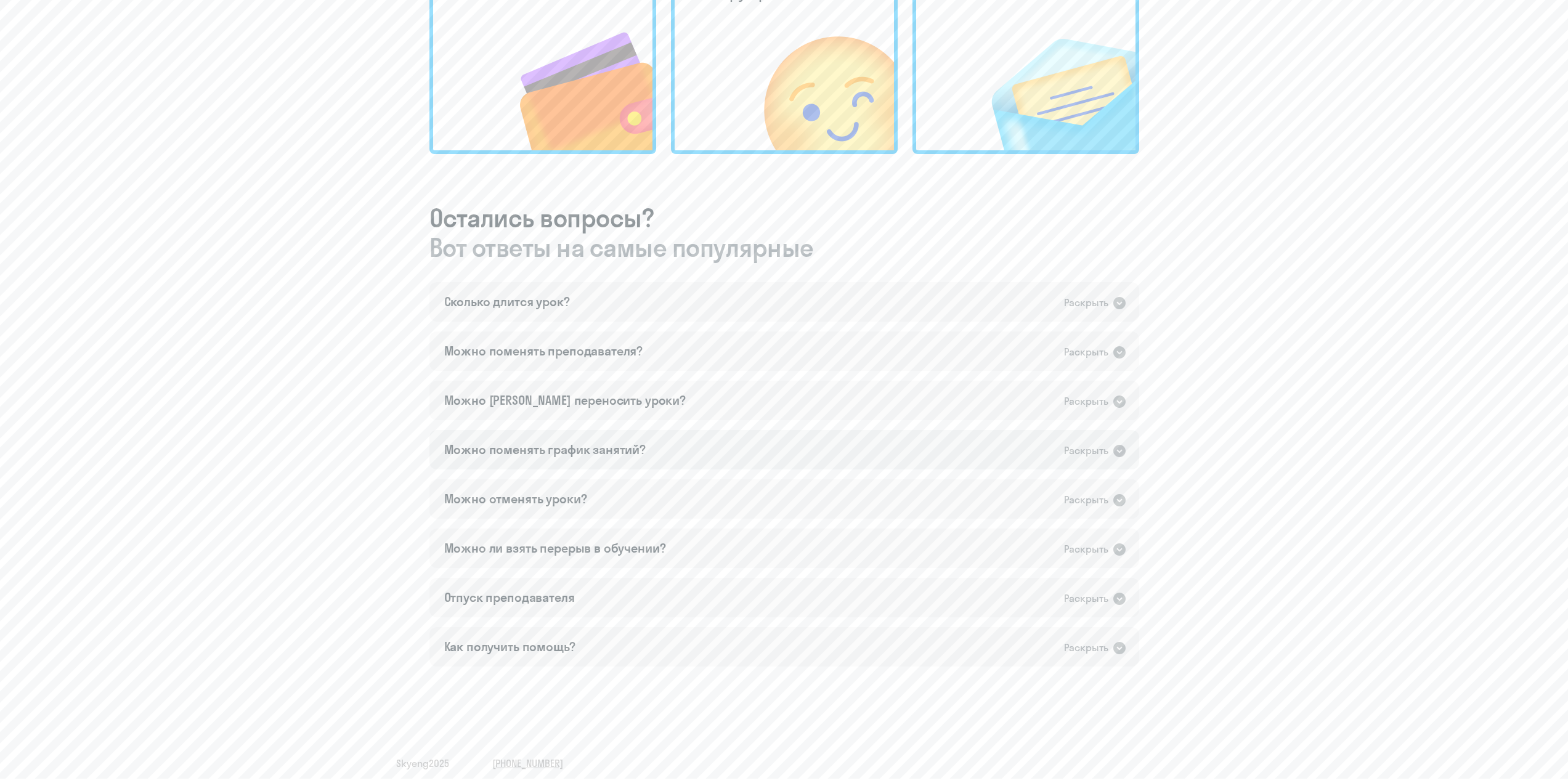
scroll to position [506, 0]
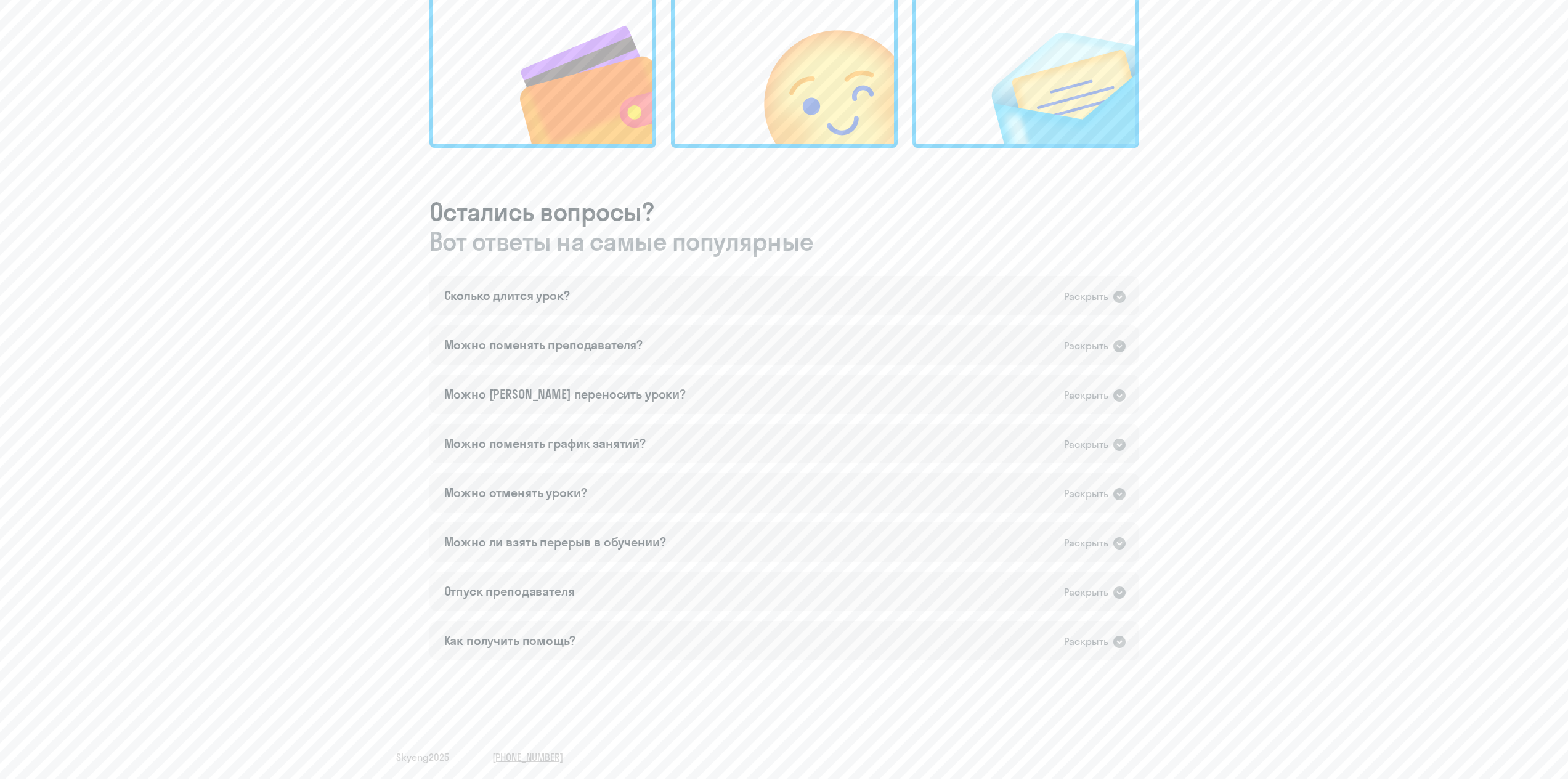
click at [557, 673] on div "5 шаг из 5 To be continued Мы завершили ознакомительную часть вот что вас ждёт …" at bounding box center [784, 138] width 1568 height 1289
